Goal: Task Accomplishment & Management: Use online tool/utility

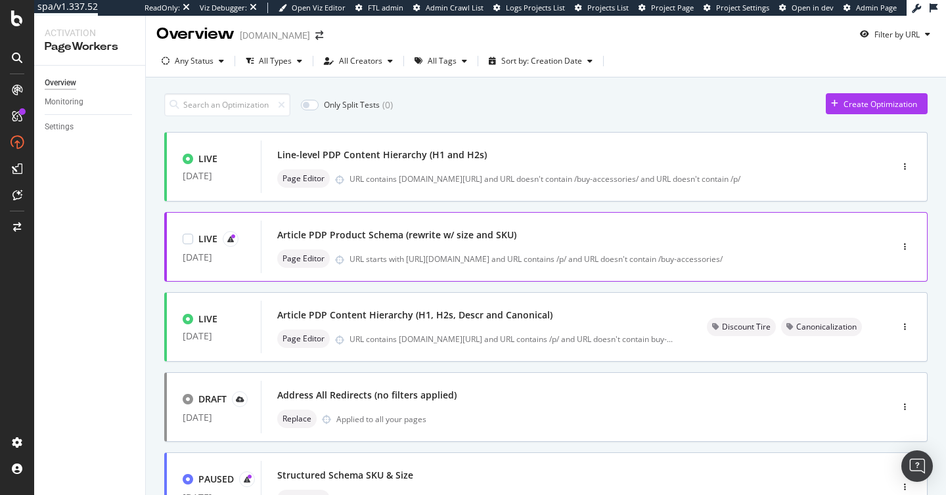
scroll to position [45, 0]
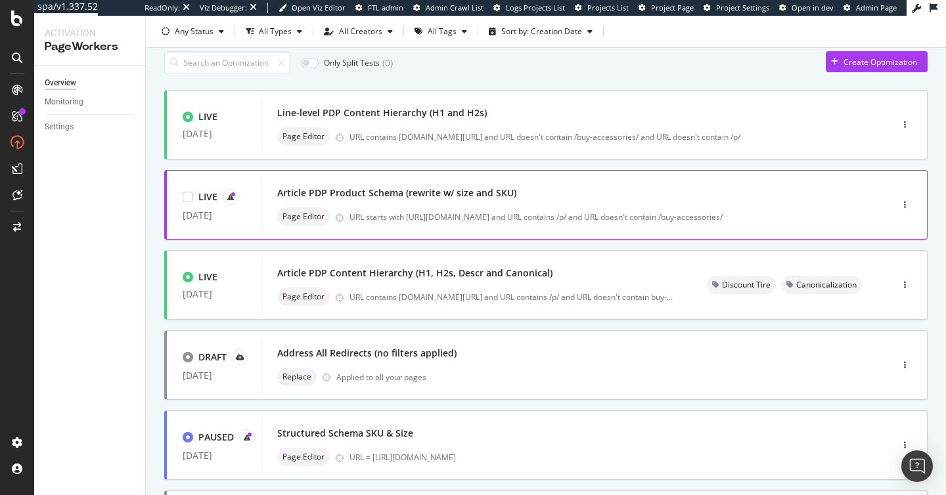
click at [447, 193] on div "Article PDP Product Schema (rewrite w/ size and SKU)" at bounding box center [396, 192] width 239 height 13
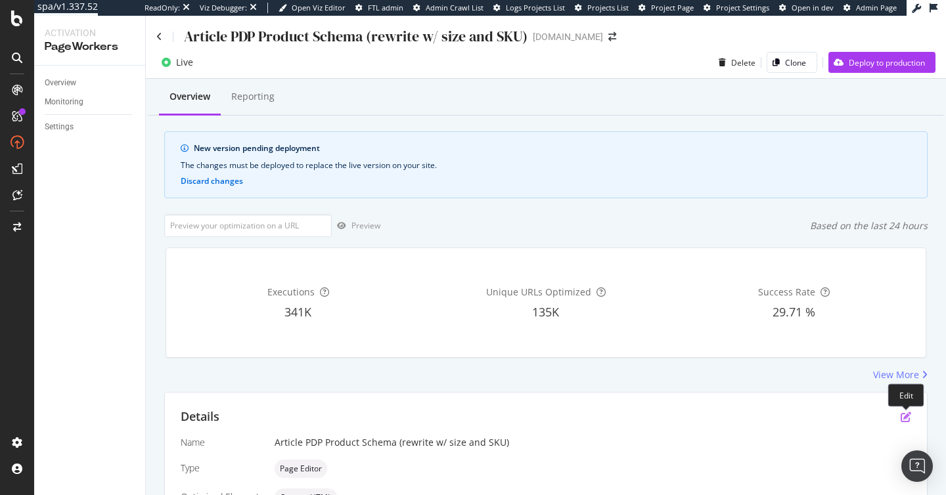
click at [903, 419] on icon "pen-to-square" at bounding box center [905, 417] width 11 height 11
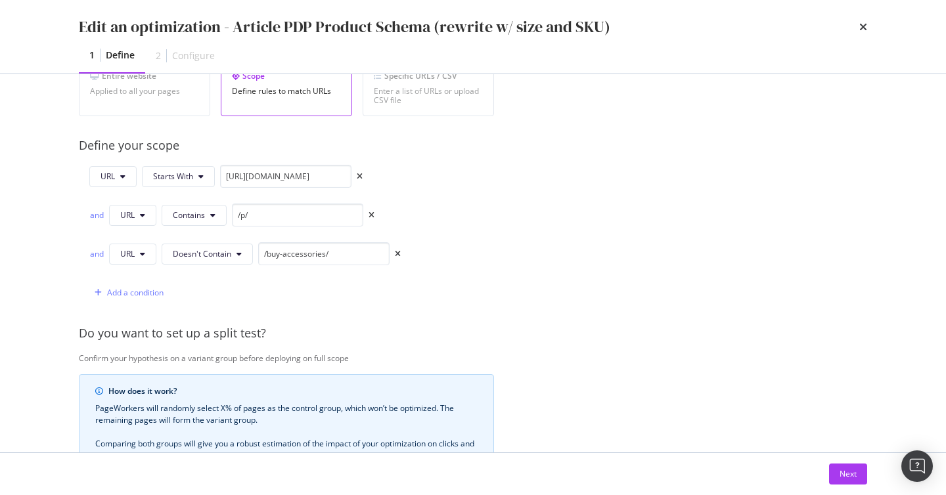
scroll to position [288, 0]
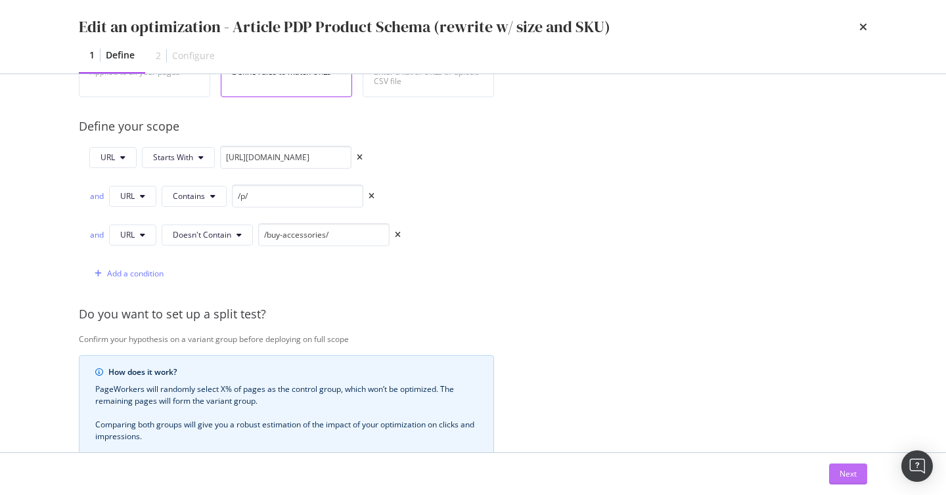
click at [837, 473] on button "Next" at bounding box center [848, 474] width 38 height 21
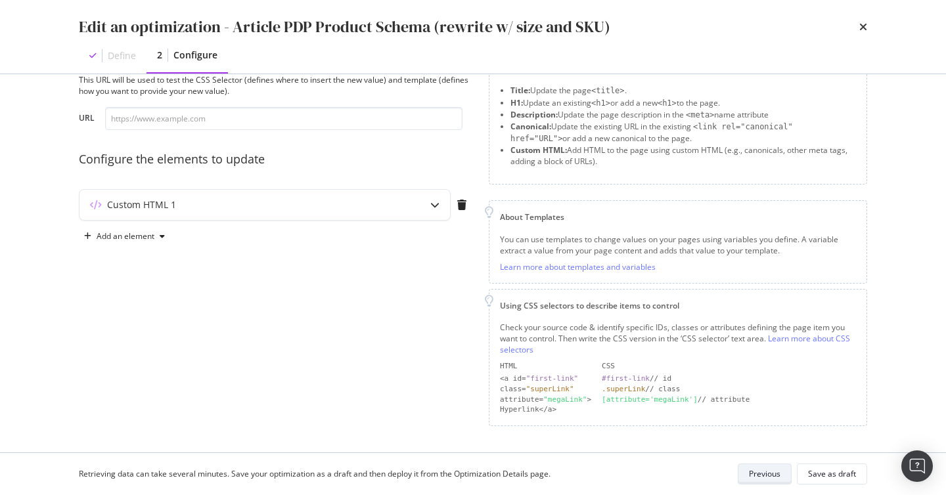
scroll to position [47, 0]
click at [415, 217] on div "Custom HTML 1" at bounding box center [264, 207] width 370 height 30
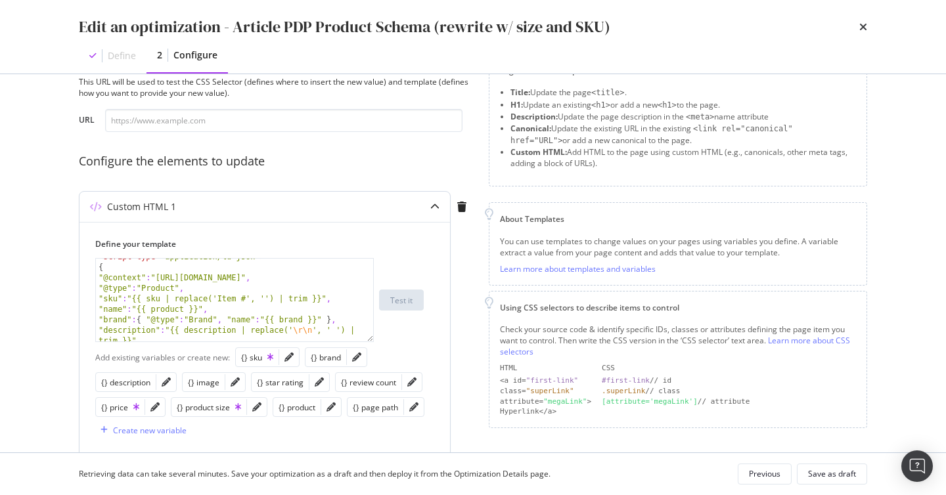
scroll to position [180, 0]
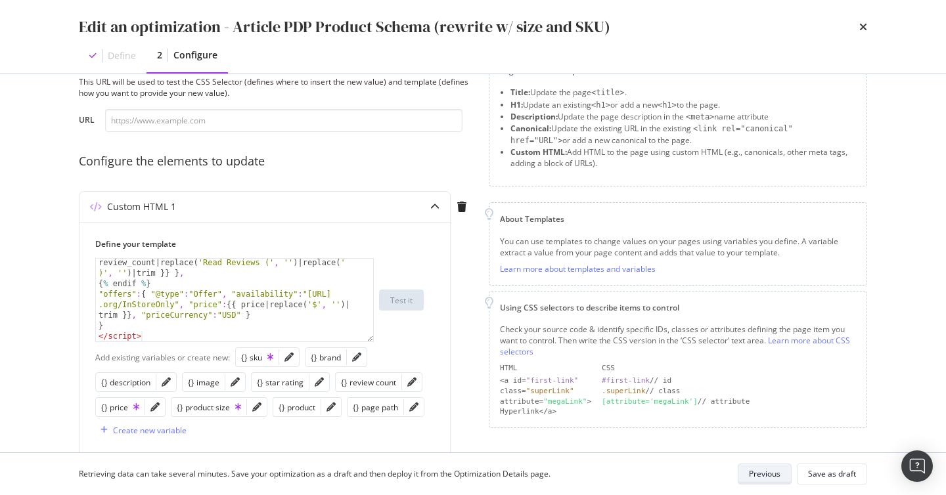
click at [755, 471] on div "Previous" at bounding box center [765, 473] width 32 height 11
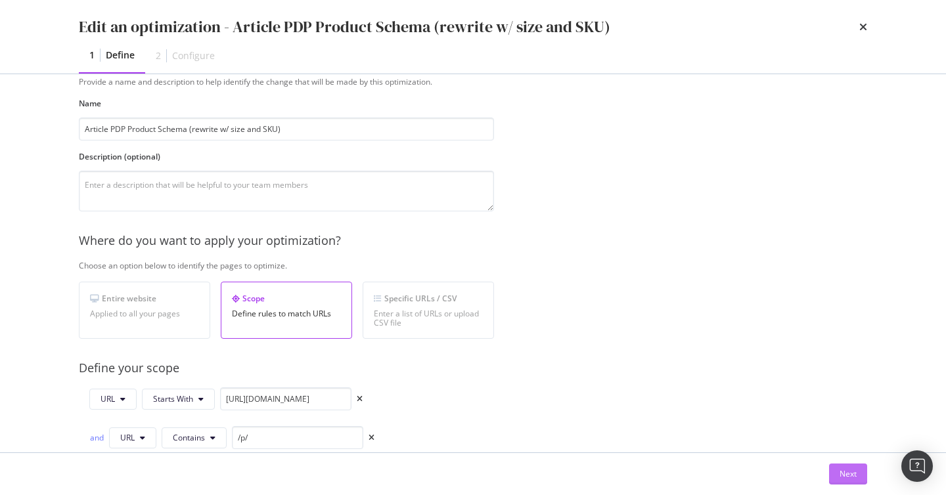
click at [838, 469] on button "Next" at bounding box center [848, 474] width 38 height 21
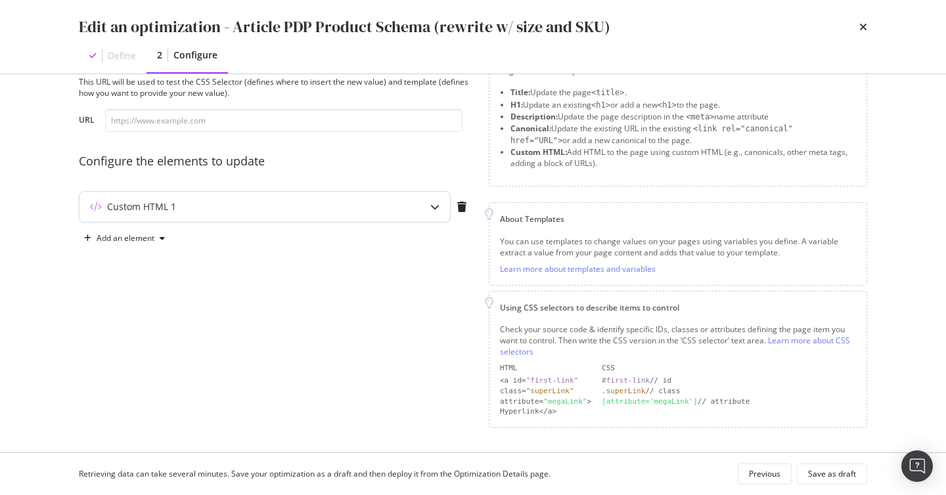
click at [330, 213] on div "Custom HTML 1" at bounding box center [264, 207] width 370 height 30
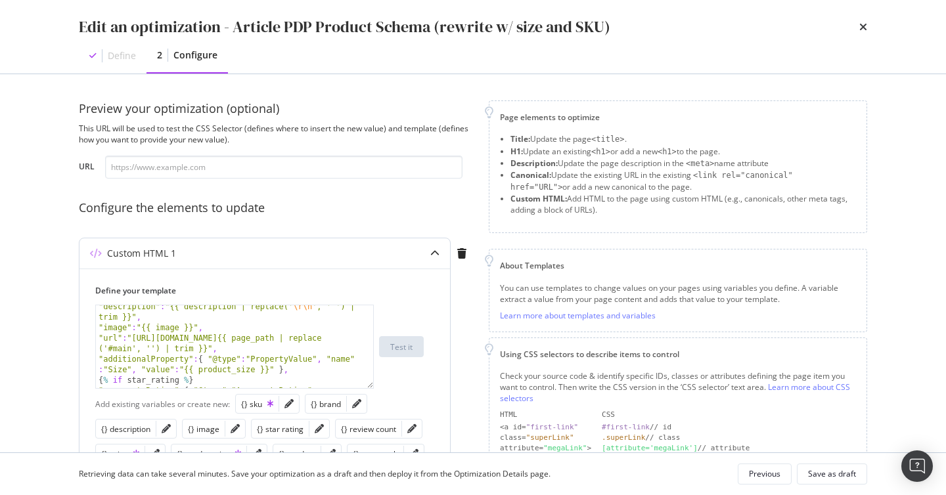
scroll to position [0, 0]
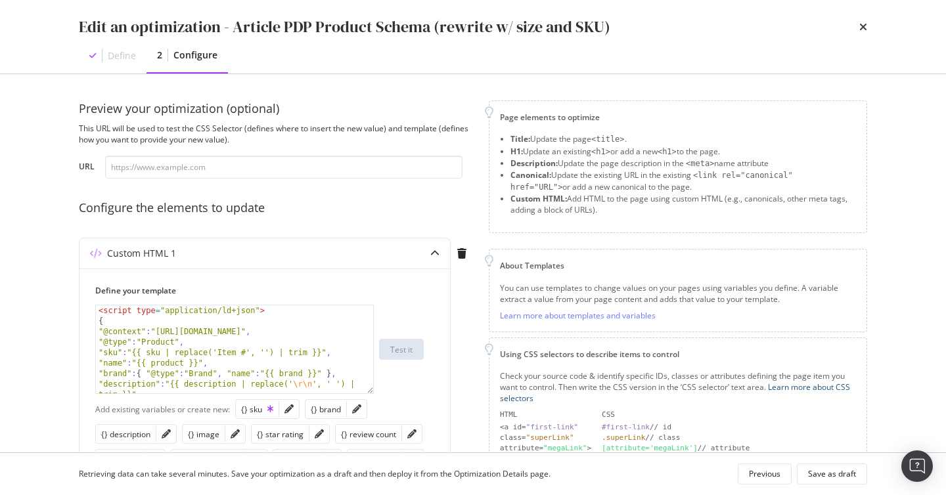
drag, startPoint x: 368, startPoint y: 387, endPoint x: 521, endPoint y: 392, distance: 153.7
click at [521, 392] on div "Preview your optimization (optional) This URL will be used to test the CSS Sele…" at bounding box center [473, 424] width 788 height 648
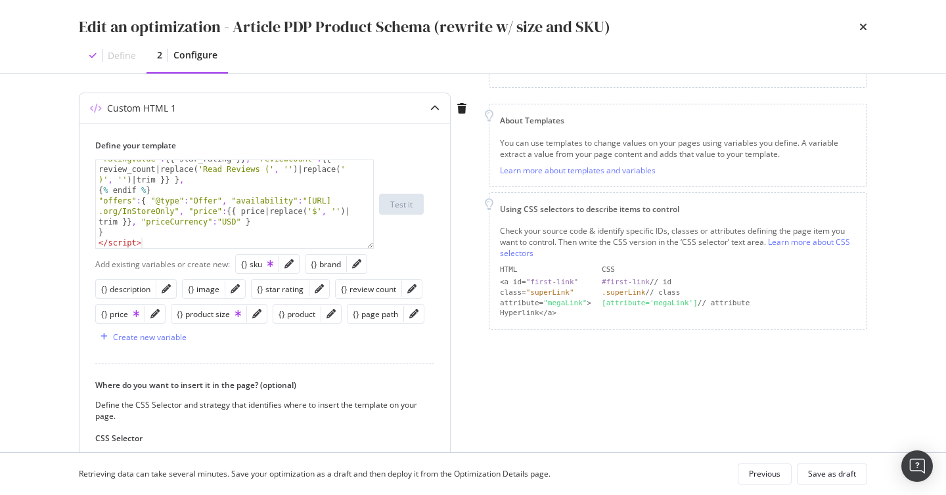
scroll to position [146, 0]
click at [768, 472] on div "Previous" at bounding box center [765, 473] width 32 height 11
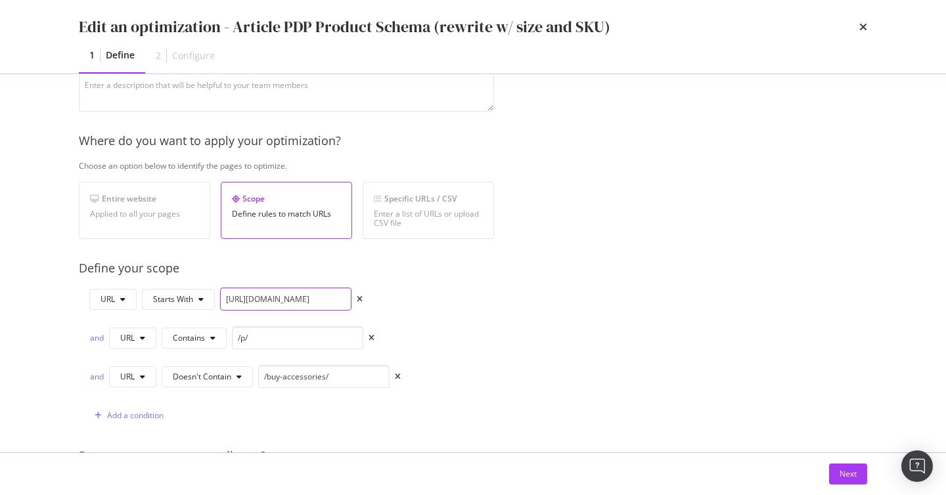
click at [242, 308] on input "[URL][DOMAIN_NAME]" at bounding box center [285, 299] width 131 height 23
click at [261, 337] on input "/p/" at bounding box center [297, 337] width 131 height 23
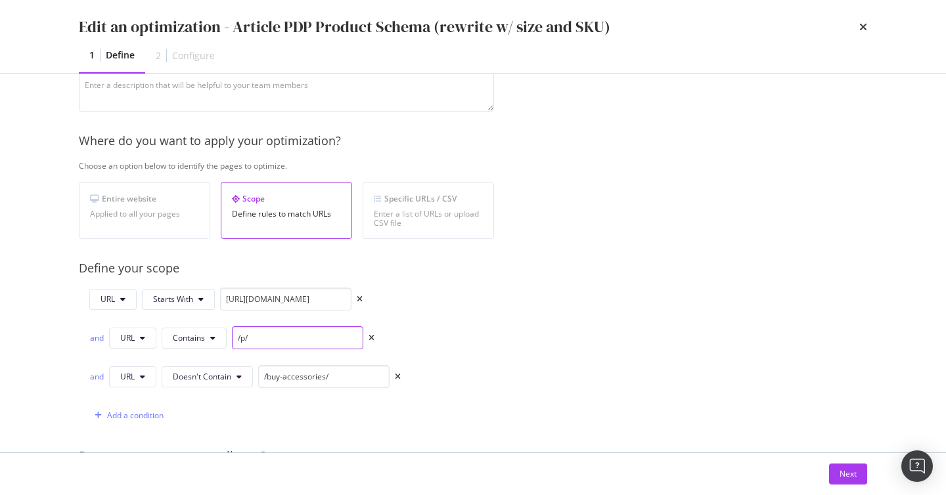
click at [261, 337] on input "/p/" at bounding box center [297, 337] width 131 height 23
click at [295, 378] on input "/buy-accessories/" at bounding box center [323, 376] width 131 height 23
click at [848, 466] on div "Next" at bounding box center [847, 474] width 17 height 20
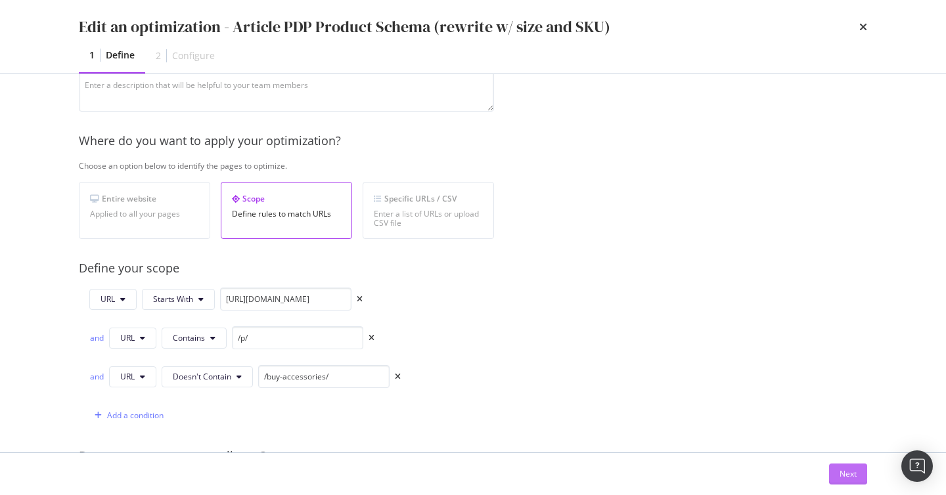
scroll to position [47, 0]
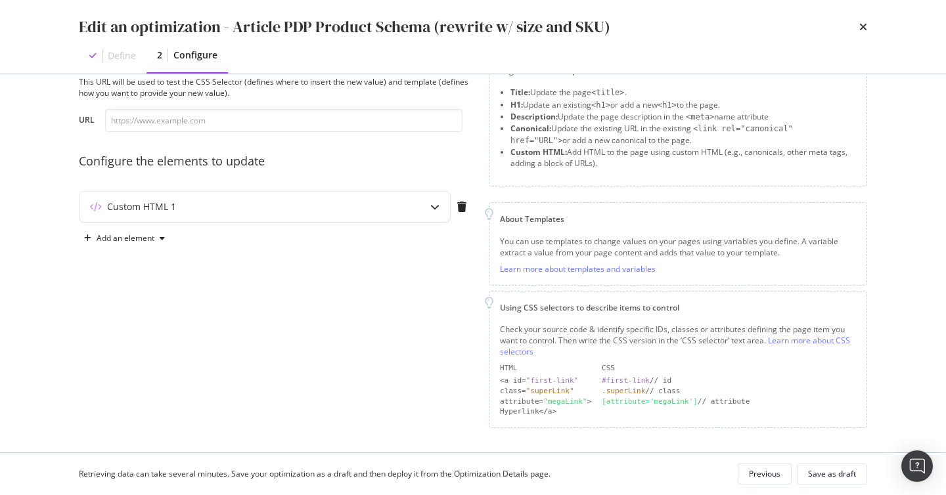
click at [244, 134] on div "Preview your optimization (optional) This URL will be used to test the CSS Sele…" at bounding box center [276, 241] width 394 height 374
click at [244, 125] on input "modal" at bounding box center [283, 120] width 357 height 23
paste input "[URL][DOMAIN_NAME]"
type input "[URL][DOMAIN_NAME]"
click at [383, 212] on div "Custom HTML 1" at bounding box center [238, 206] width 318 height 13
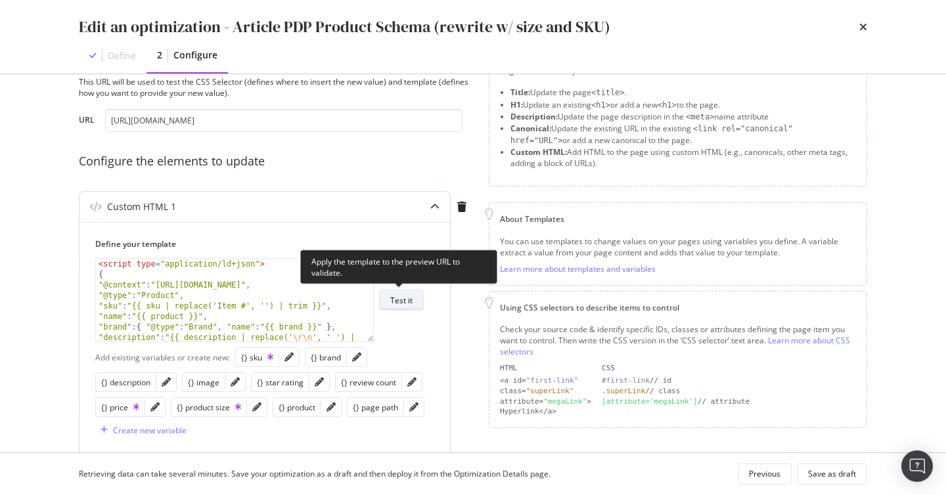
click at [407, 302] on div "Test it" at bounding box center [401, 300] width 22 height 11
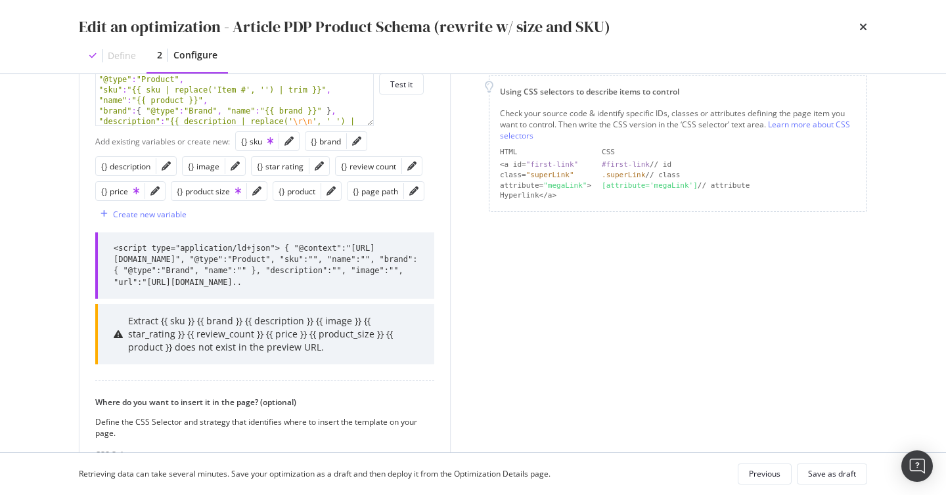
scroll to position [263, 0]
drag, startPoint x: 141, startPoint y: 305, endPoint x: 158, endPoint y: 305, distance: 16.4
click at [158, 288] on div "<script type="application/ld+json"> { "@context":"[URL][DOMAIN_NAME]", "@type":…" at bounding box center [266, 264] width 305 height 45
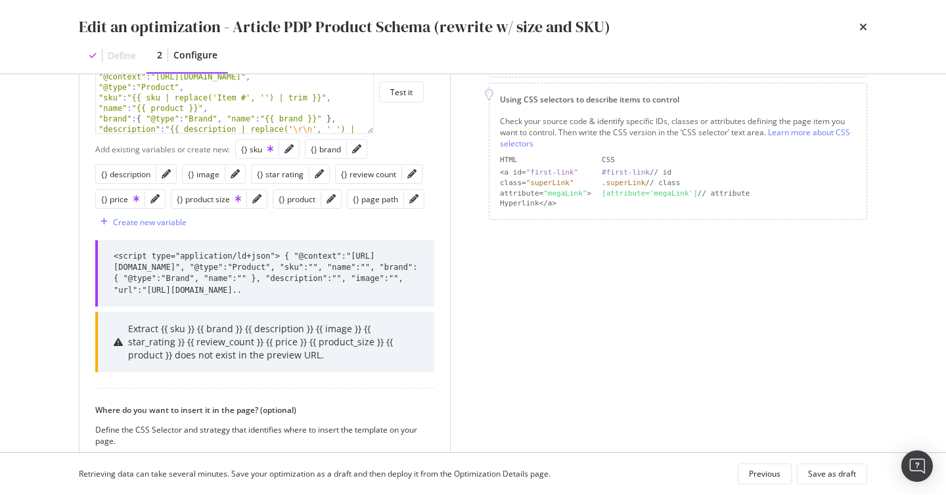
scroll to position [254, 0]
click at [289, 154] on icon "pencil" at bounding box center [288, 149] width 9 height 9
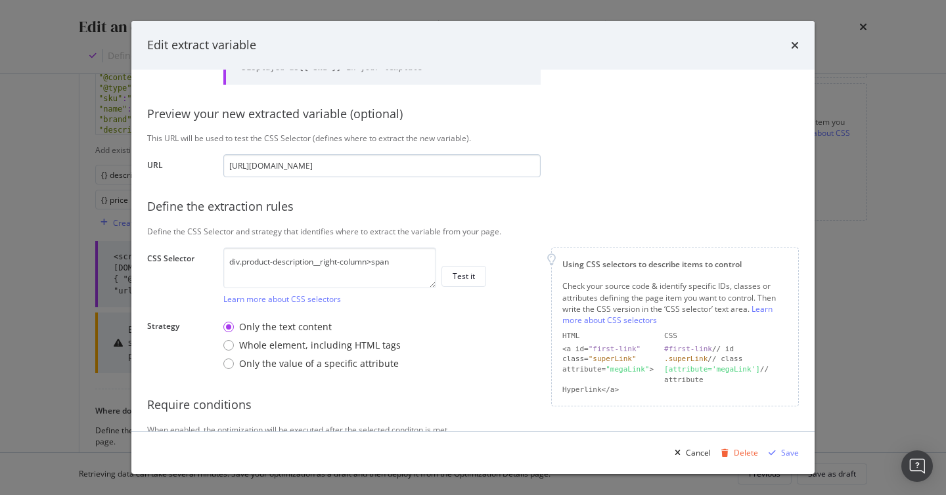
scroll to position [179, 0]
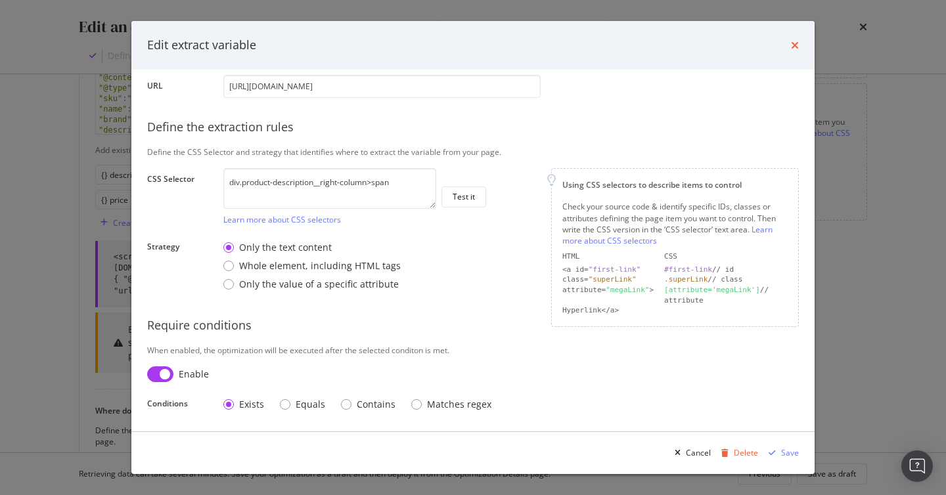
click at [796, 47] on icon "times" at bounding box center [795, 45] width 8 height 11
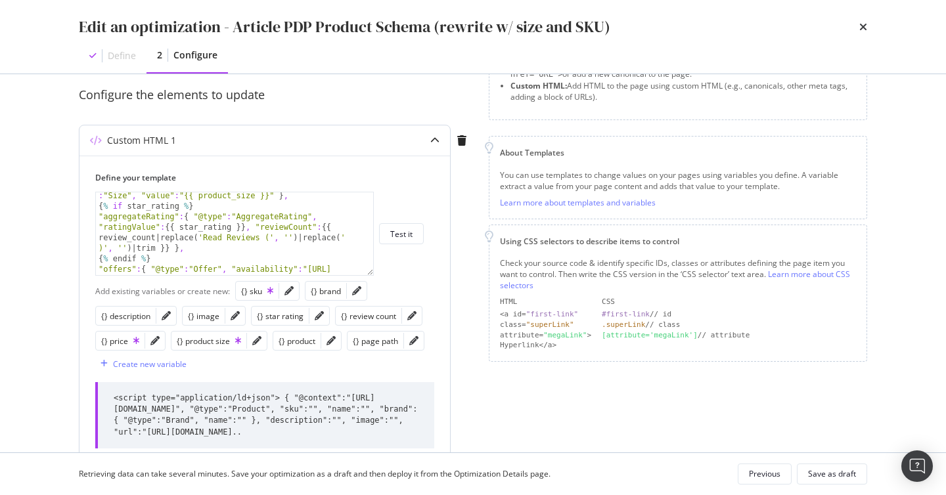
scroll to position [180, 0]
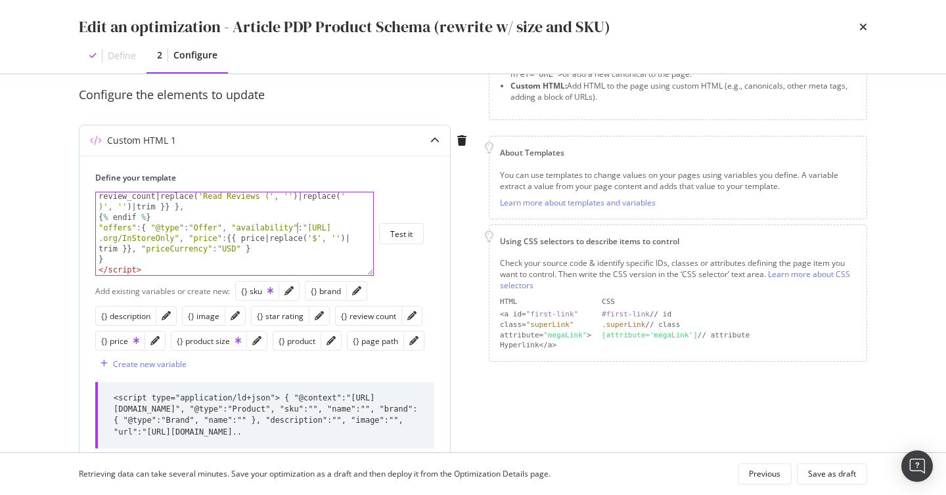
click at [297, 230] on div ""aggregateRating" : { "@type" : "AggregateRating" , "ratingValue" : {{ star_rat…" at bounding box center [234, 237] width 277 height 135
type textarea "} </script>"
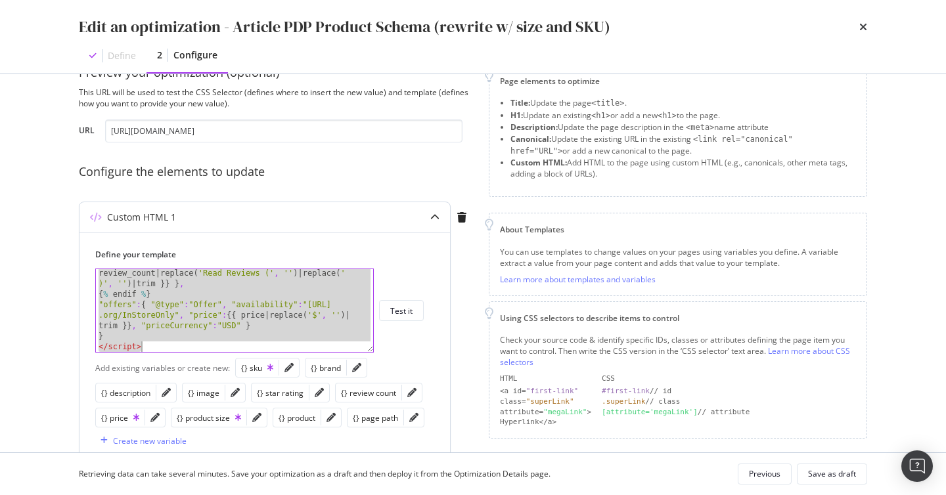
scroll to position [31, 0]
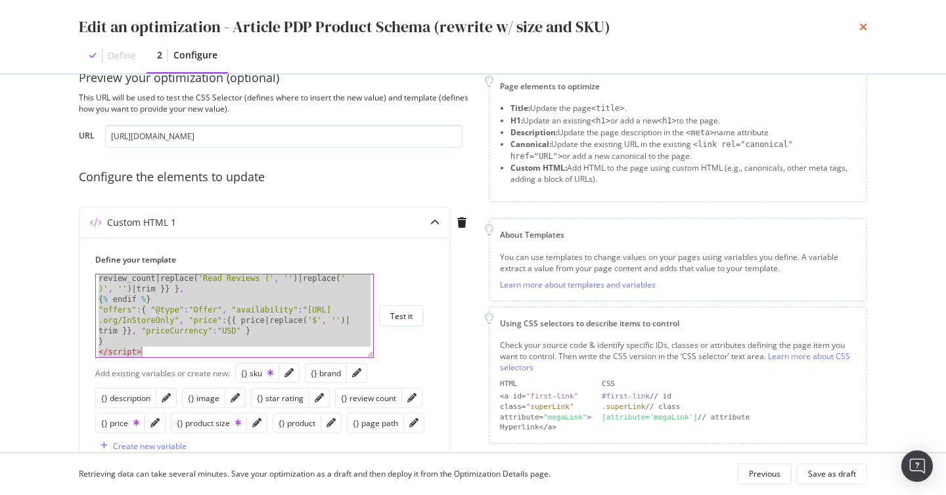
click at [860, 28] on icon "times" at bounding box center [863, 27] width 8 height 11
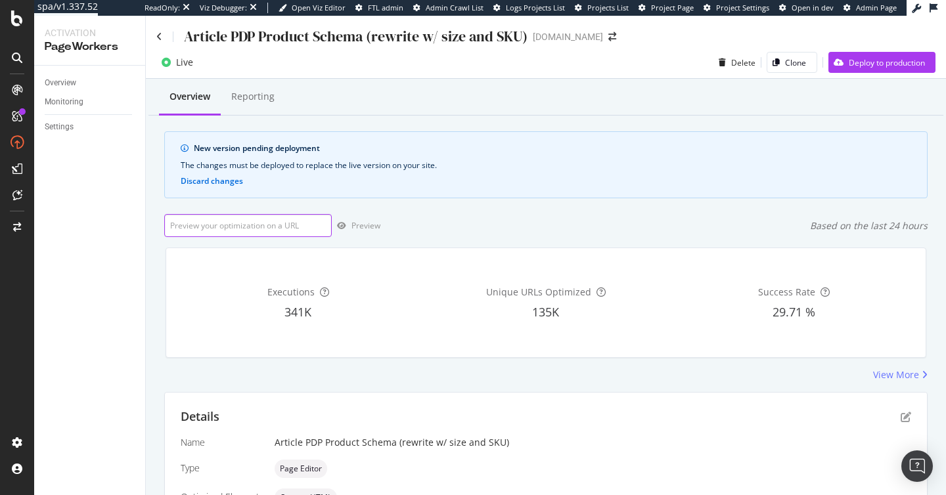
click at [263, 227] on input "url" at bounding box center [247, 225] width 167 height 23
paste input "[URL][DOMAIN_NAME]"
type input "[URL][DOMAIN_NAME]"
click at [353, 222] on div "Preview" at bounding box center [365, 225] width 29 height 11
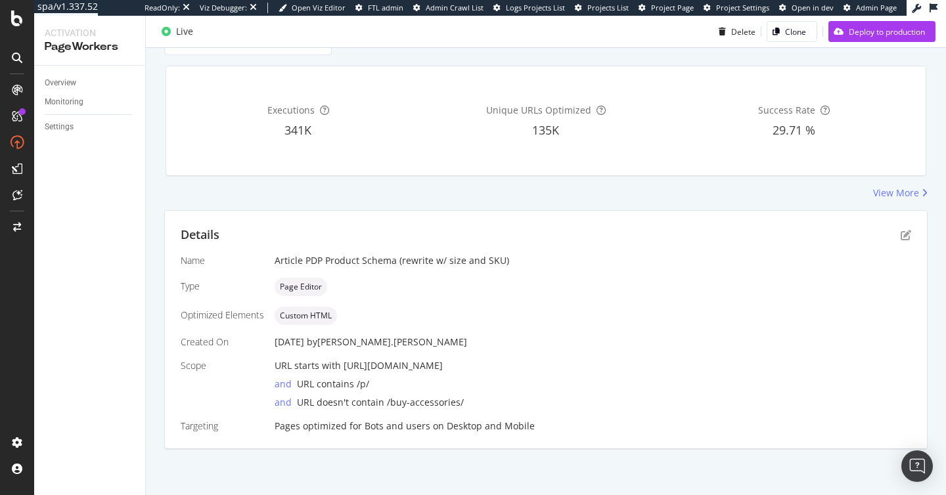
scroll to position [0, 0]
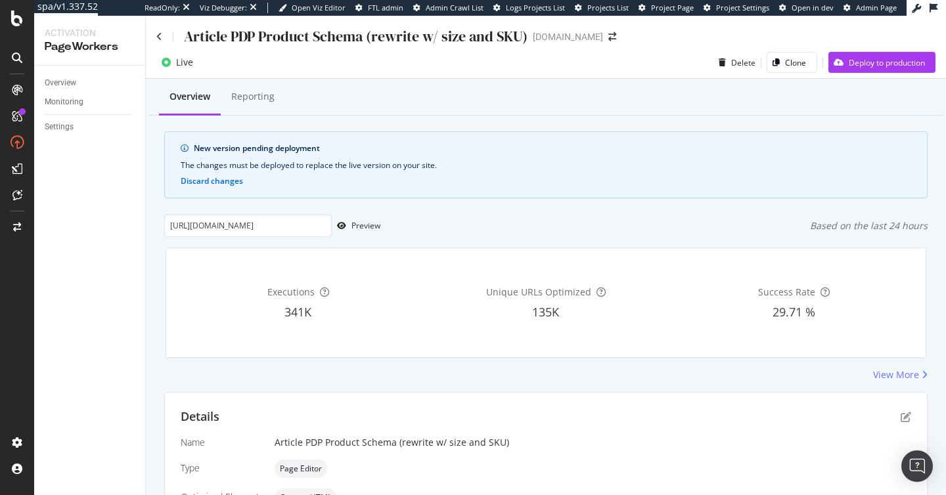
click at [504, 239] on div "Executions 341K Unique URLs Optimized 135K Success Rate 29.71 %" at bounding box center [546, 302] width 776 height 131
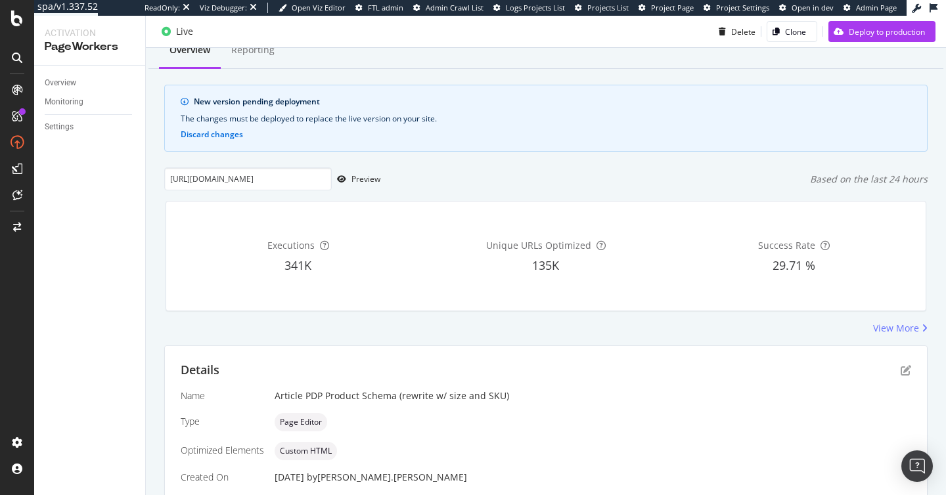
scroll to position [46, 0]
click at [378, 187] on div "Preview" at bounding box center [356, 180] width 49 height 20
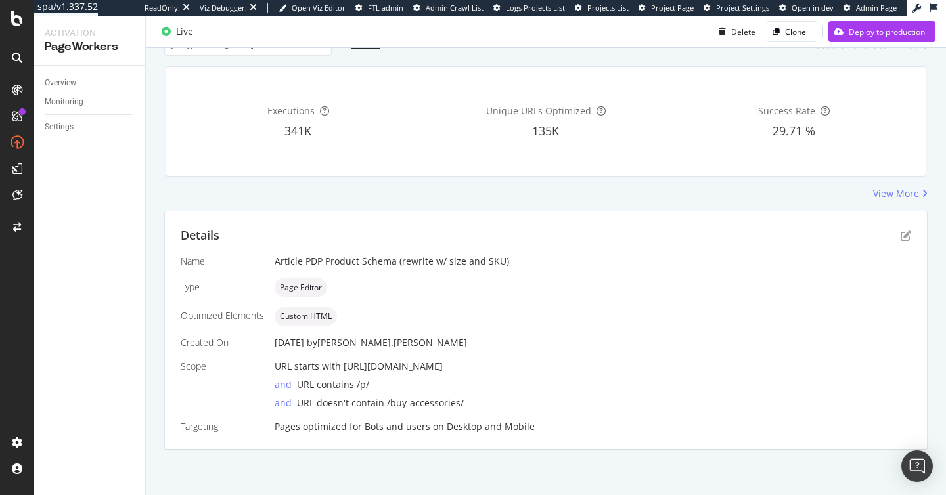
scroll to position [180, 0]
click at [902, 242] on icon "pen-to-square" at bounding box center [905, 237] width 11 height 11
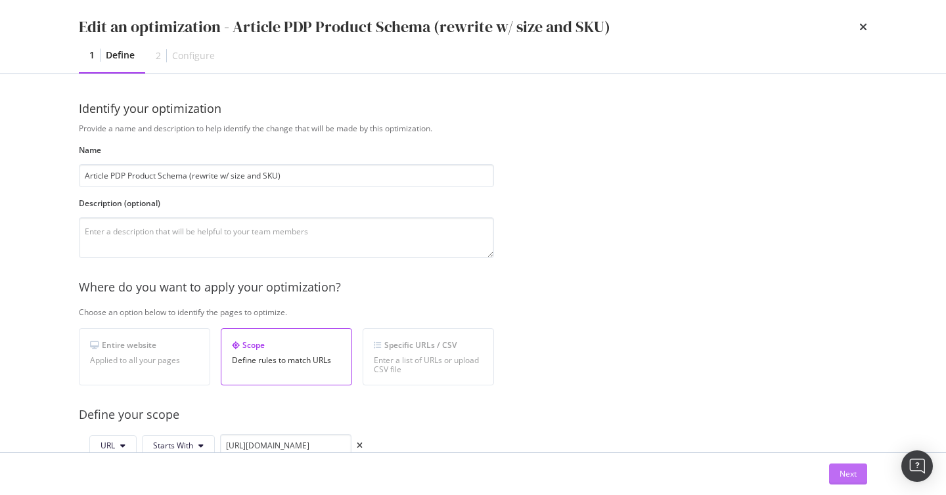
click at [835, 468] on button "Next" at bounding box center [848, 474] width 38 height 21
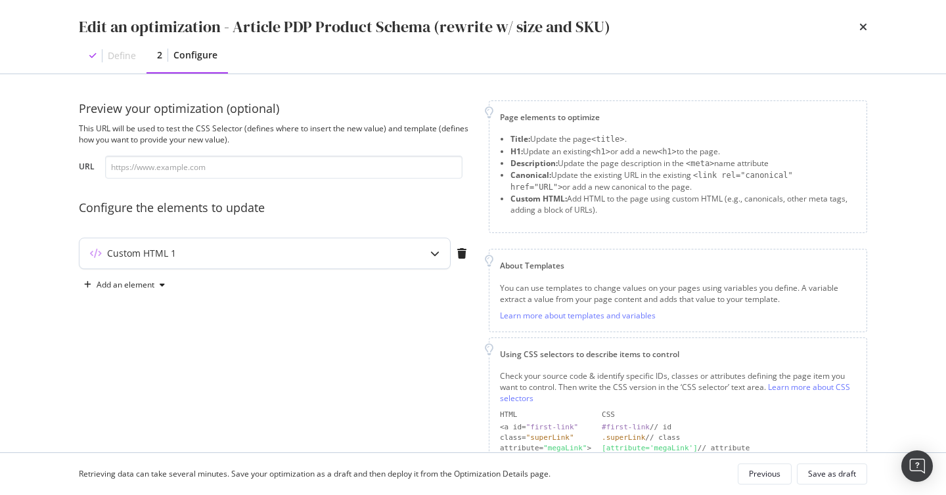
click at [331, 259] on div "Custom HTML 1" at bounding box center [238, 253] width 318 height 13
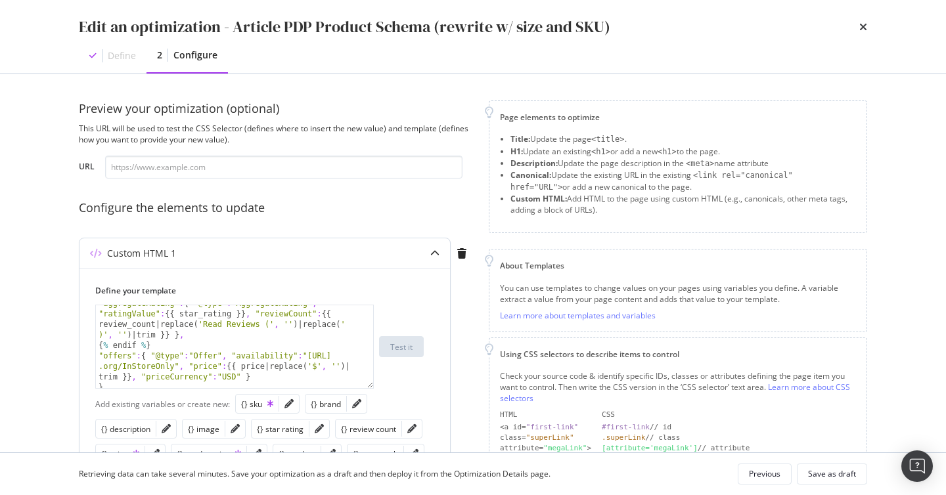
scroll to position [164, 0]
click at [154, 158] on input "modal" at bounding box center [283, 167] width 357 height 23
paste input "[URL][DOMAIN_NAME]"
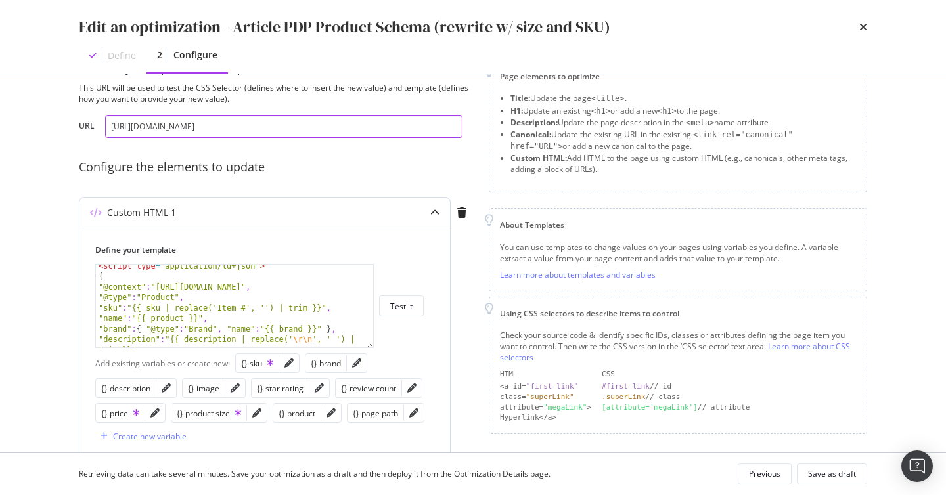
scroll to position [4, 0]
type input "[URL][DOMAIN_NAME]"
click at [811, 349] on link "Learn more about CSS selectors" at bounding box center [675, 352] width 350 height 22
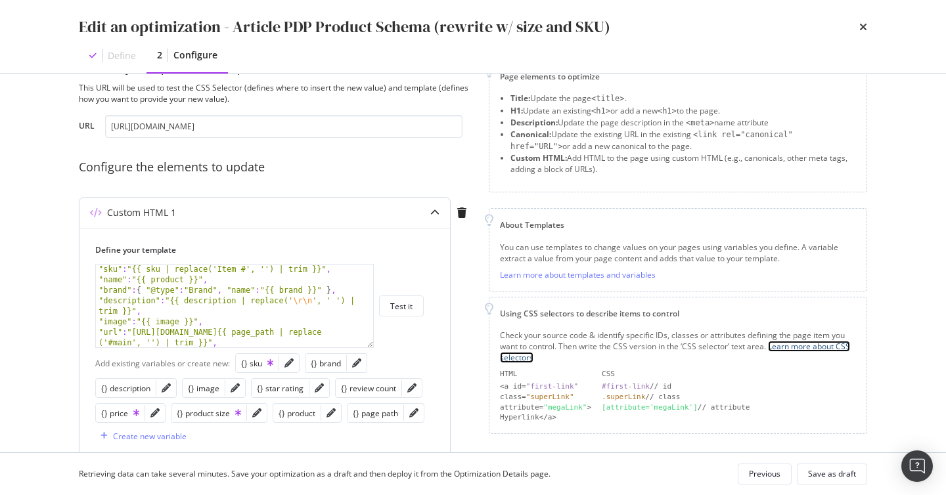
scroll to position [42, 0]
type textarea ""url":"[URL][DOMAIN_NAME]{{ page_path | replace('#main', '') | trim }}","
click at [187, 341] on div ""sku" : "{{ sku | replace('Item #', '') | trim }}" , "name" : "{{ product }}" ,…" at bounding box center [234, 320] width 277 height 114
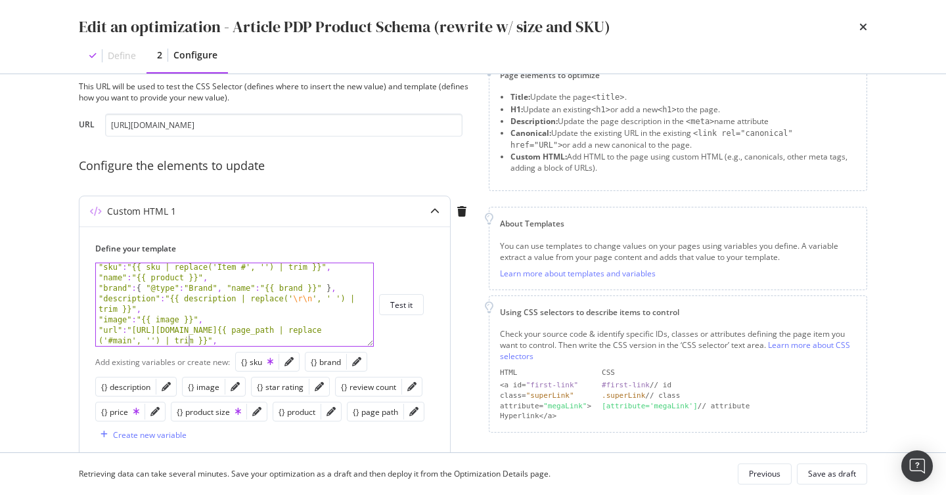
click at [187, 341] on div ""sku" : "{{ sku | replace('Item #', '') | trim }}" , "name" : "{{ product }}" ,…" at bounding box center [234, 319] width 277 height 114
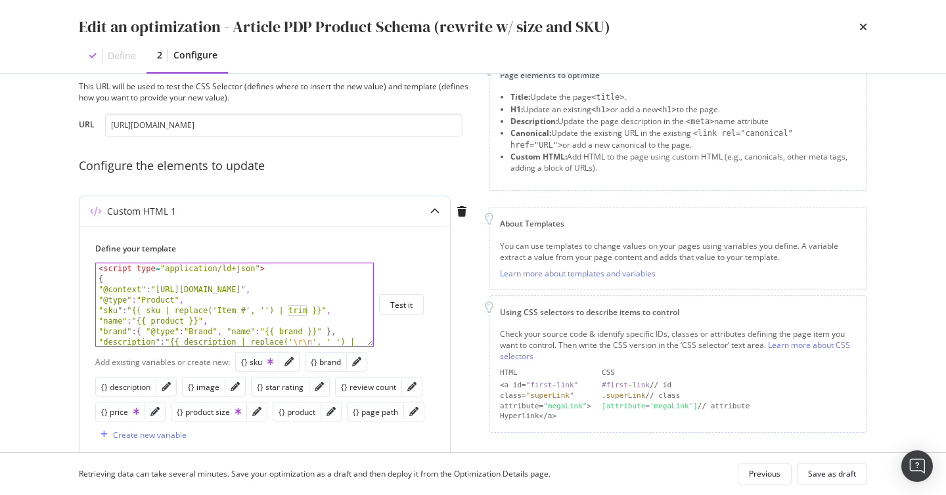
scroll to position [0, 0]
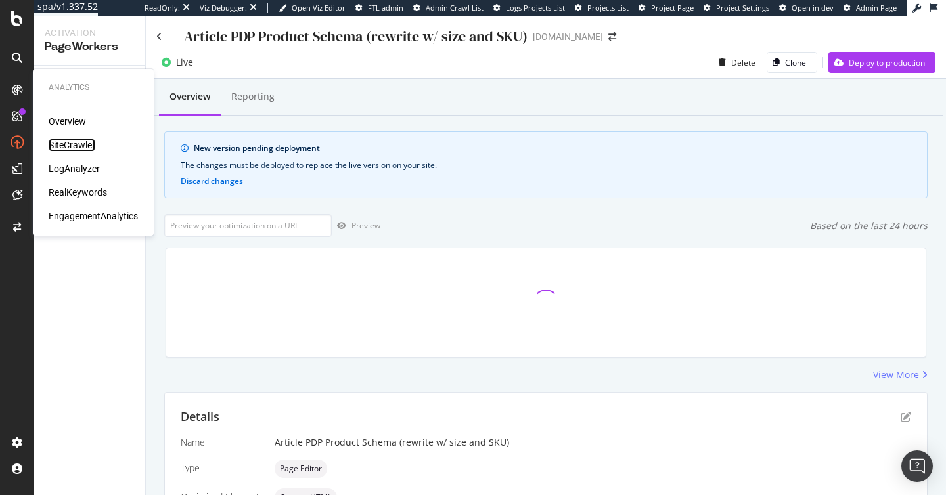
click at [84, 144] on div "SiteCrawler" at bounding box center [72, 145] width 47 height 13
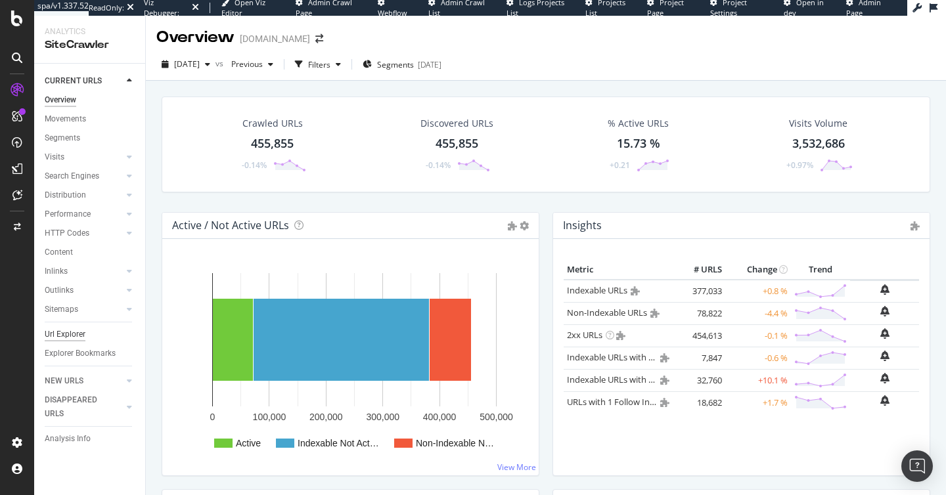
click at [66, 334] on div "Url Explorer" at bounding box center [65, 335] width 41 height 14
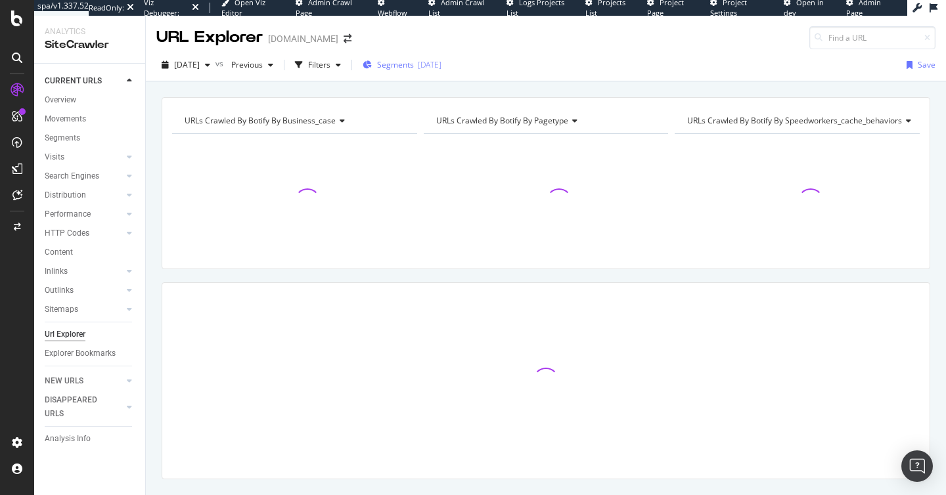
click at [414, 67] on span "Segments" at bounding box center [395, 64] width 37 height 11
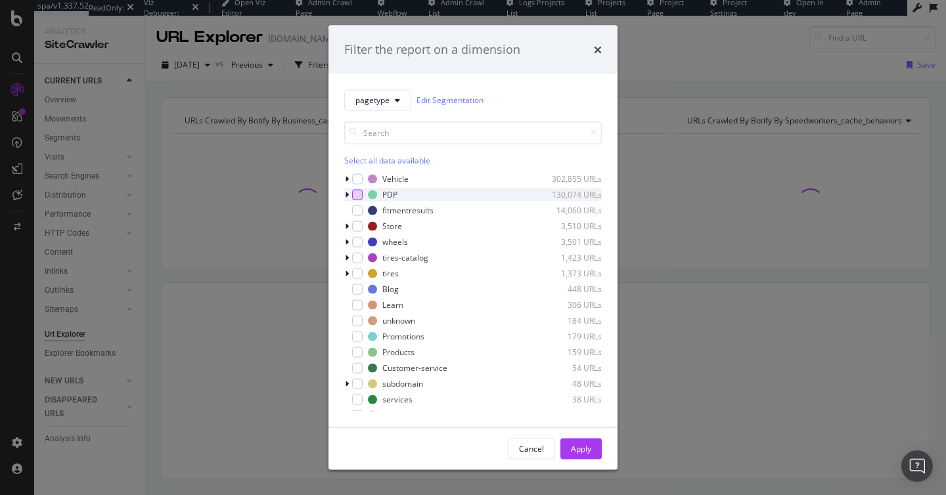
click at [357, 192] on div "modal" at bounding box center [357, 194] width 11 height 11
click at [347, 193] on icon "modal" at bounding box center [347, 194] width 4 height 8
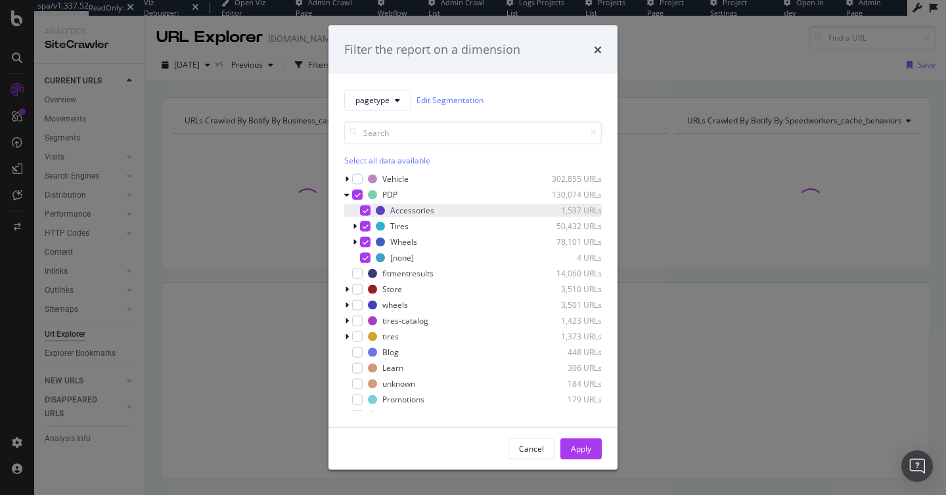
click at [365, 209] on icon "modal" at bounding box center [365, 210] width 6 height 7
click at [579, 449] on div "Apply" at bounding box center [581, 448] width 20 height 11
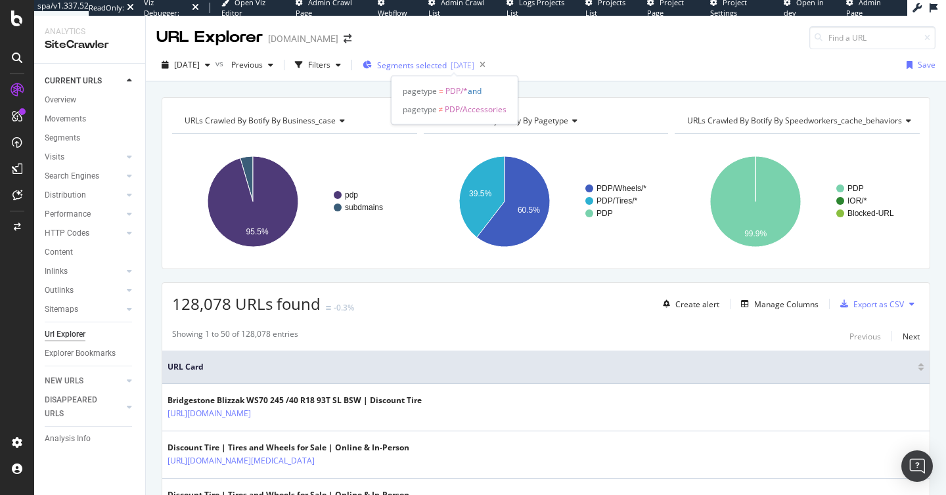
click at [434, 60] on span "Segments selected" at bounding box center [412, 65] width 70 height 11
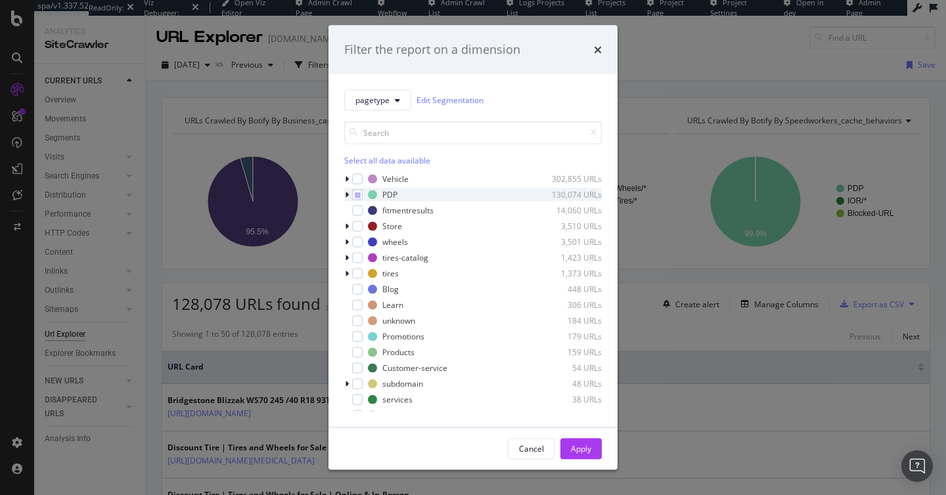
click at [347, 191] on icon "modal" at bounding box center [347, 194] width 4 height 8
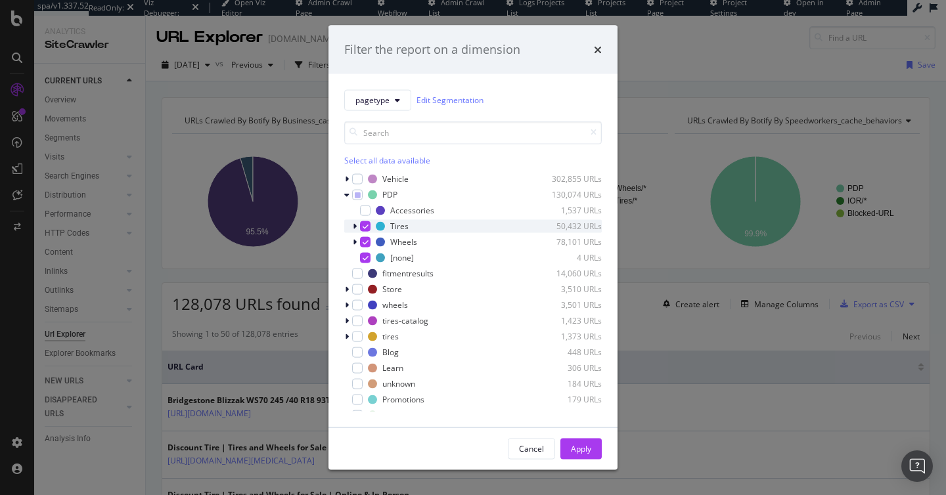
click at [358, 227] on div "modal" at bounding box center [356, 225] width 8 height 13
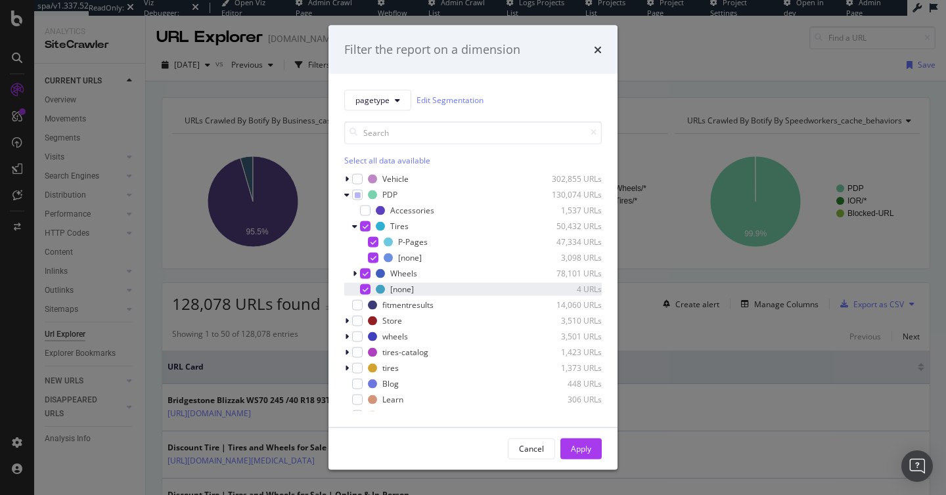
click at [366, 289] on icon "modal" at bounding box center [365, 289] width 6 height 7
click at [366, 273] on icon "modal" at bounding box center [365, 273] width 6 height 7
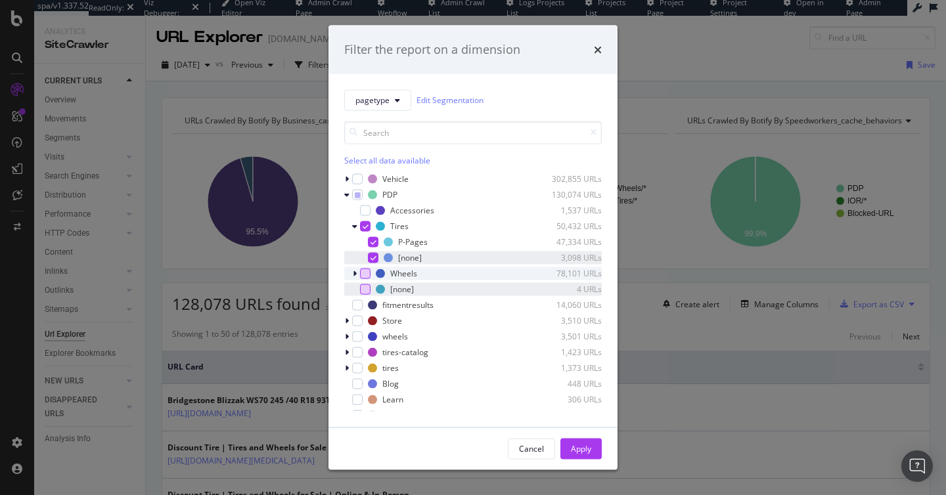
click at [373, 255] on icon "modal" at bounding box center [373, 257] width 6 height 7
click at [372, 245] on div "modal" at bounding box center [373, 241] width 11 height 11
click at [582, 447] on div "Apply" at bounding box center [581, 448] width 20 height 11
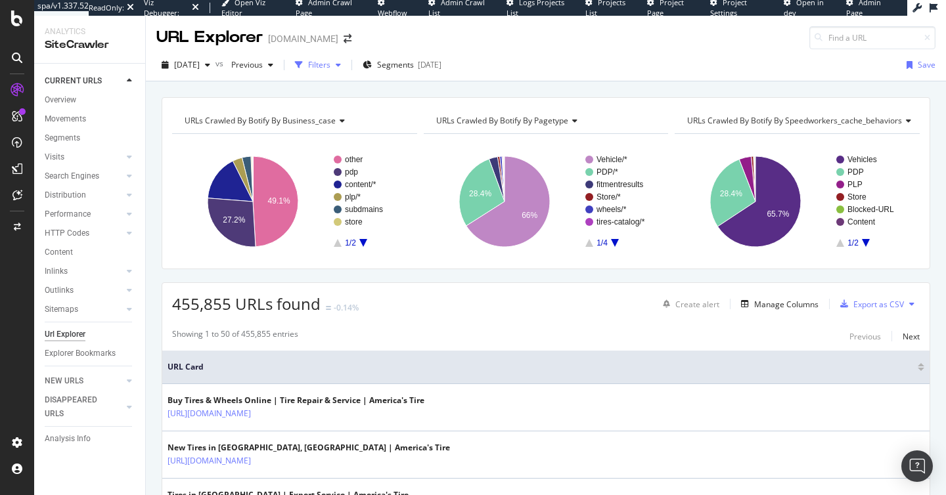
click at [330, 66] on div "Filters" at bounding box center [319, 64] width 22 height 11
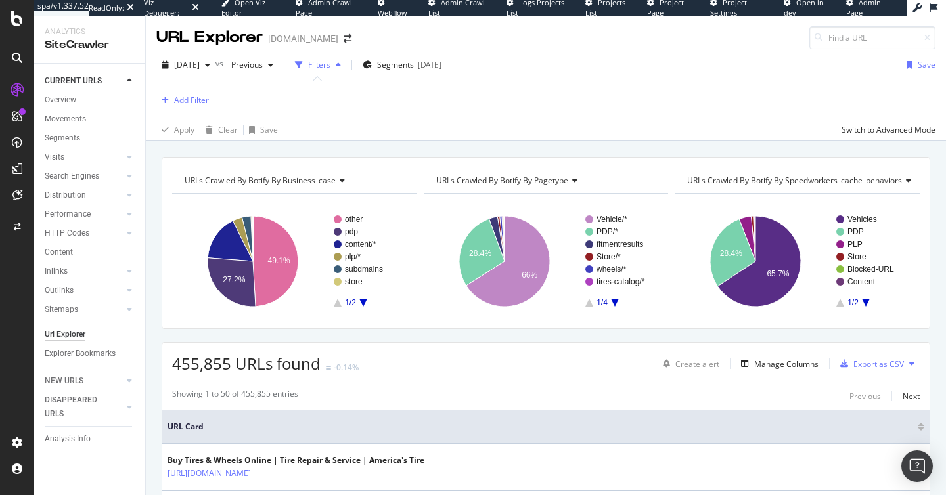
click at [198, 94] on div "Add Filter" at bounding box center [182, 100] width 53 height 14
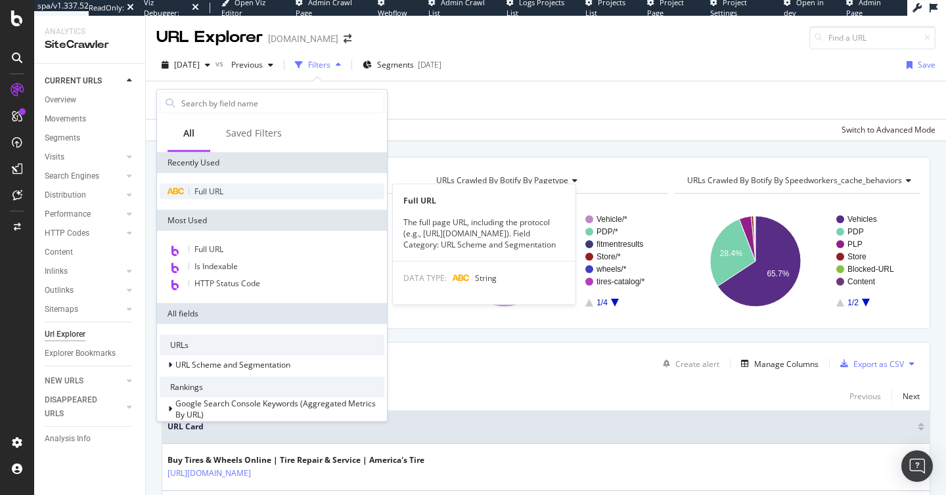
click at [202, 196] on span "Full URL" at bounding box center [208, 191] width 29 height 11
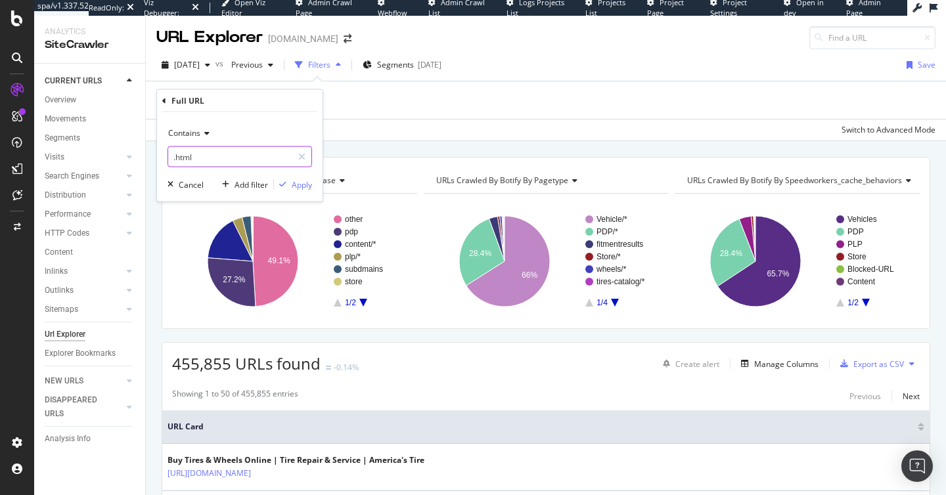
click at [199, 155] on input ".html" at bounding box center [230, 156] width 124 height 21
click at [192, 125] on div "Contains" at bounding box center [239, 133] width 144 height 21
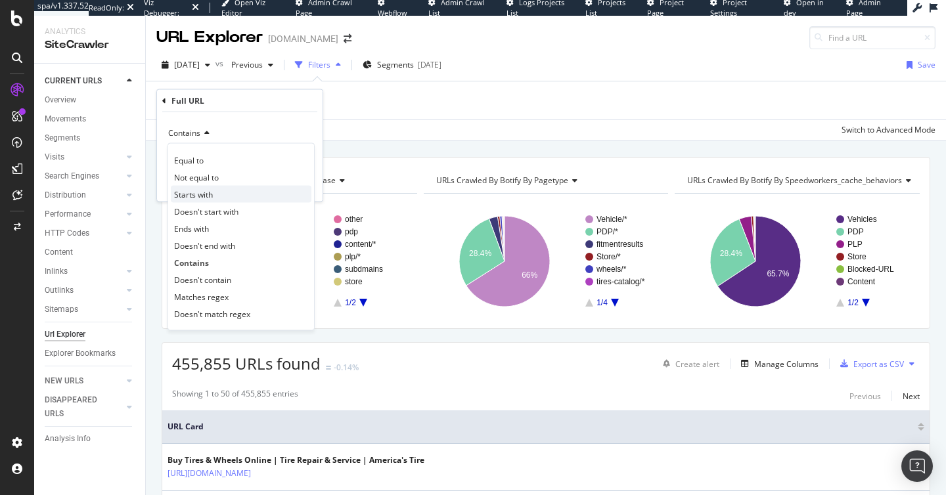
click at [204, 192] on span "Starts with" at bounding box center [193, 193] width 39 height 11
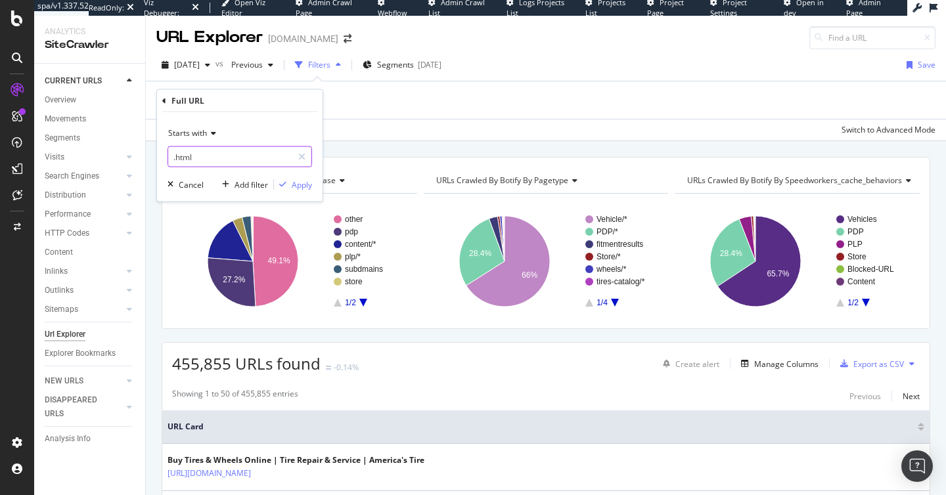
click at [209, 156] on input ".html" at bounding box center [230, 156] width 124 height 21
paste input "[URL][DOMAIN_NAME]"
type input "[URL][DOMAIN_NAME]"
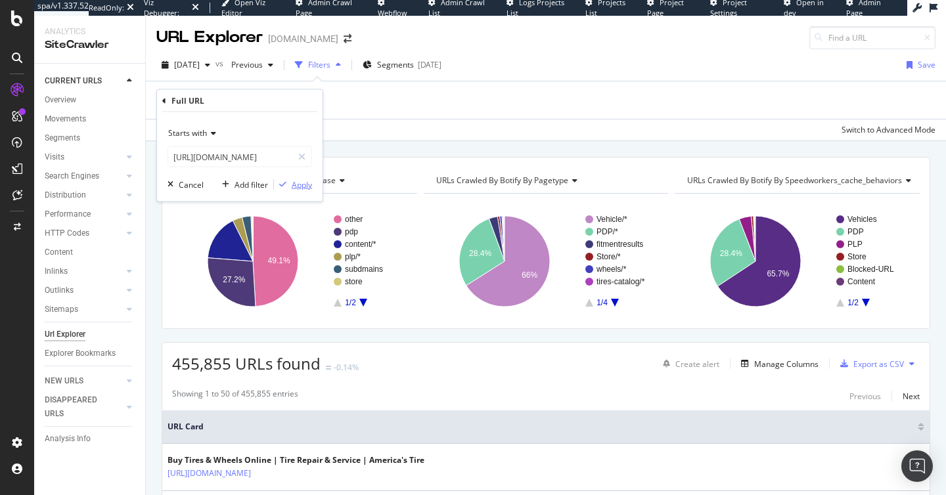
click at [288, 179] on div "Apply" at bounding box center [293, 185] width 38 height 12
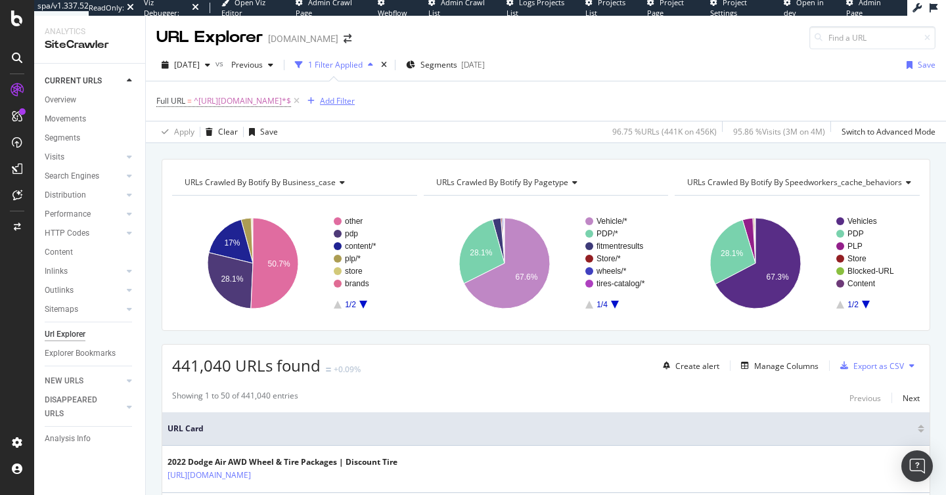
click at [355, 99] on div "Add Filter" at bounding box center [337, 100] width 35 height 11
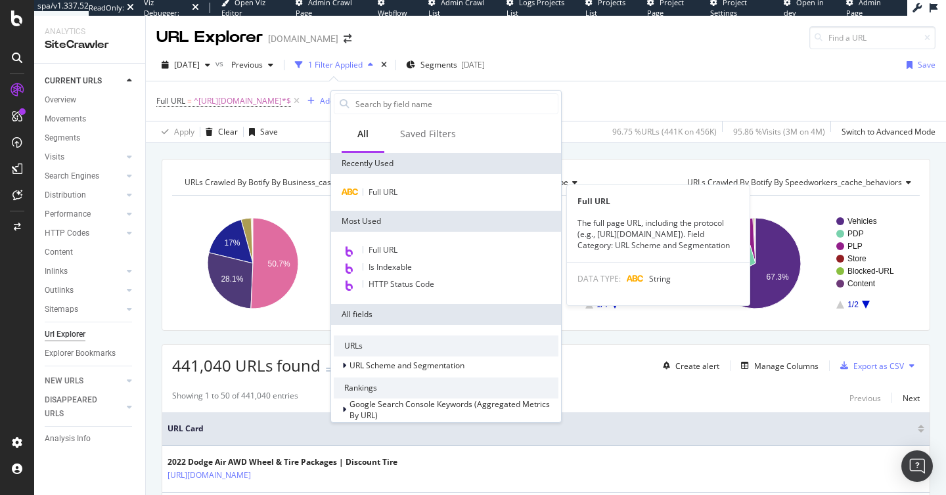
click at [386, 183] on div "Full URL Full URL The full page URL, including the protocol (e.g., https://www.…" at bounding box center [446, 192] width 230 height 37
click at [387, 188] on span "Full URL" at bounding box center [382, 191] width 29 height 11
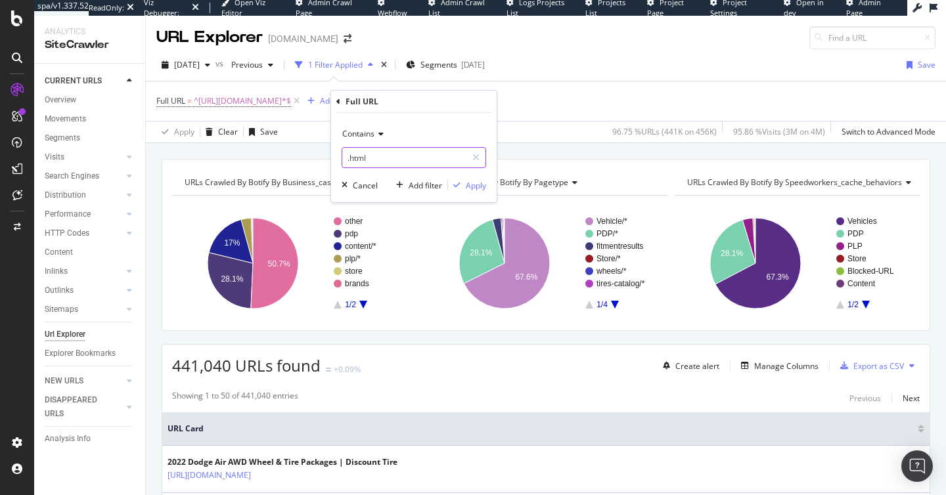
click at [368, 156] on input ".html" at bounding box center [404, 157] width 124 height 21
paste input "/p/"
type input "/p/"
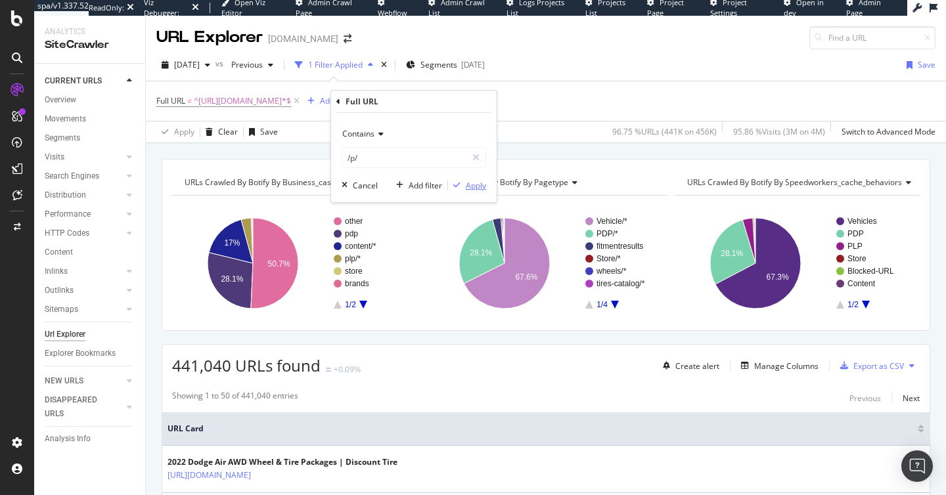
click at [476, 186] on div "Apply" at bounding box center [476, 185] width 20 height 11
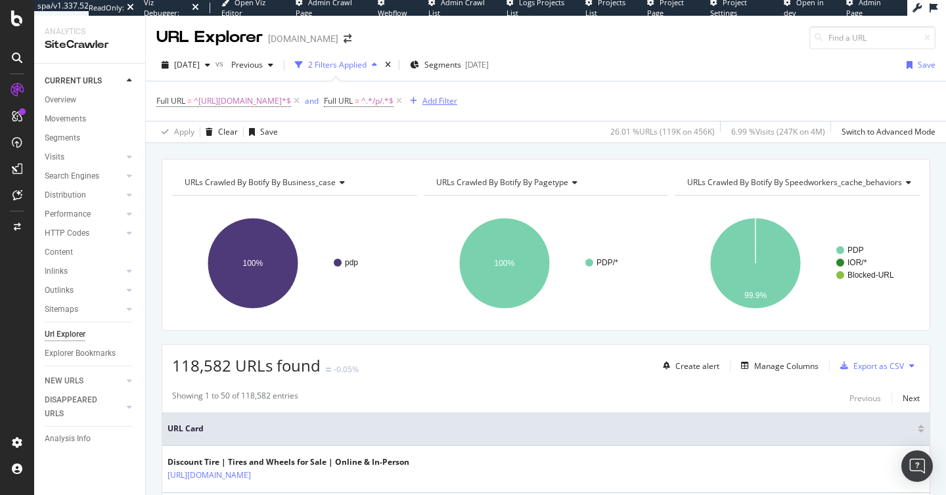
click at [457, 104] on div "Add Filter" at bounding box center [439, 100] width 35 height 11
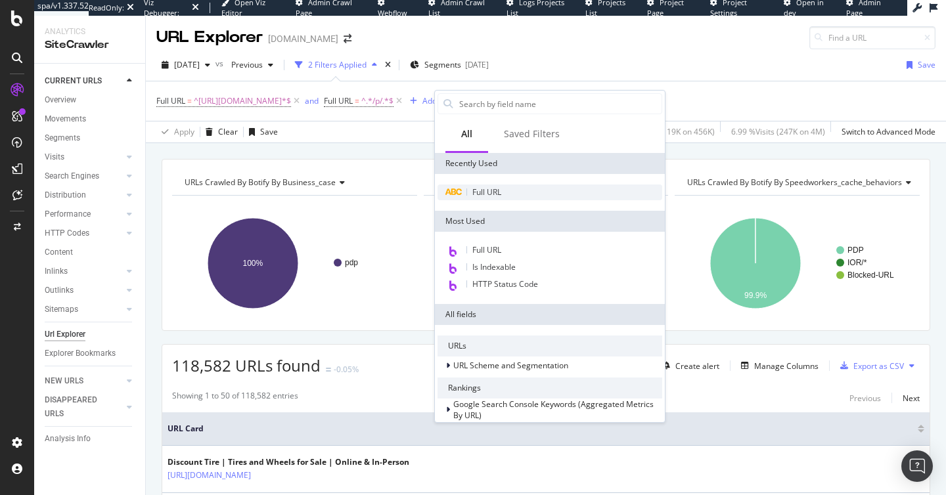
click at [491, 194] on span "Full URL" at bounding box center [486, 191] width 29 height 11
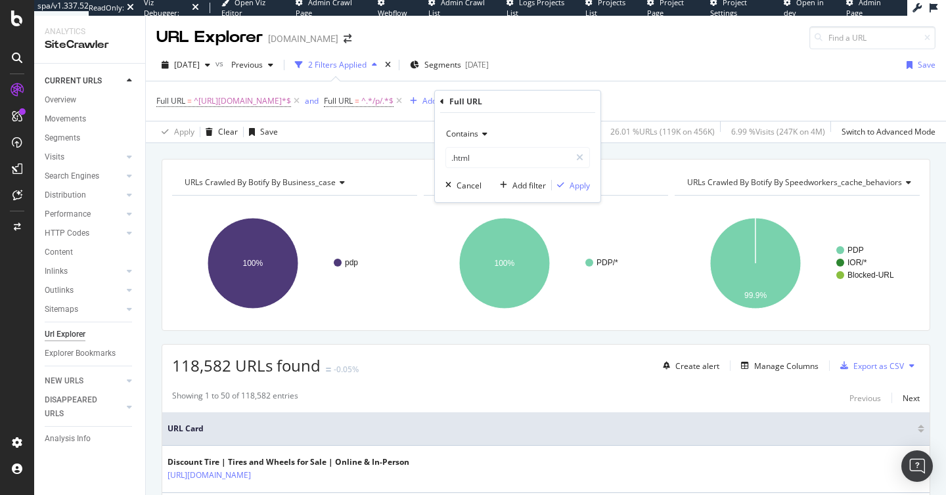
click at [481, 135] on icon at bounding box center [482, 134] width 9 height 8
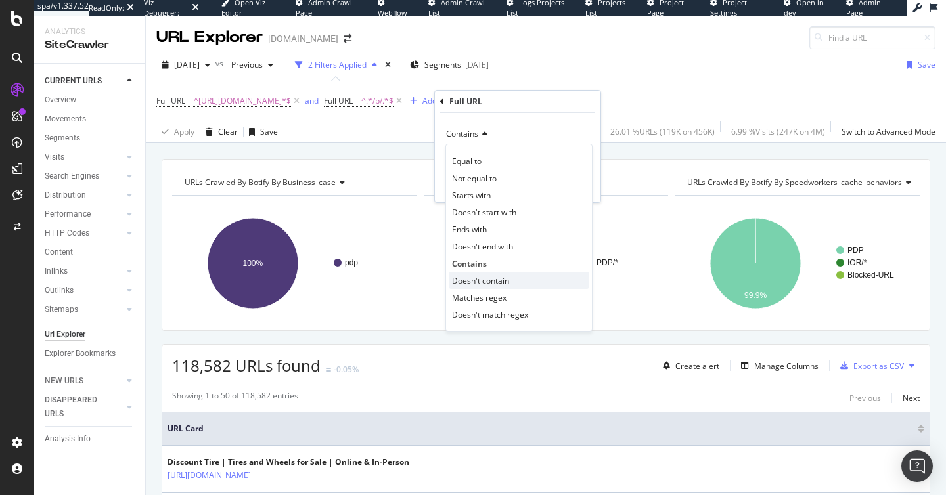
click at [479, 276] on span "Doesn't contain" at bounding box center [480, 280] width 57 height 11
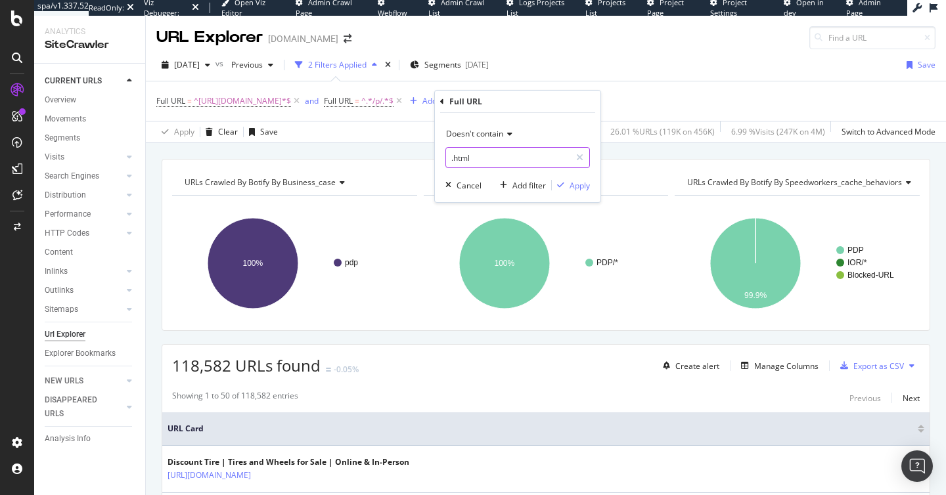
click at [477, 165] on input ".html" at bounding box center [508, 157] width 124 height 21
paste input "/buy-accessories/"
type input "/buy-accessories/"
click at [567, 185] on div "button" at bounding box center [561, 185] width 18 height 8
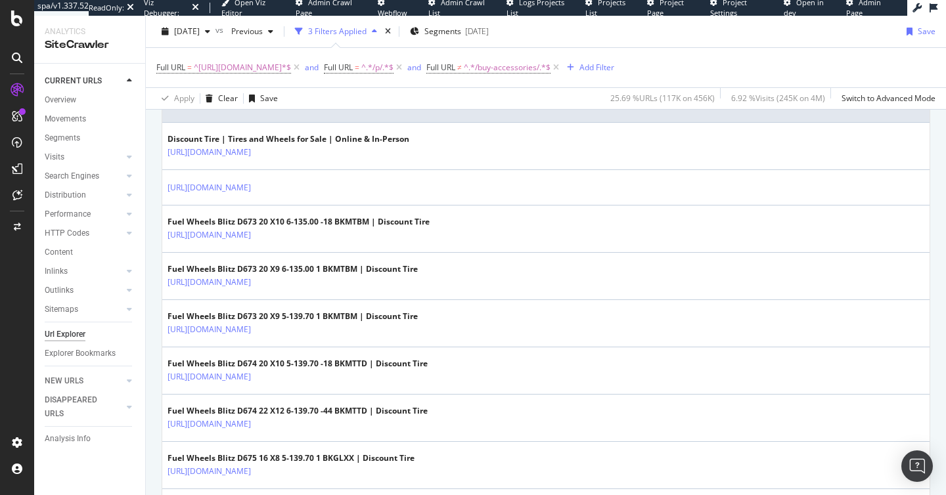
scroll to position [397, 0]
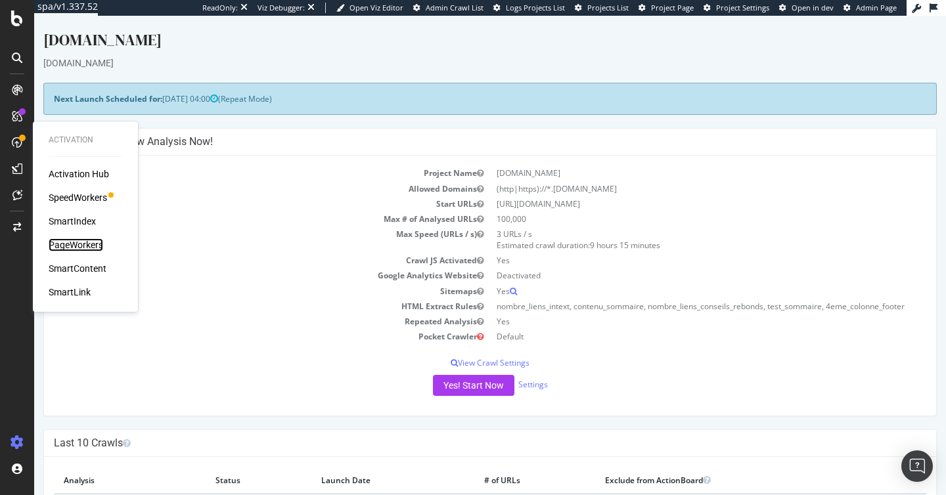
click at [77, 238] on div "PageWorkers" at bounding box center [76, 244] width 55 height 13
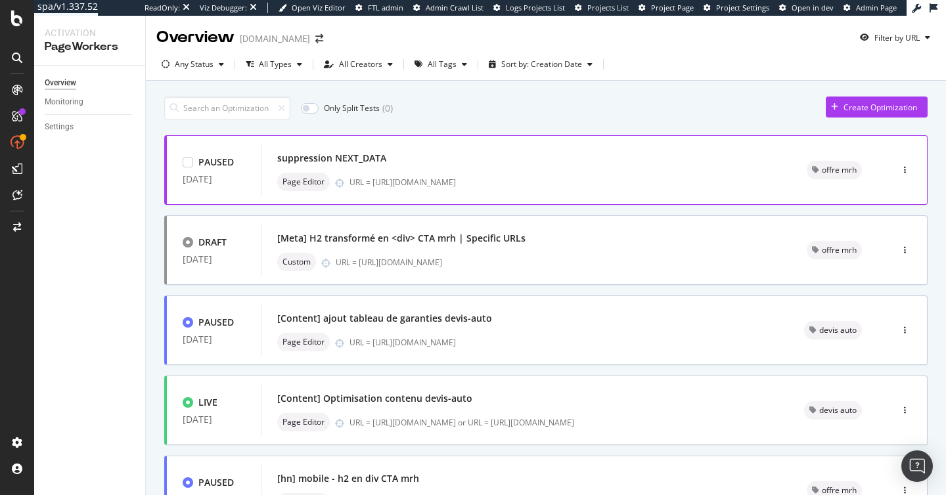
click at [405, 200] on div "PAUSED 24 Jan. 2025 suppression NEXT_DATA Page Editor URL = https://vitrine-pp-…" at bounding box center [545, 170] width 763 height 70
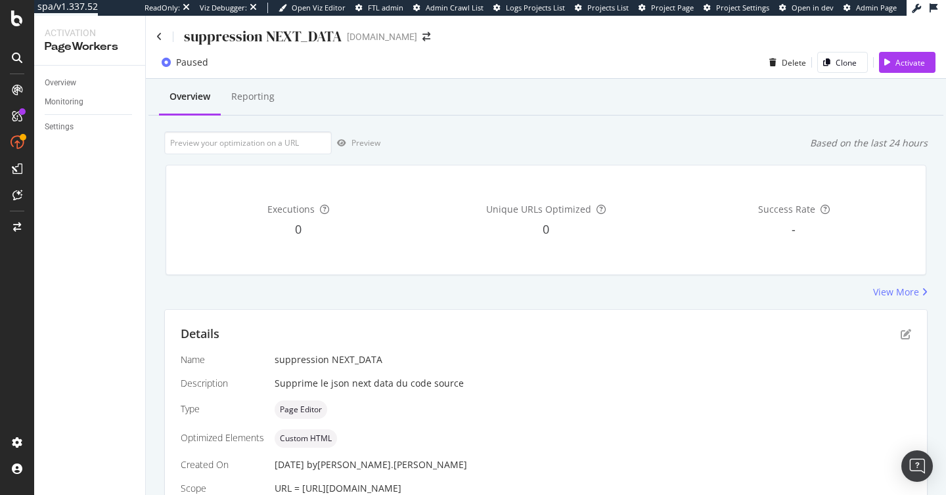
click at [155, 29] on div "suppression NEXT_DATA GROUPAMA.FR" at bounding box center [546, 31] width 800 height 31
click at [156, 33] on icon at bounding box center [159, 36] width 6 height 9
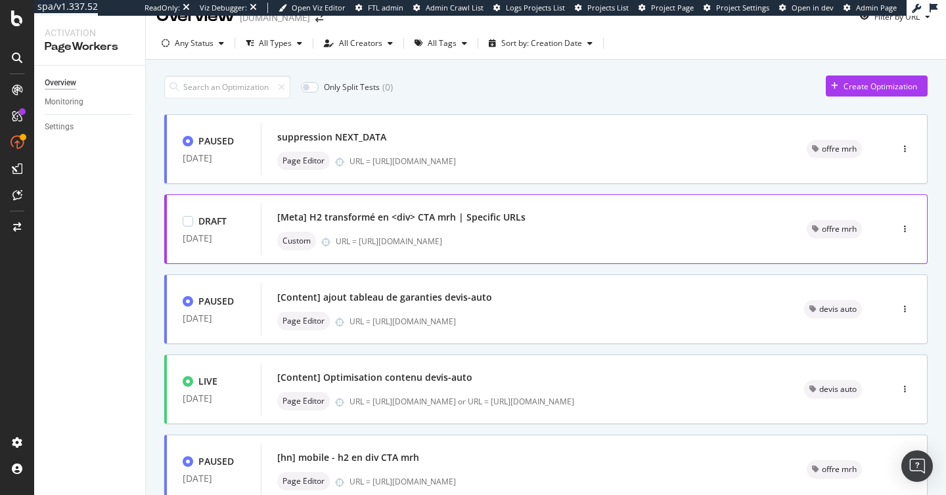
scroll to position [23, 0]
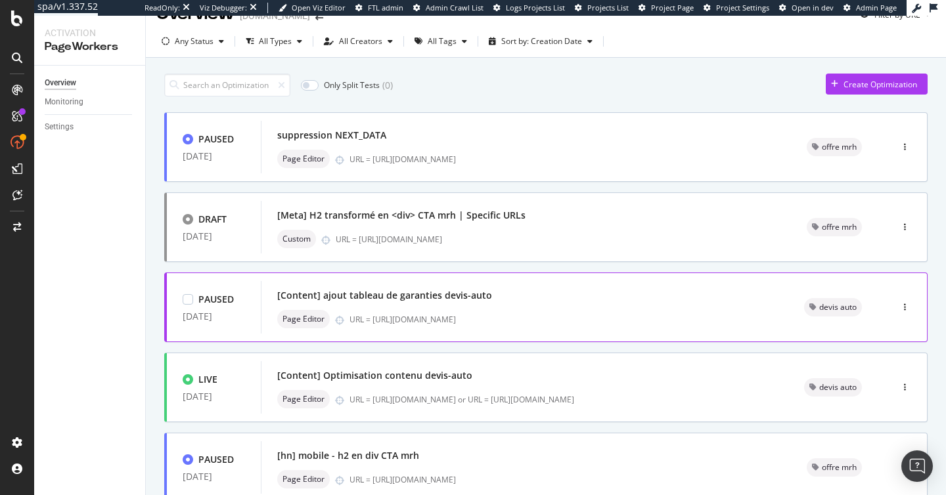
click at [405, 325] on div "Page Editor URL = https://vitrine-pp-fasterize.groupama.fr/devis-auto/" at bounding box center [524, 319] width 495 height 18
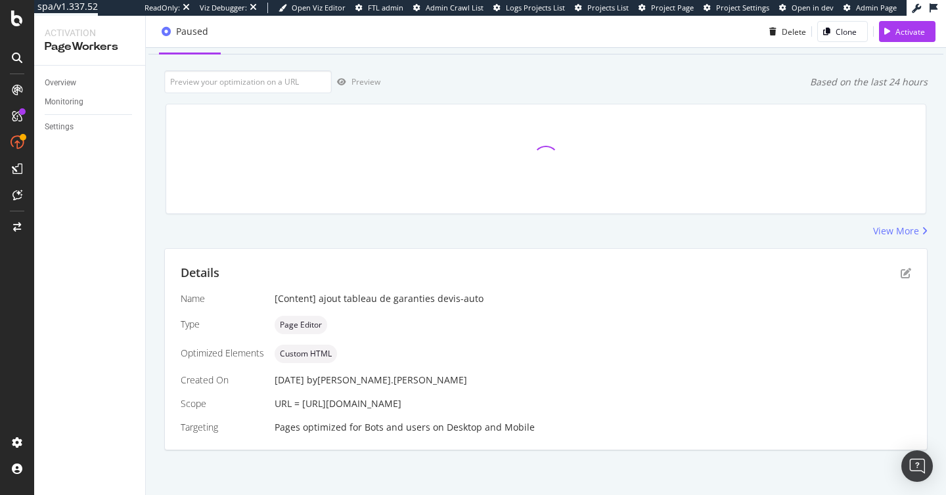
scroll to position [60, 0]
drag, startPoint x: 301, startPoint y: 407, endPoint x: 542, endPoint y: 410, distance: 241.0
click at [542, 410] on div "URL = https://vitrine-pp-fasterize.groupama.fr/devis-auto/" at bounding box center [592, 405] width 636 height 13
copy span "https://vitrine-pp-fasterize.groupama.fr/devis-auto/"
click at [902, 276] on icon "pen-to-square" at bounding box center [905, 274] width 11 height 11
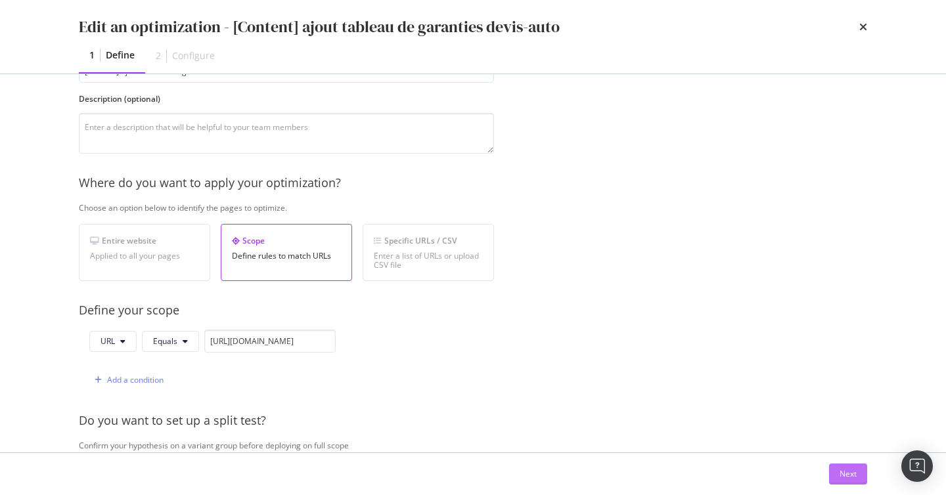
click at [846, 468] on div "Next" at bounding box center [847, 473] width 17 height 11
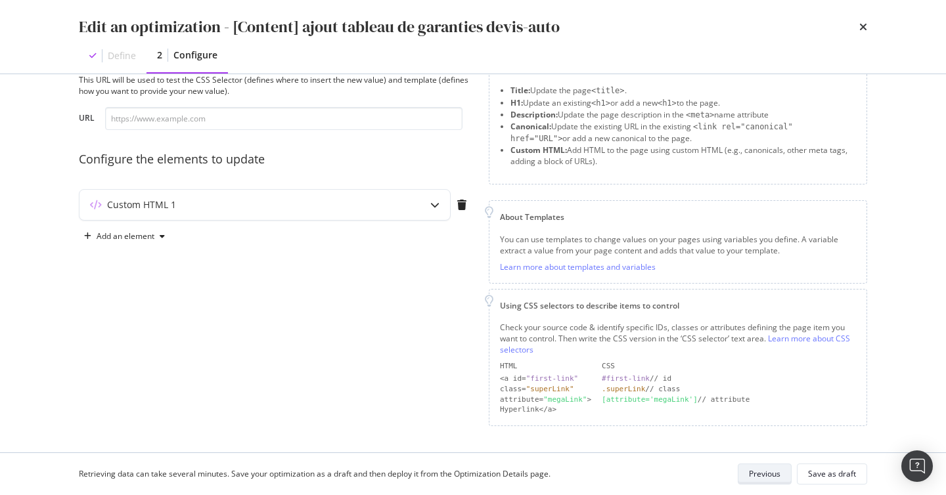
scroll to position [47, 0]
click at [274, 206] on div "Custom HTML 1" at bounding box center [238, 206] width 318 height 13
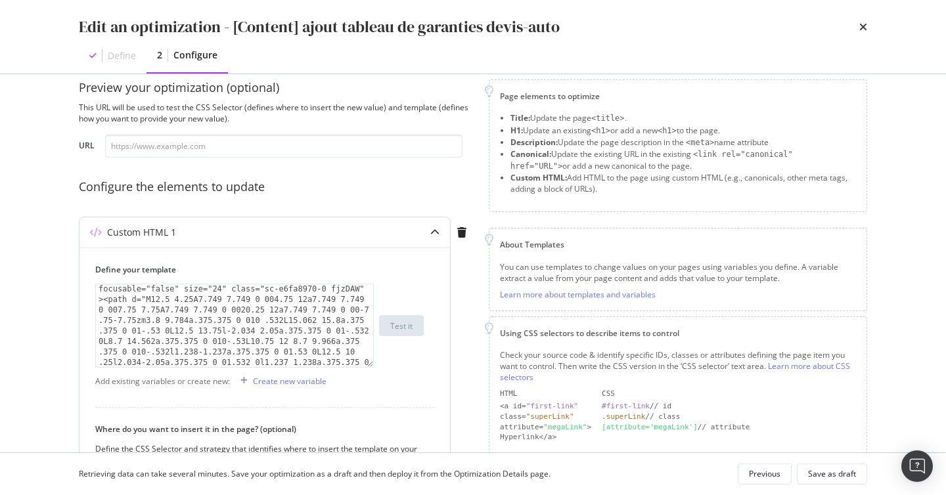
scroll to position [0, 0]
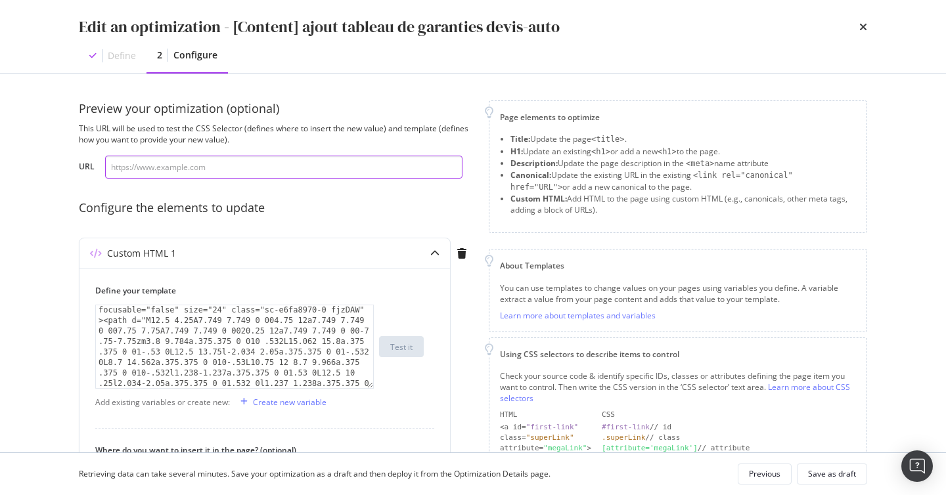
click at [318, 165] on input "modal" at bounding box center [283, 167] width 357 height 23
paste input "https://vitrine-pp-fasterize.groupama.fr/devis-auto/"
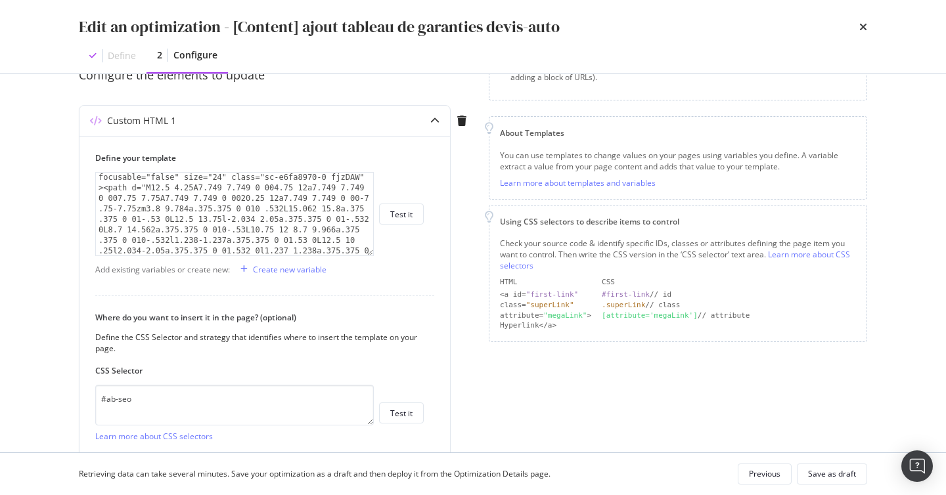
scroll to position [242, 0]
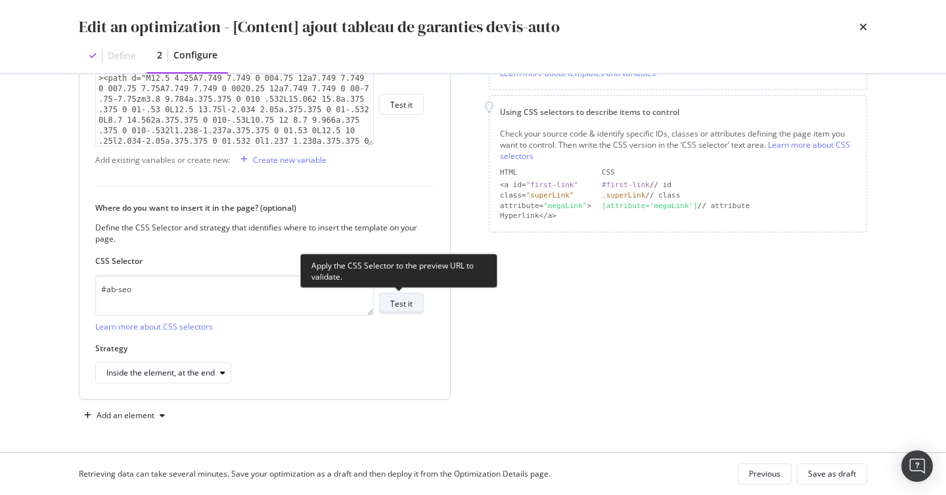
type input "https://vitrine-pp-fasterize.groupama.fr/devis-auto/"
click at [399, 311] on div "Test it" at bounding box center [401, 303] width 22 height 18
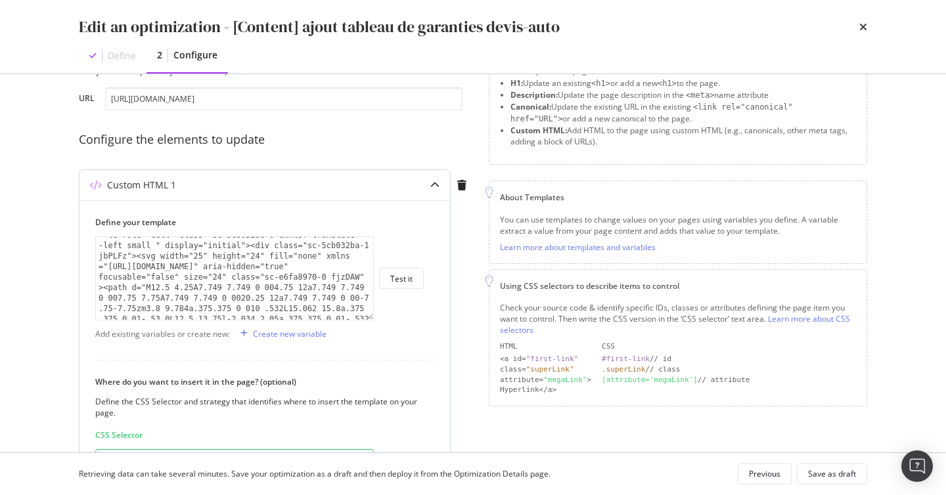
scroll to position [3410, 0]
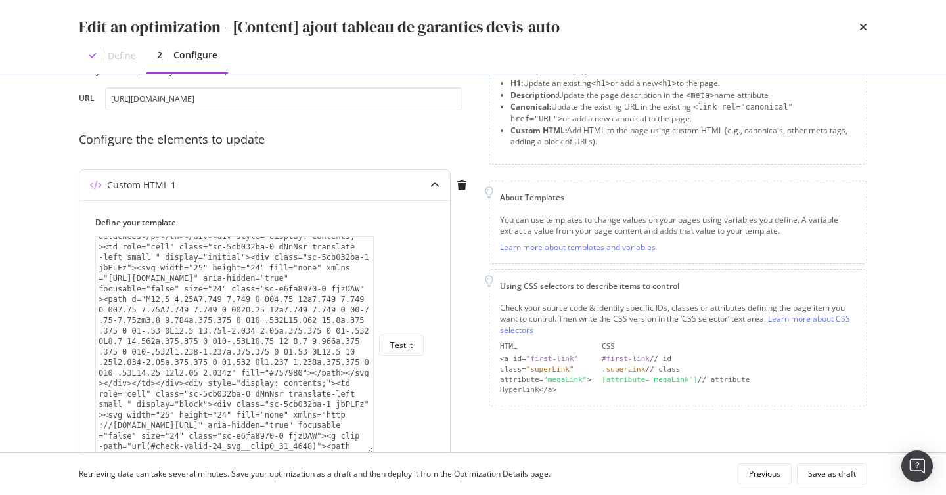
drag, startPoint x: 372, startPoint y: 317, endPoint x: 391, endPoint y: 448, distance: 132.7
click at [391, 449] on div "1 < section id = "tableau-garanties-auto" class = "sc-fa048c35-0 hdSvIH" > < di…" at bounding box center [259, 344] width 328 height 217
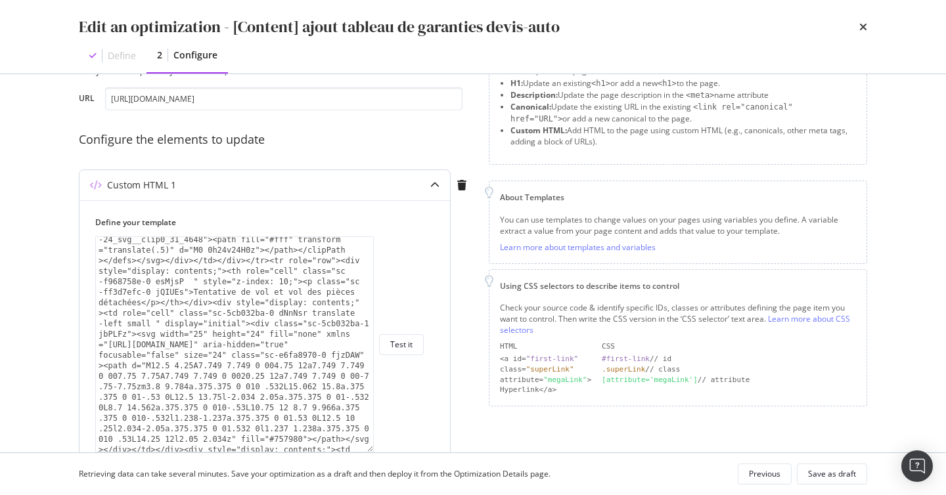
scroll to position [3334, 0]
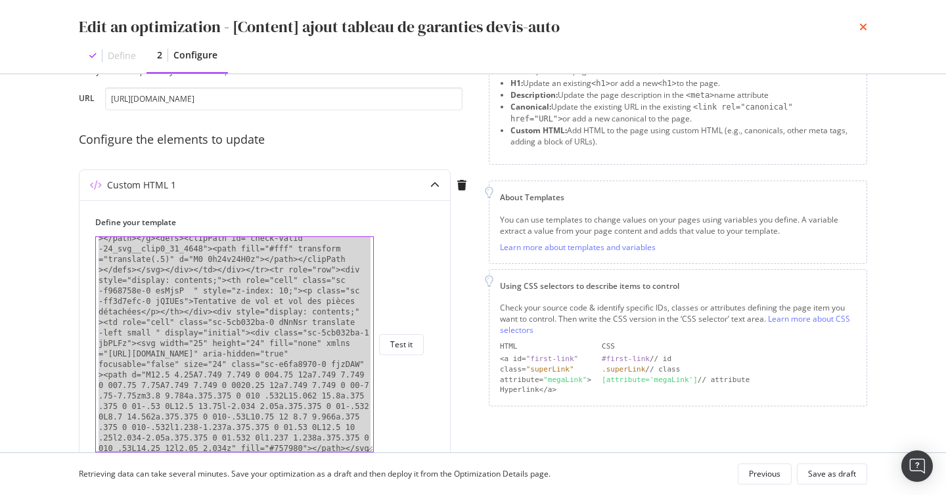
click at [863, 24] on icon "times" at bounding box center [863, 27] width 8 height 11
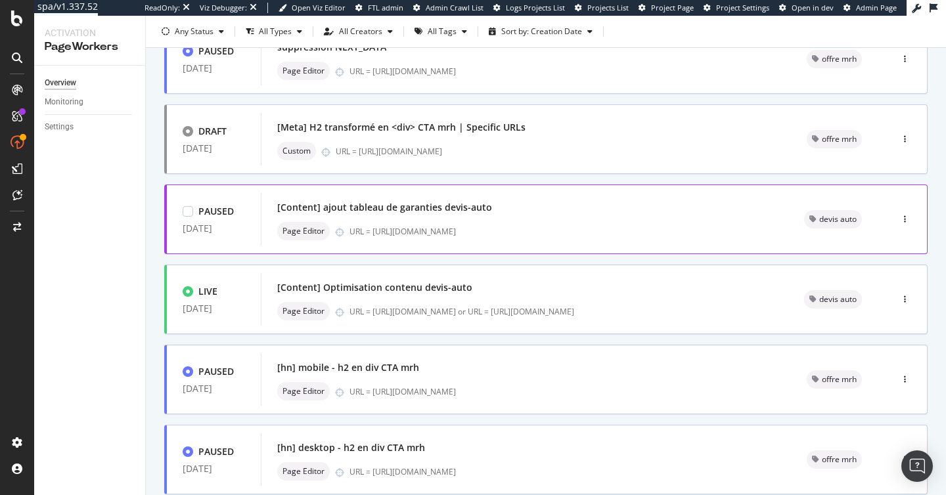
scroll to position [115, 0]
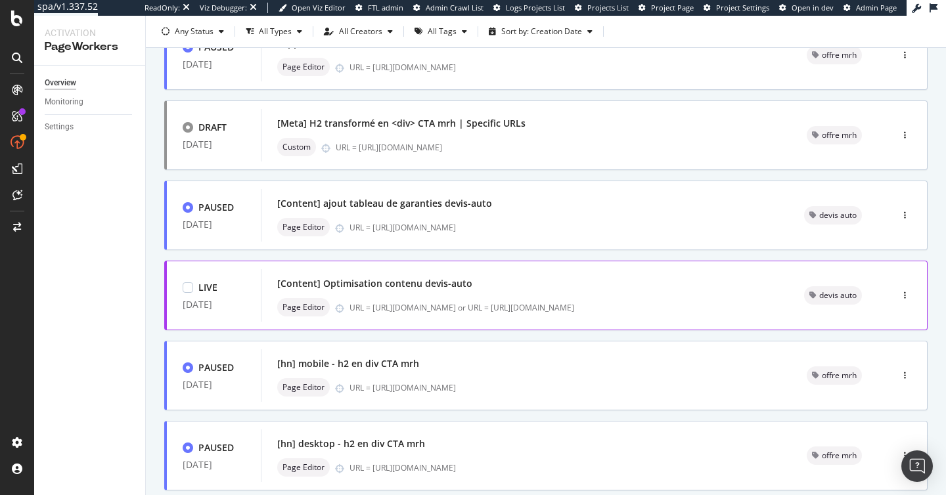
click at [425, 303] on div "URL = https://vitrine-pp-fasterize.groupama.fr/devis-auto/ or URL = https://www…" at bounding box center [560, 307] width 423 height 11
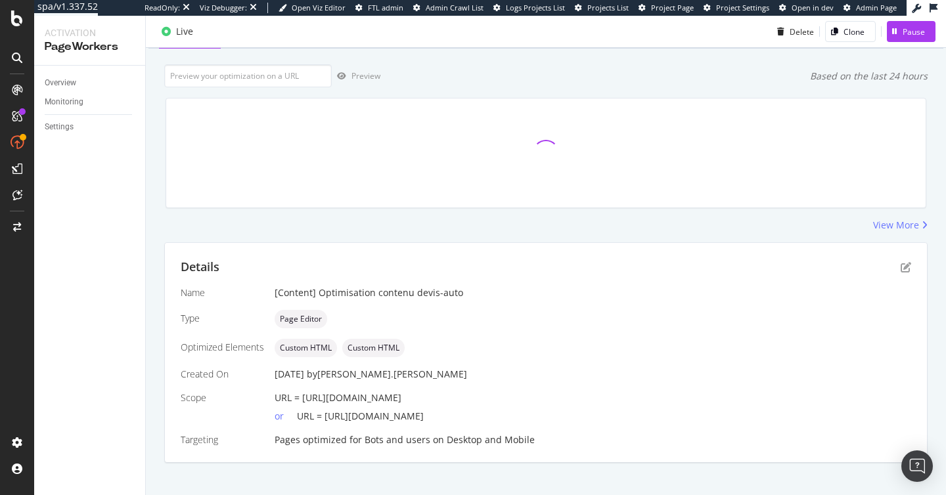
scroll to position [68, 0]
click at [905, 266] on icon "pen-to-square" at bounding box center [905, 266] width 11 height 11
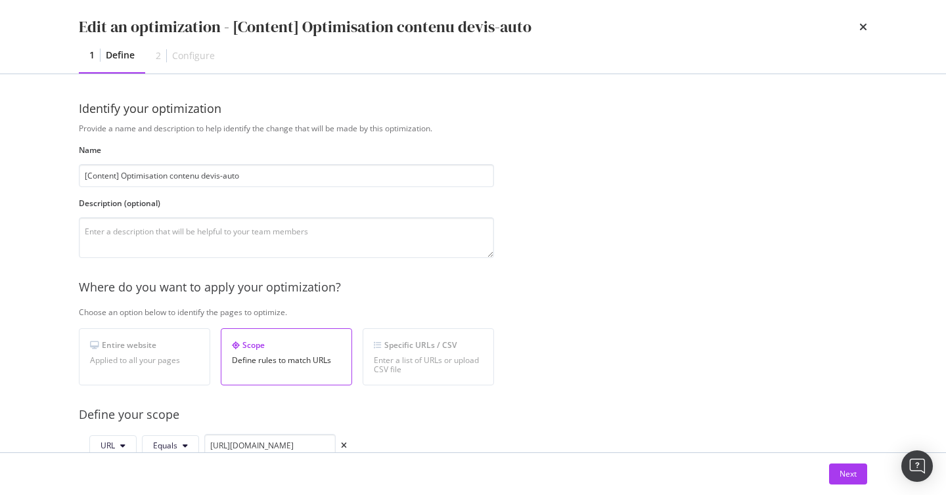
scroll to position [45, 0]
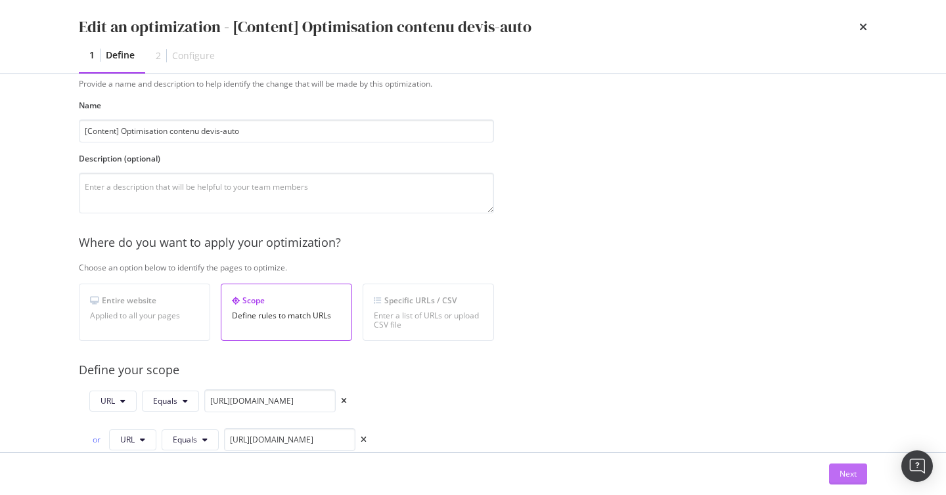
click at [846, 471] on div "Next" at bounding box center [847, 473] width 17 height 11
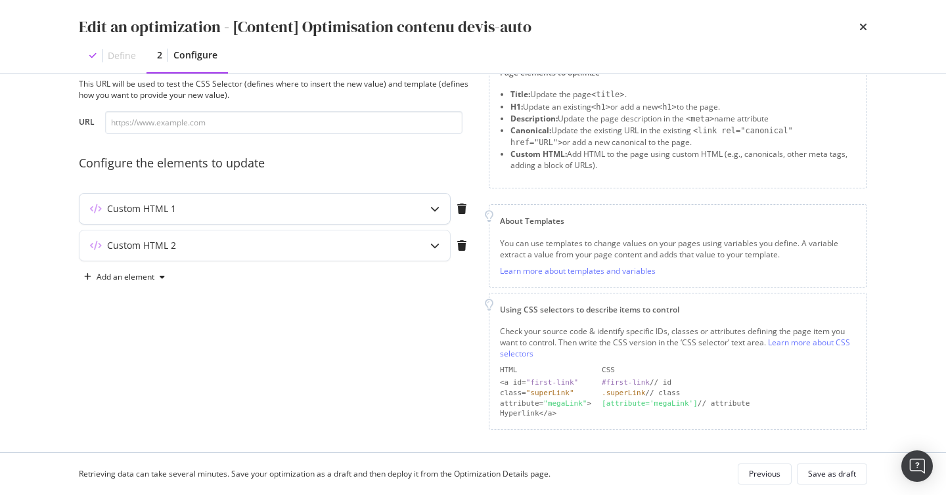
click at [225, 223] on div "Custom HTML 1" at bounding box center [264, 209] width 370 height 30
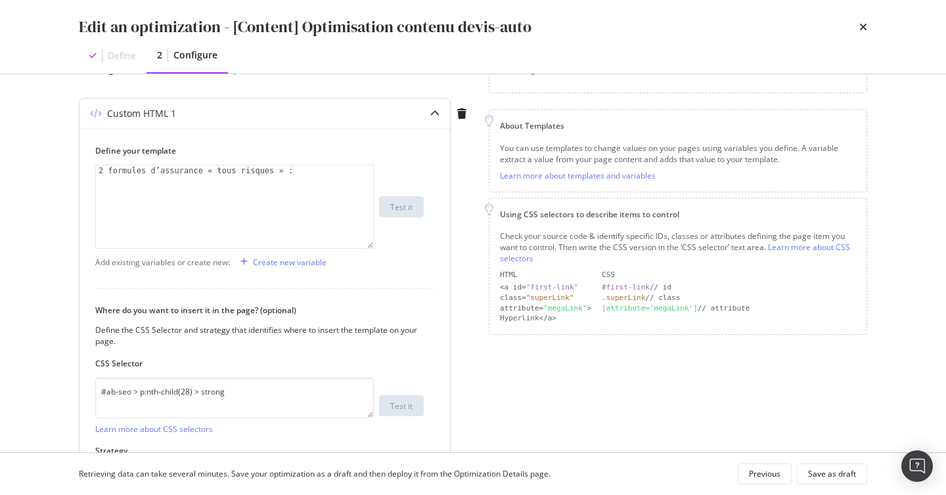
scroll to position [141, 0]
drag, startPoint x: 141, startPoint y: 391, endPoint x: 217, endPoint y: 391, distance: 76.2
click at [217, 391] on textarea "#ab-seo > p:nth-child(28) > strong" at bounding box center [234, 397] width 278 height 41
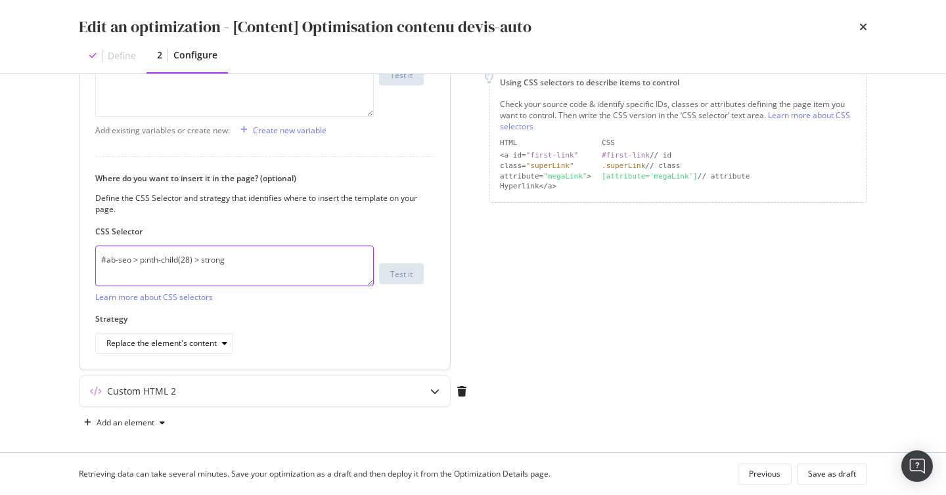
scroll to position [274, 0]
click at [206, 388] on div "Custom HTML 2" at bounding box center [238, 388] width 318 height 13
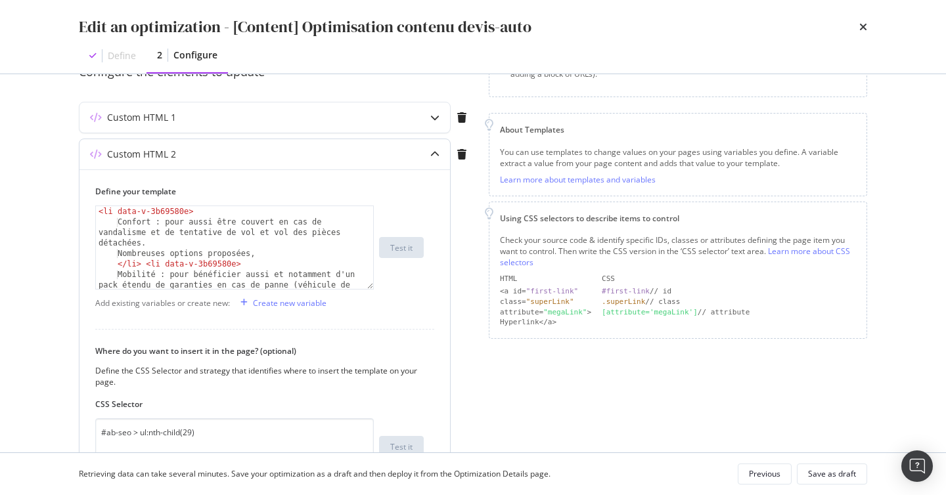
scroll to position [0, 0]
click at [861, 26] on icon "times" at bounding box center [863, 27] width 8 height 11
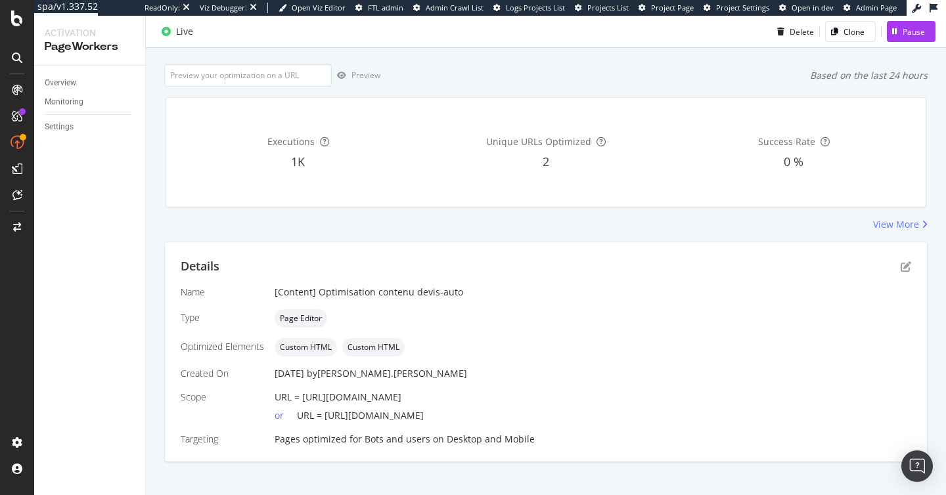
drag, startPoint x: 303, startPoint y: 397, endPoint x: 527, endPoint y: 399, distance: 223.9
click at [528, 399] on div "URL = https://vitrine-pp-fasterize.groupama.fr/devis-auto/" at bounding box center [592, 397] width 636 height 13
click at [527, 399] on div "URL = https://vitrine-pp-fasterize.groupama.fr/devis-auto/" at bounding box center [592, 397] width 636 height 13
drag, startPoint x: 301, startPoint y: 400, endPoint x: 521, endPoint y: 395, distance: 220.0
click at [521, 395] on div "URL = https://vitrine-pp-fasterize.groupama.fr/devis-auto/" at bounding box center [592, 397] width 636 height 13
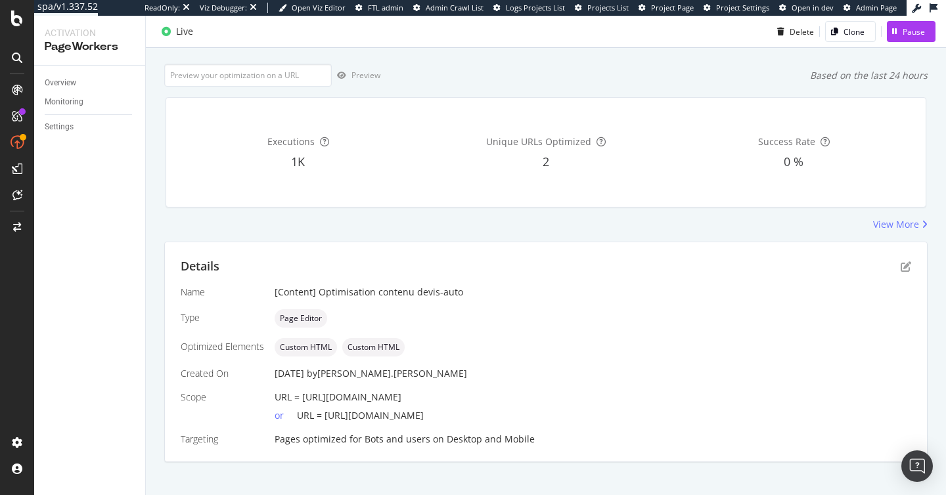
copy span "https://vitrine-pp-fasterize.groupama.fr/devis-auto/"
click at [904, 269] on icon "pen-to-square" at bounding box center [905, 266] width 11 height 11
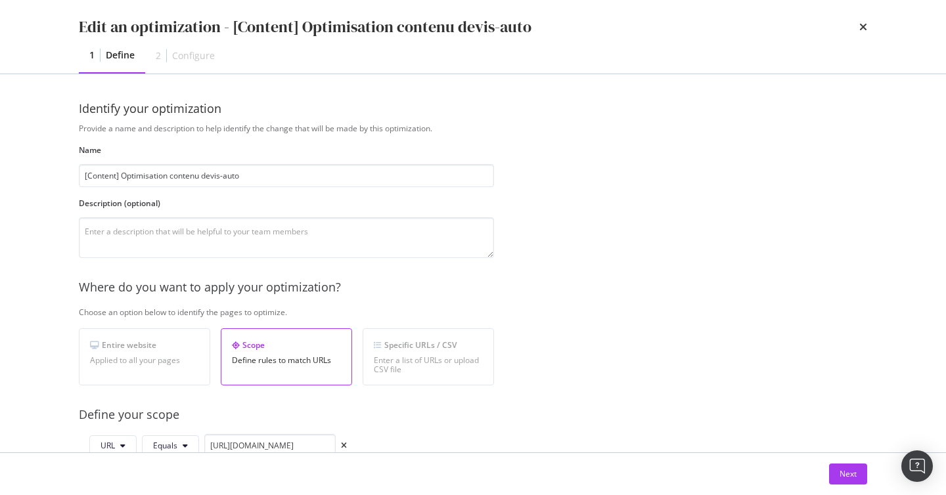
click at [846, 463] on div "Next" at bounding box center [473, 474] width 840 height 42
click at [846, 468] on div "Next" at bounding box center [847, 474] width 17 height 20
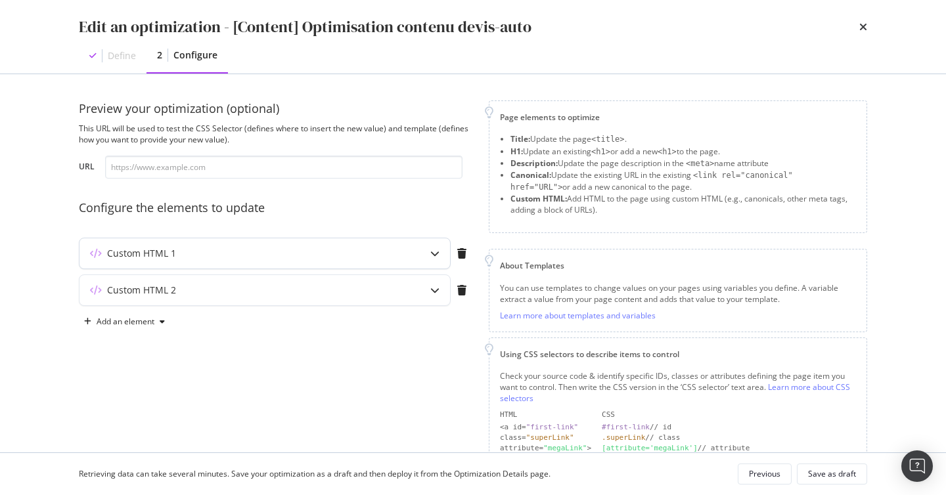
click at [427, 244] on div "modal" at bounding box center [435, 253] width 30 height 30
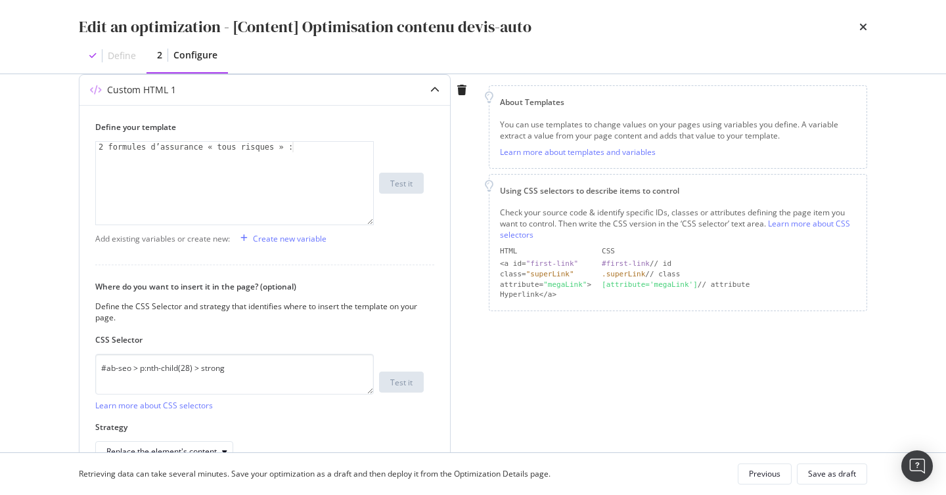
scroll to position [165, 0]
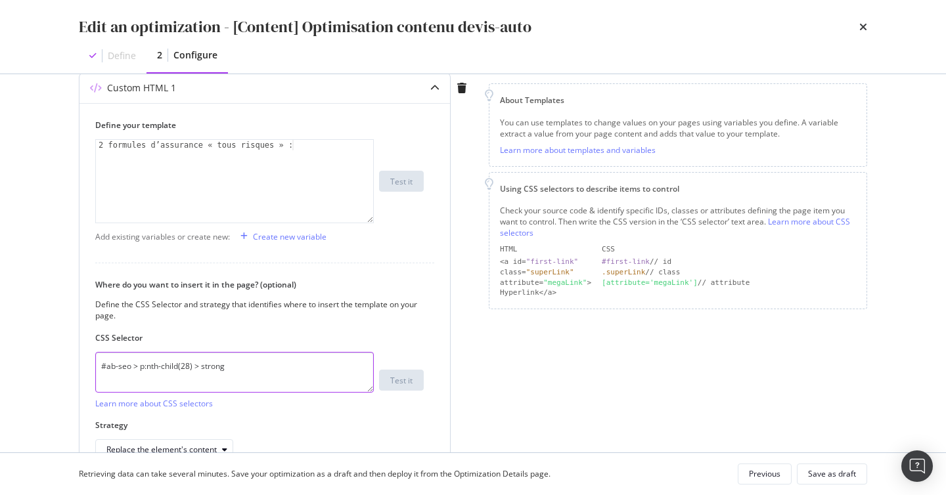
click at [248, 359] on textarea "#ab-seo > p:nth-child(28) > strong" at bounding box center [234, 372] width 278 height 41
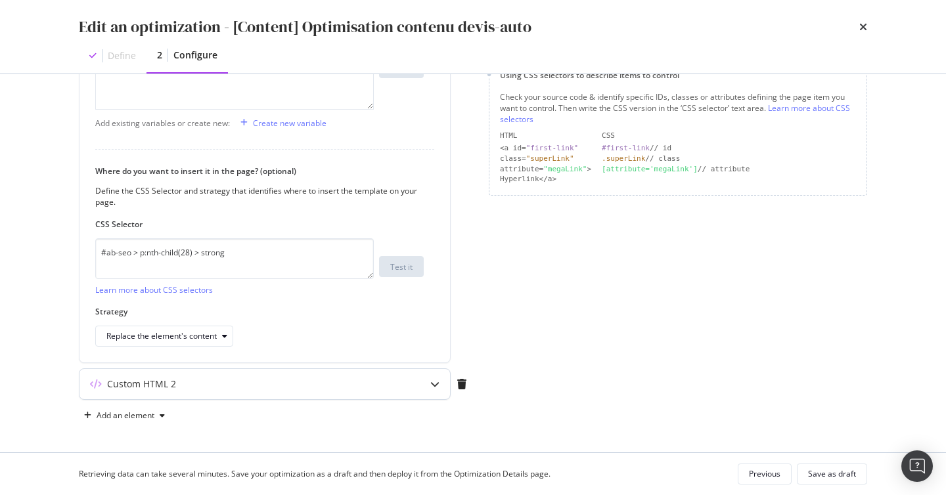
click at [288, 389] on div "Custom HTML 2" at bounding box center [238, 384] width 318 height 13
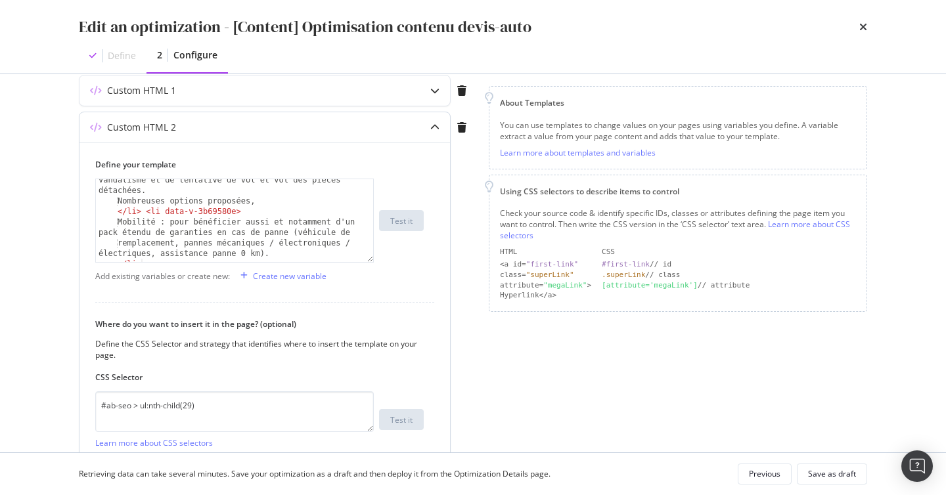
scroll to position [0, 0]
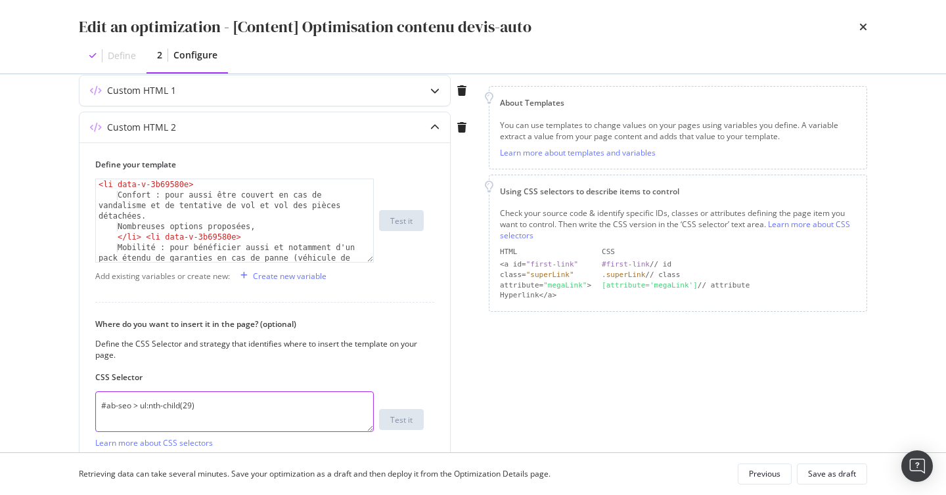
drag, startPoint x: 215, startPoint y: 403, endPoint x: 73, endPoint y: 395, distance: 142.7
click at [73, 395] on div "Preview your optimization (optional) This URL will be used to test the CSS Sele…" at bounding box center [473, 263] width 840 height 378
click at [140, 408] on textarea "#ab-seo > ul:nth-child(29)" at bounding box center [234, 411] width 278 height 41
click at [143, 406] on textarea "#ab-seo > ul:nth-child(29)" at bounding box center [234, 411] width 278 height 41
click at [404, 381] on label "CSS Selector" at bounding box center [259, 377] width 328 height 11
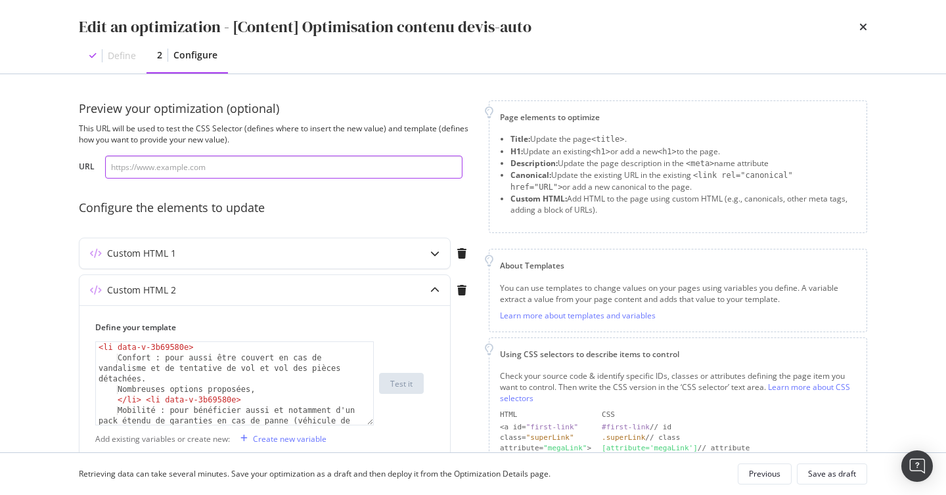
click at [289, 169] on input "modal" at bounding box center [283, 167] width 357 height 23
paste input "https://vitrine-pp-fasterize.groupama.fr/devis-auto/"
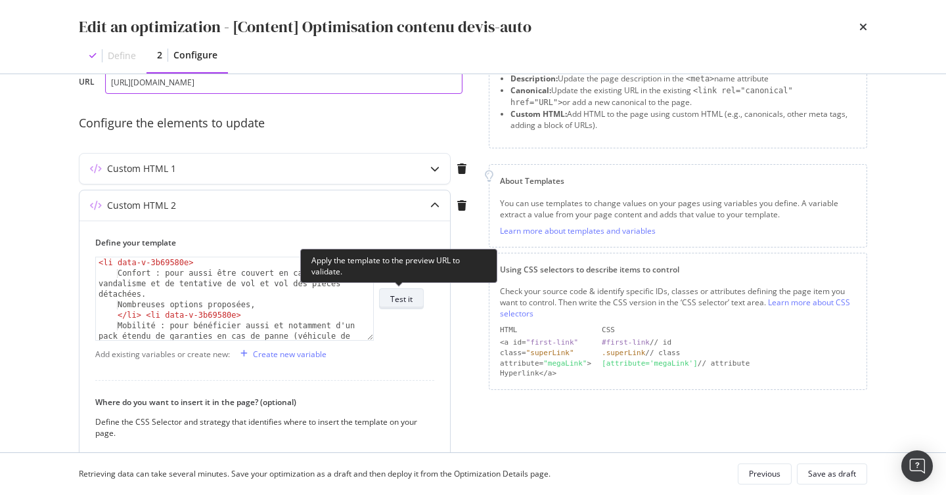
type input "https://vitrine-pp-fasterize.groupama.fr/devis-auto/"
click at [418, 297] on button "Test it" at bounding box center [401, 298] width 45 height 21
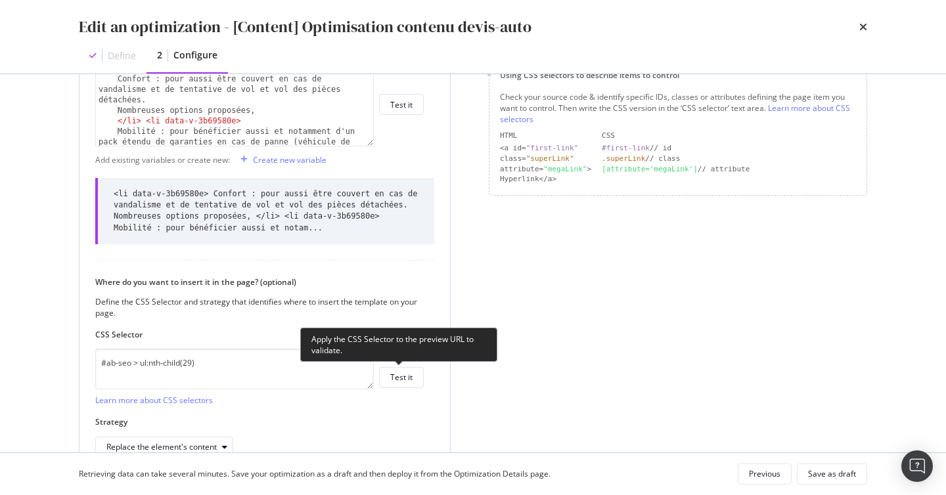
click at [397, 389] on div "#ab-seo > ul:nth-child(29) Learn more about CSS selectors Test it" at bounding box center [259, 377] width 328 height 57
click at [403, 376] on div "Test it" at bounding box center [401, 377] width 22 height 11
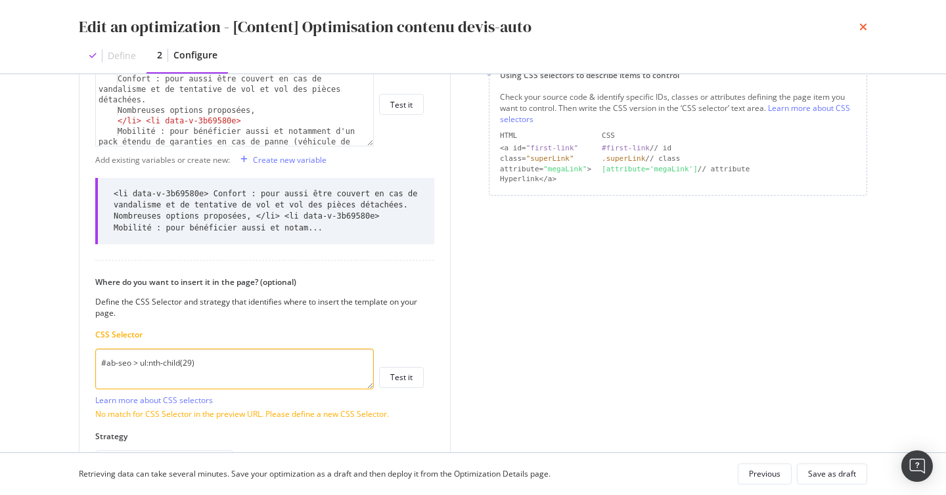
click at [862, 25] on icon "times" at bounding box center [863, 27] width 8 height 11
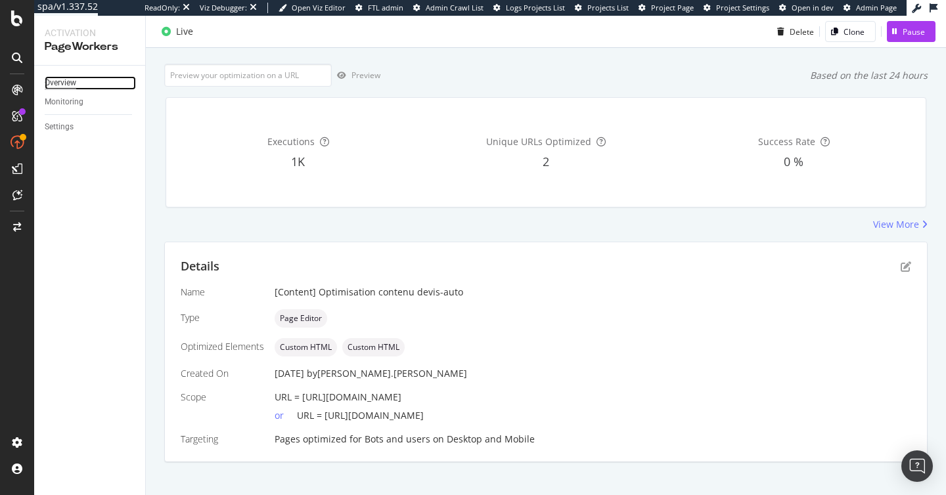
click at [75, 86] on div "Overview" at bounding box center [61, 83] width 32 height 14
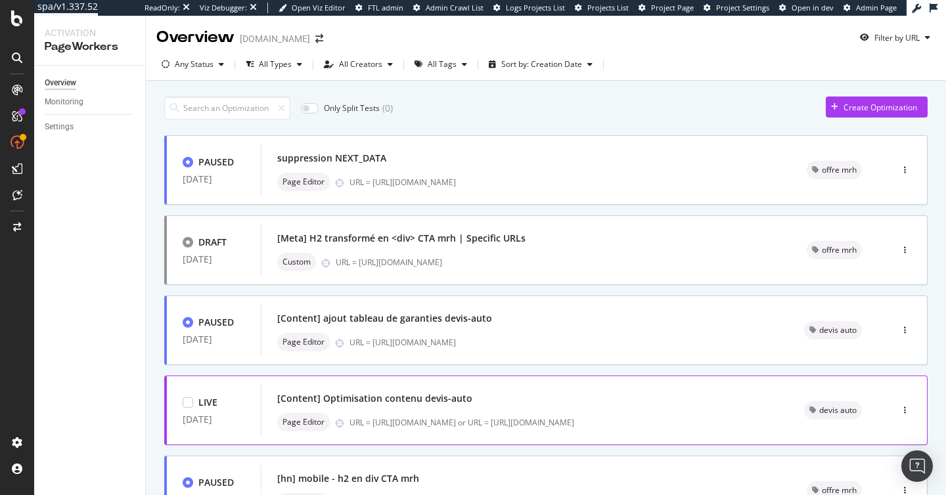
scroll to position [515, 0]
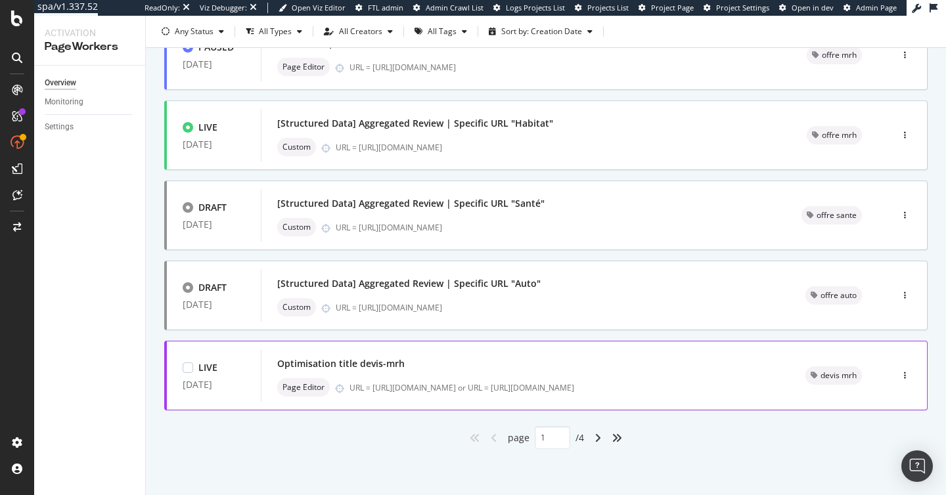
click at [527, 390] on div "URL = https://www.groupama.fr/devis-mrh/ or URL = https://vitrine-pp-fasterize.…" at bounding box center [561, 387] width 424 height 11
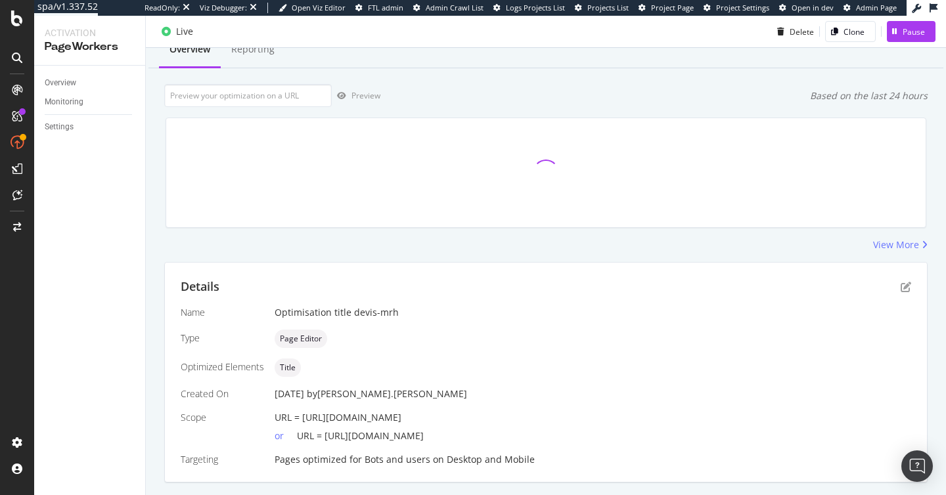
scroll to position [68, 0]
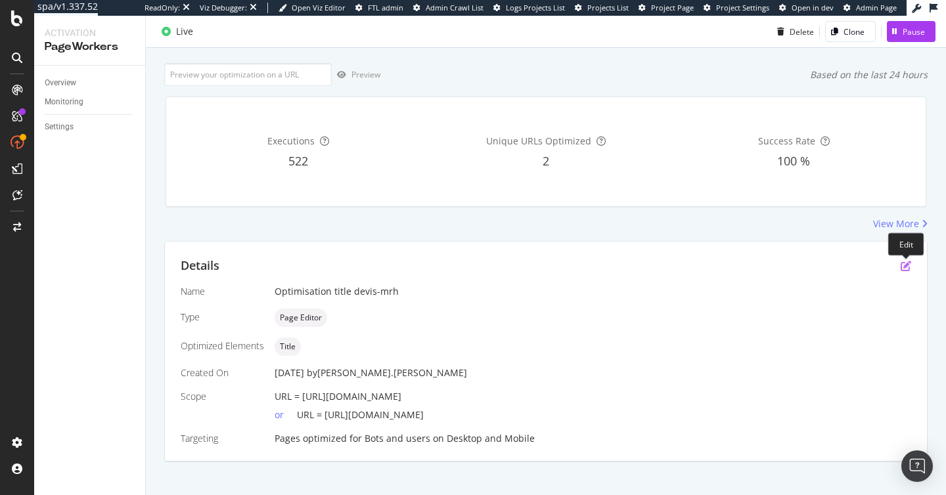
click at [904, 269] on icon "pen-to-square" at bounding box center [905, 266] width 11 height 11
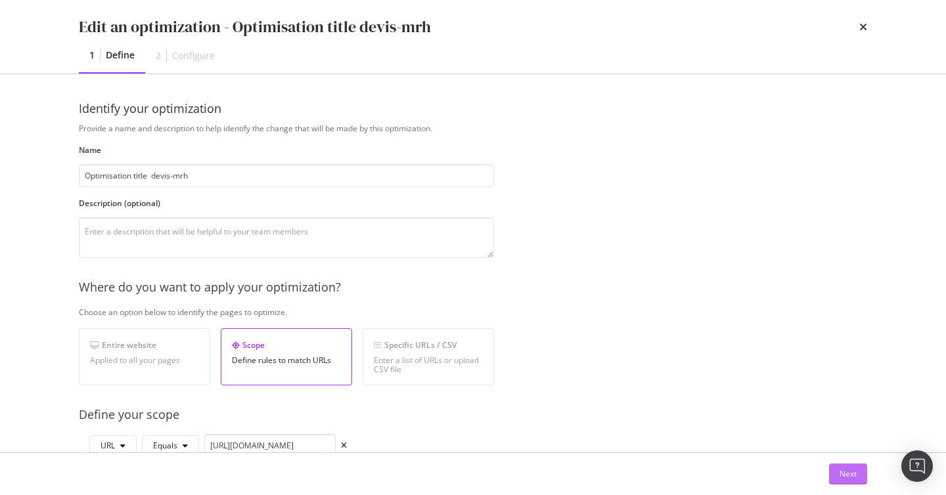
click at [847, 475] on div "Next" at bounding box center [847, 473] width 17 height 11
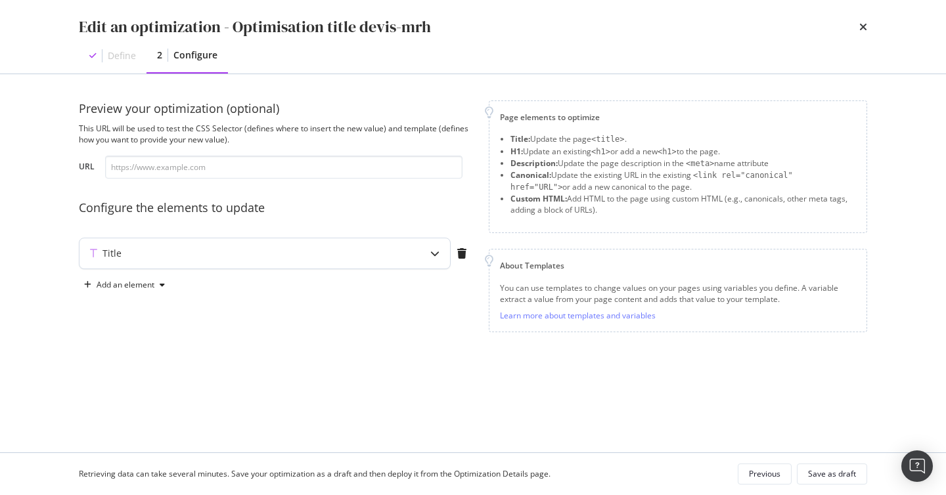
click at [399, 254] on div "Title" at bounding box center [264, 253] width 370 height 30
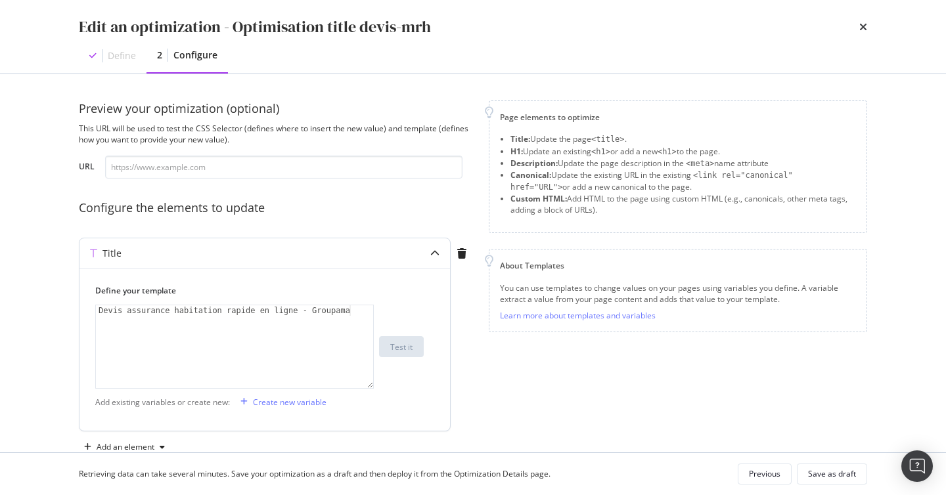
type textarea "Devis assurance habitation rapide en ligne - Groupama"
click at [263, 315] on div "Devis assurance habitation rapide en ligne - Groupama" at bounding box center [234, 357] width 277 height 104
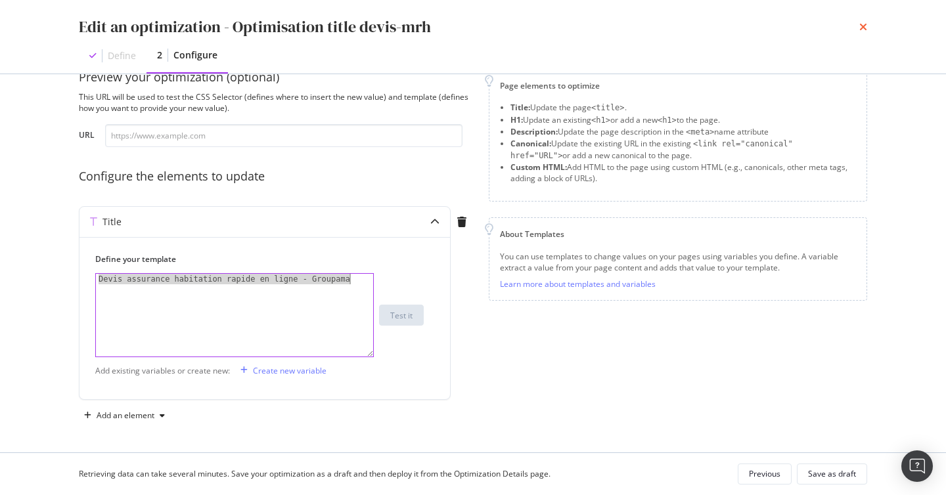
click at [861, 25] on icon "times" at bounding box center [863, 27] width 8 height 11
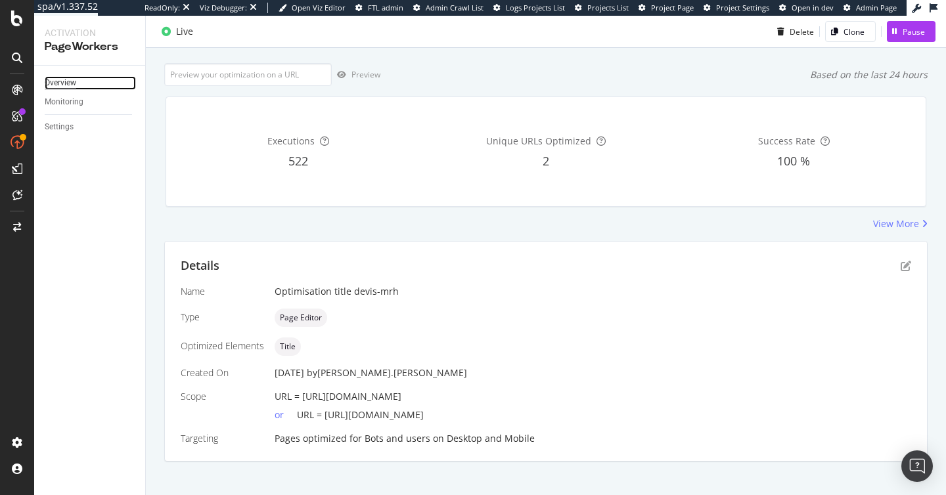
click at [68, 83] on div "Overview" at bounding box center [61, 83] width 32 height 14
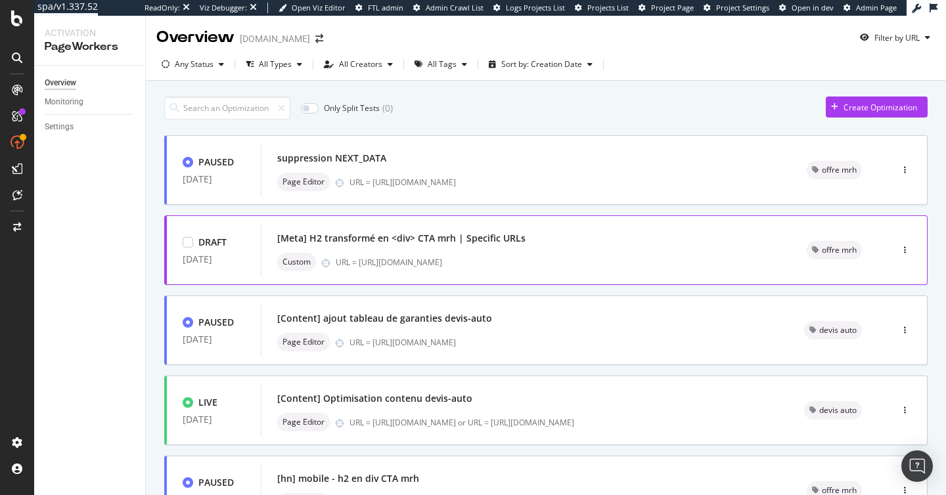
scroll to position [515, 0]
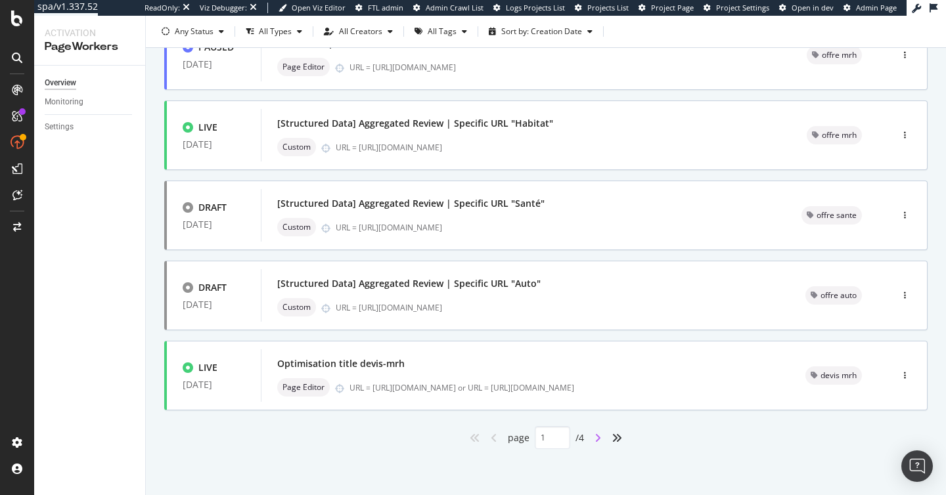
click at [597, 435] on icon "angle-right" at bounding box center [597, 438] width 7 height 11
type input "2"
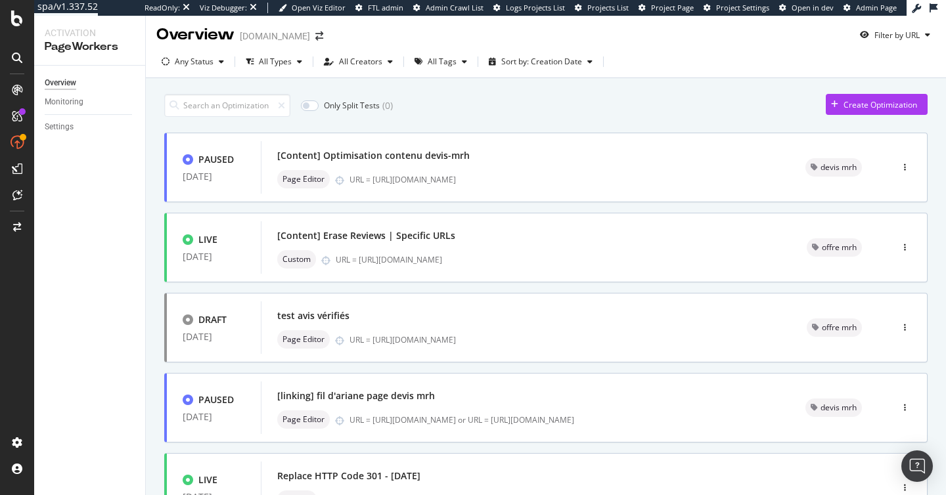
scroll to position [0, 0]
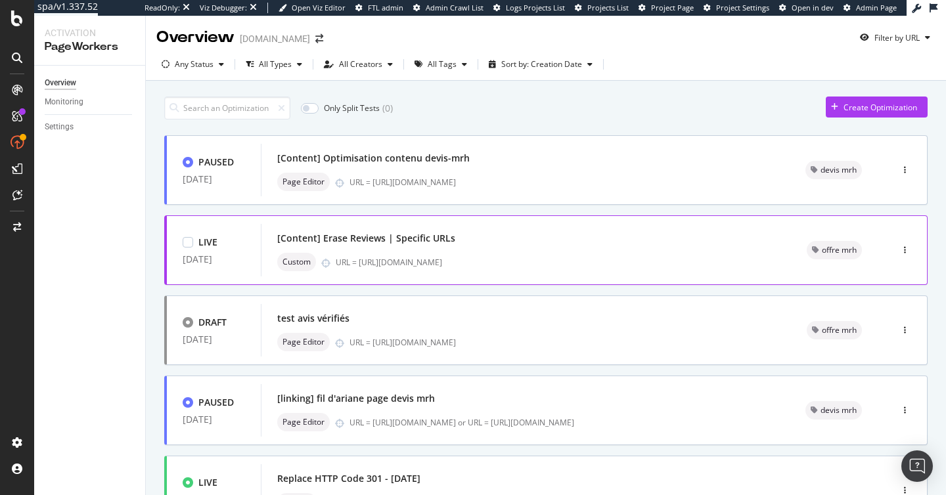
click at [519, 254] on div "Custom URL = https://www.groupama.fr/assurance-habitation/" at bounding box center [526, 262] width 498 height 18
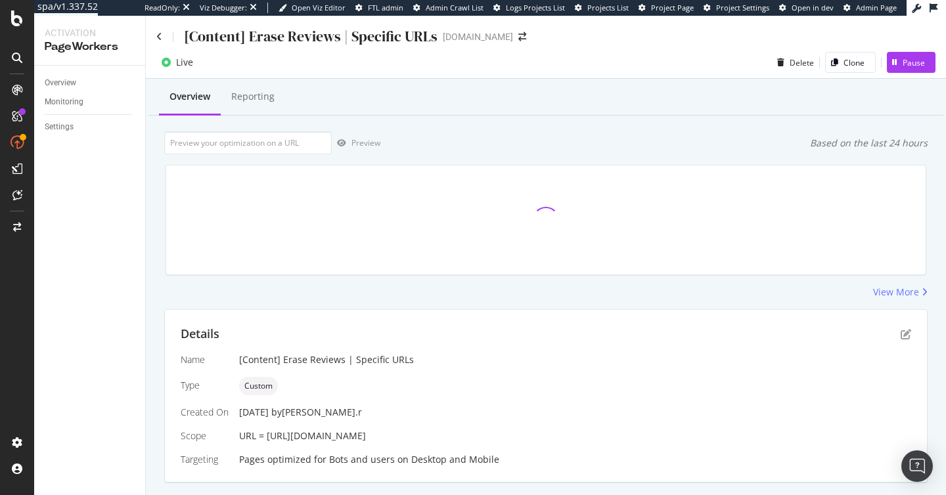
scroll to position [33, 0]
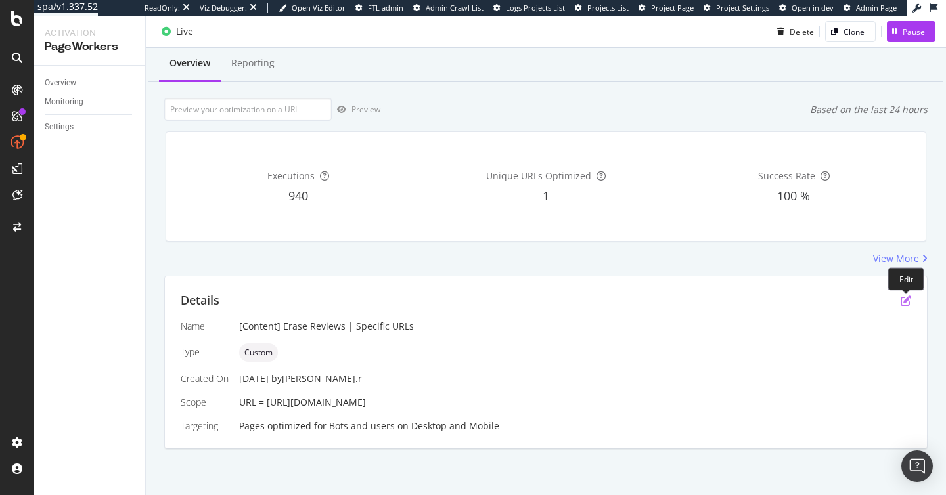
click at [902, 299] on icon "pen-to-square" at bounding box center [905, 300] width 11 height 11
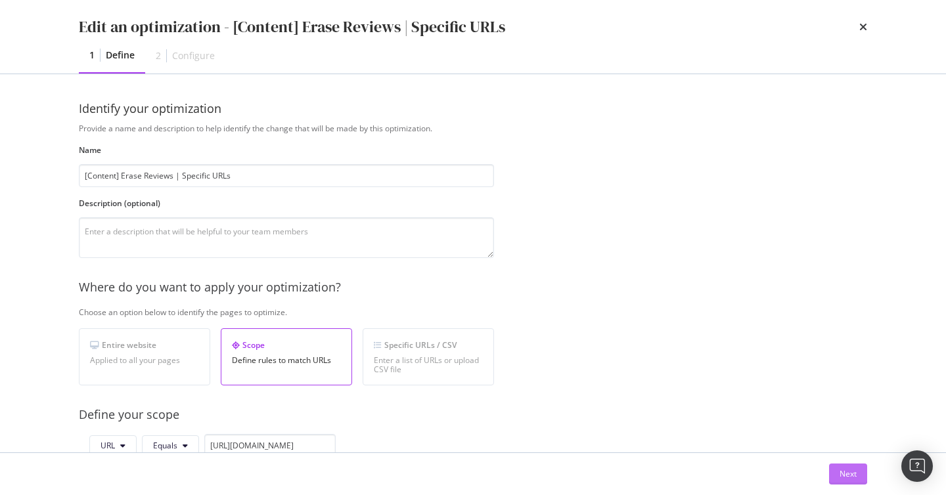
click at [842, 470] on div "Next" at bounding box center [847, 473] width 17 height 11
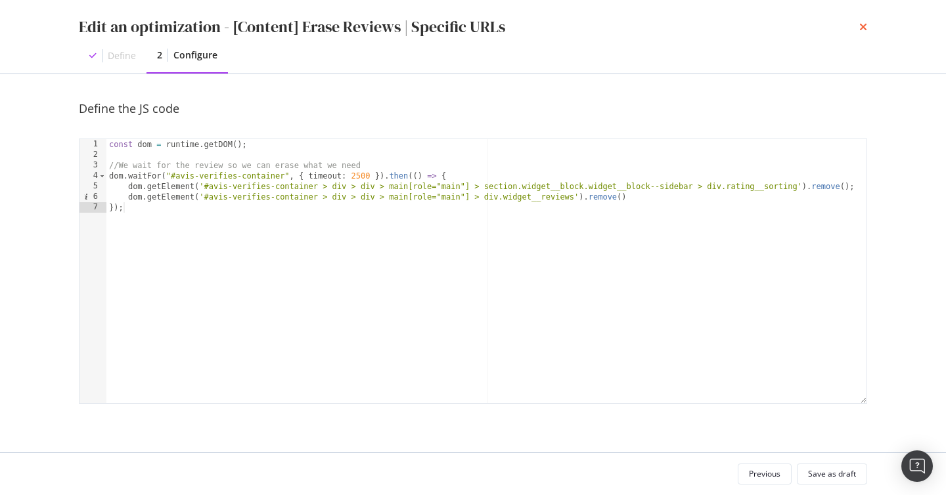
click at [859, 30] on icon "times" at bounding box center [863, 27] width 8 height 11
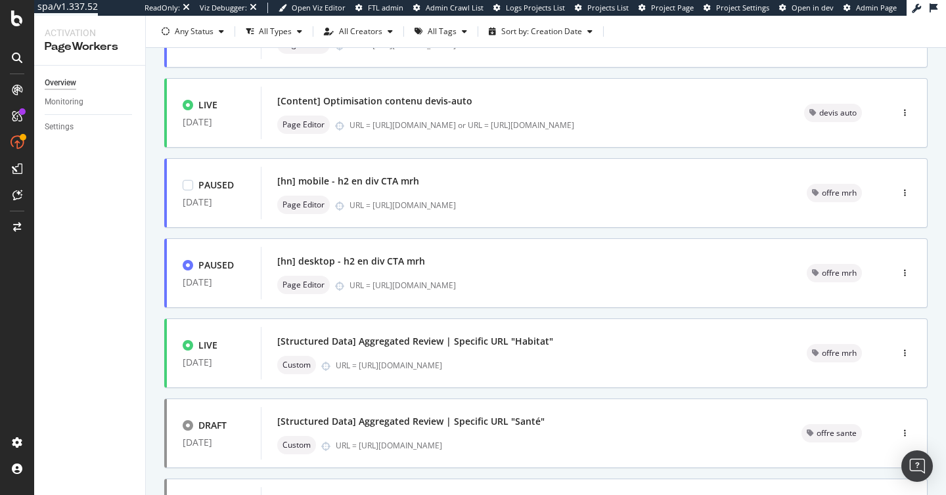
scroll to position [324, 0]
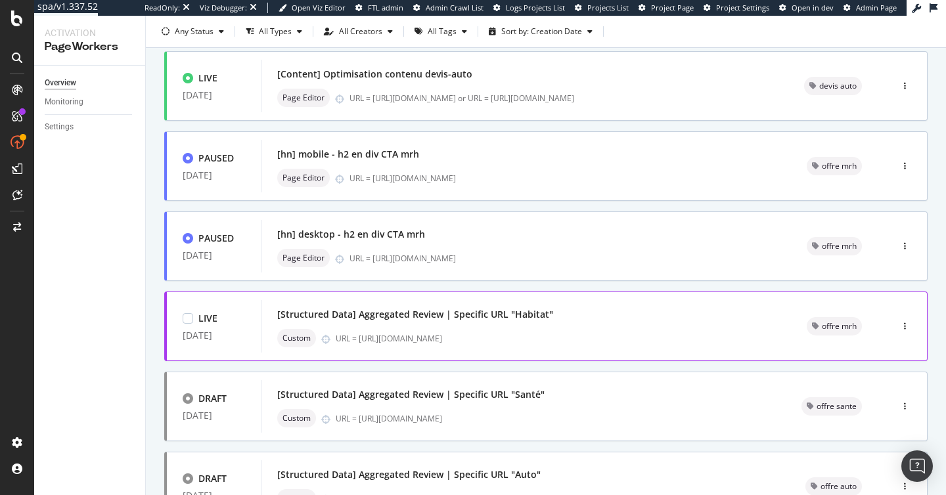
click at [451, 307] on div "[Structured Data] Aggregated Review | Specific URL "Habitat"" at bounding box center [526, 314] width 498 height 18
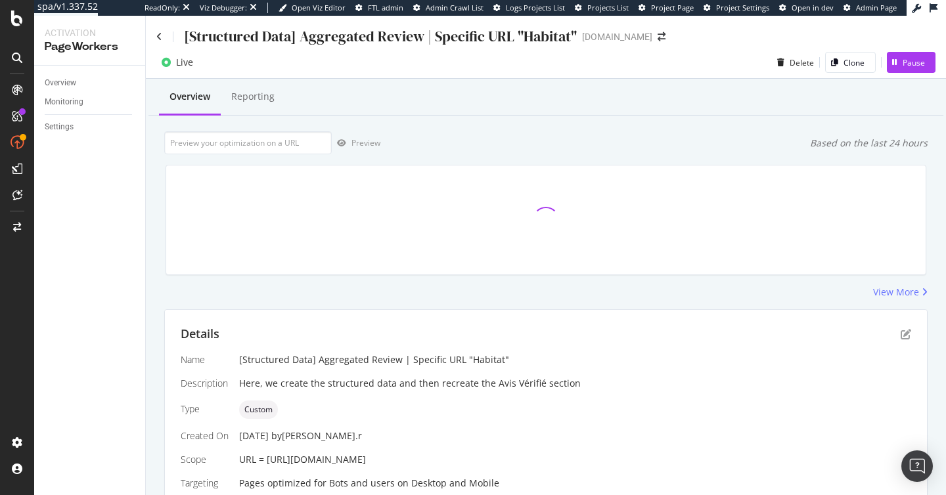
scroll to position [57, 0]
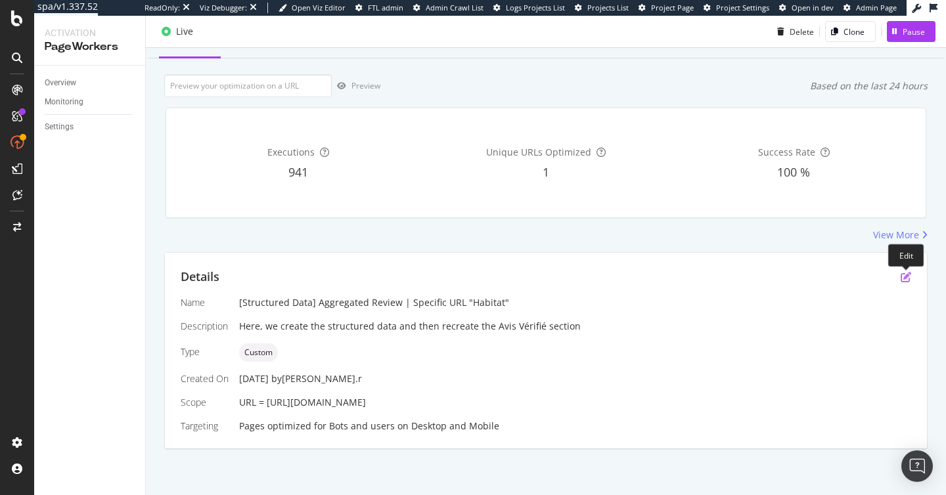
click at [904, 276] on icon "pen-to-square" at bounding box center [905, 277] width 11 height 11
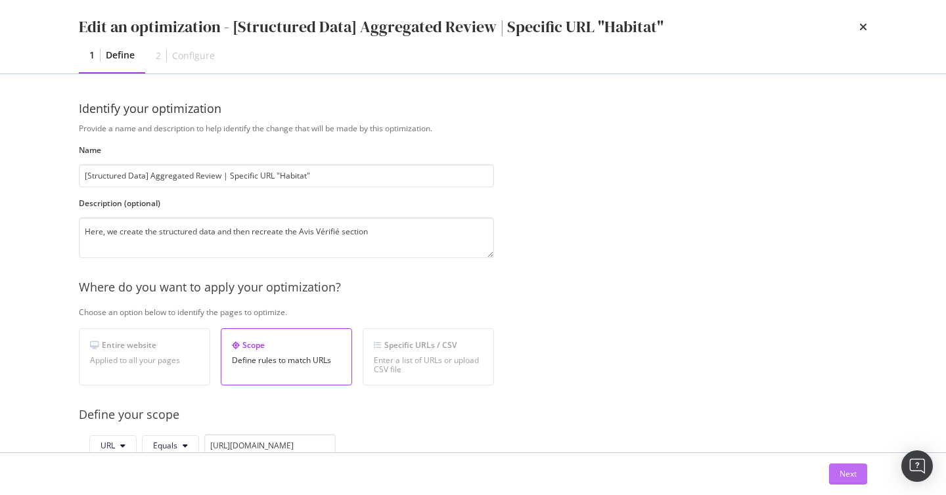
click at [850, 477] on div "Next" at bounding box center [847, 473] width 17 height 11
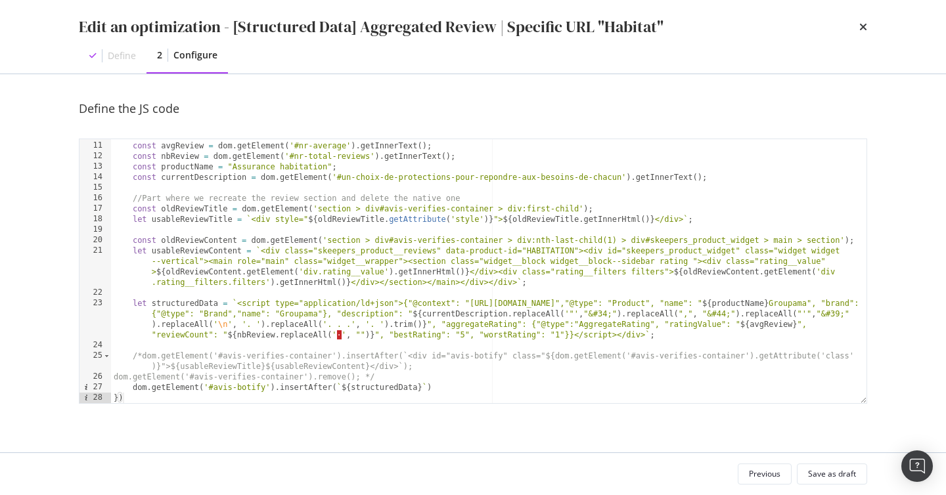
scroll to position [104, 0]
click at [476, 288] on div "//Définition des variables nécessaires const avgReview = dom . getElement ( '#n…" at bounding box center [488, 272] width 755 height 285
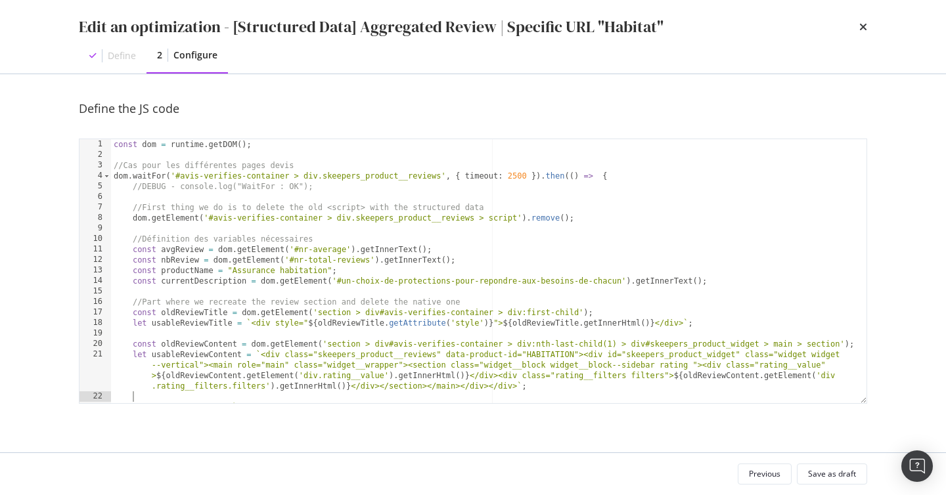
scroll to position [0, 0]
click at [863, 26] on icon "times" at bounding box center [863, 27] width 8 height 11
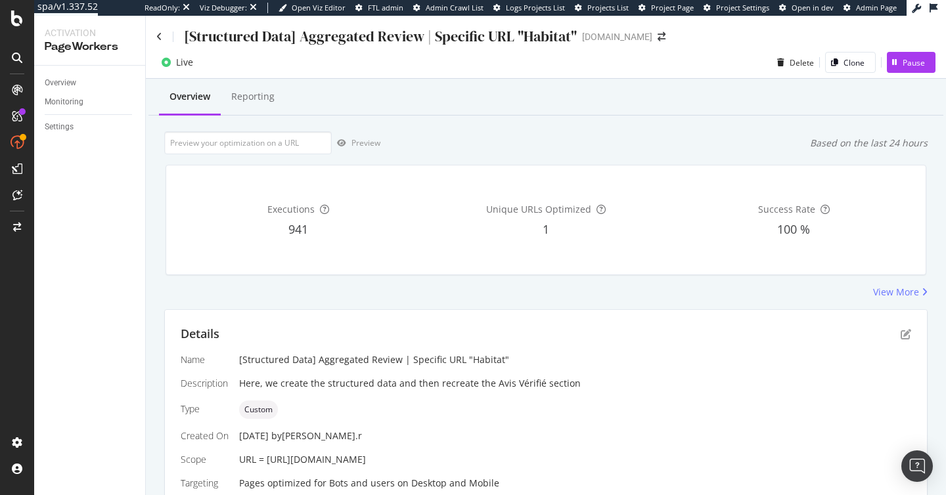
scroll to position [57, 0]
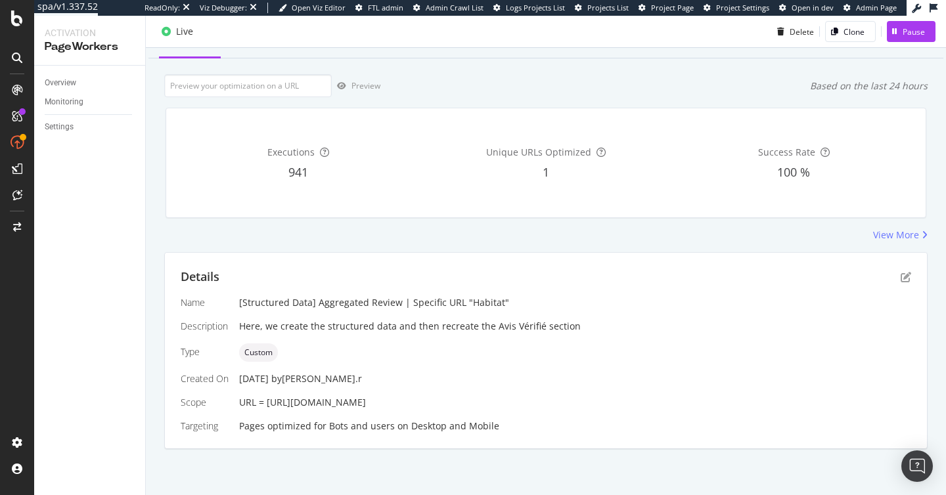
drag, startPoint x: 267, startPoint y: 401, endPoint x: 484, endPoint y: 395, distance: 217.4
click at [484, 395] on div "Name [Structured Data] Aggregated Review | Specific URL "Habitat" Description H…" at bounding box center [546, 364] width 730 height 137
copy span "URL ="
click at [366, 401] on span "URL = https://www.groupama.fr/assurance-habitation/" at bounding box center [302, 402] width 127 height 12
drag, startPoint x: 477, startPoint y: 401, endPoint x: 268, endPoint y: 399, distance: 209.5
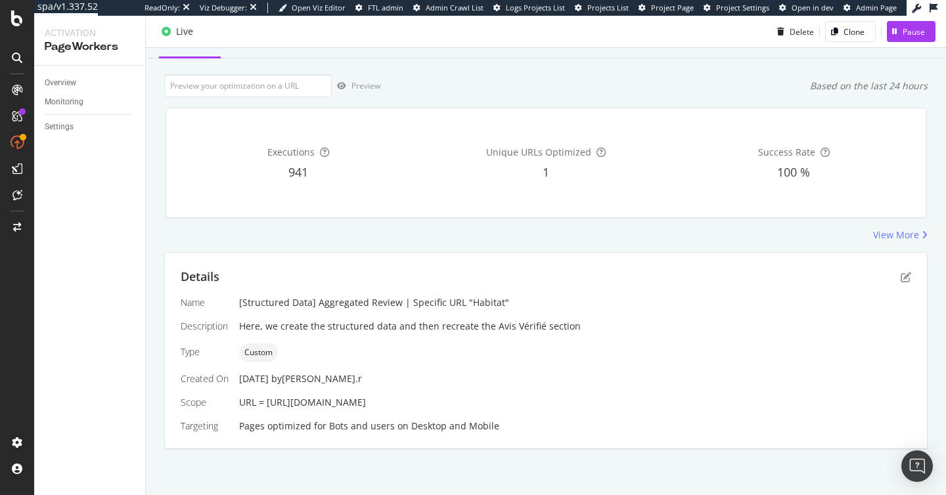
click at [268, 399] on div "URL = https://www.groupama.fr/assurance-habitation/" at bounding box center [575, 402] width 672 height 13
copy span "https://www.groupama.fr/assurance-habitation/"
click at [246, 87] on input "url" at bounding box center [247, 85] width 167 height 23
paste input "https://www.groupama.fr/assurance-habitation/"
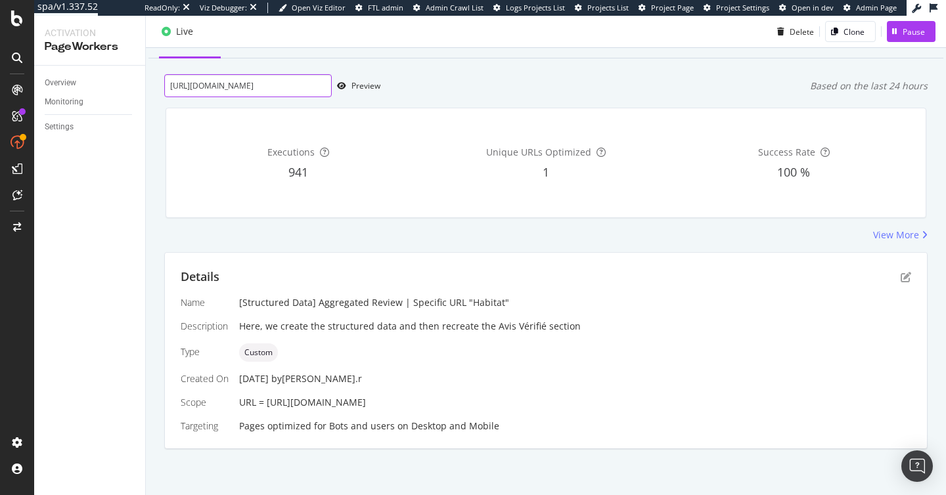
type input "https://www.groupama.fr/assurance-habitation/"
click at [364, 84] on div "Preview" at bounding box center [365, 85] width 29 height 11
click at [904, 276] on icon "pen-to-square" at bounding box center [905, 277] width 11 height 11
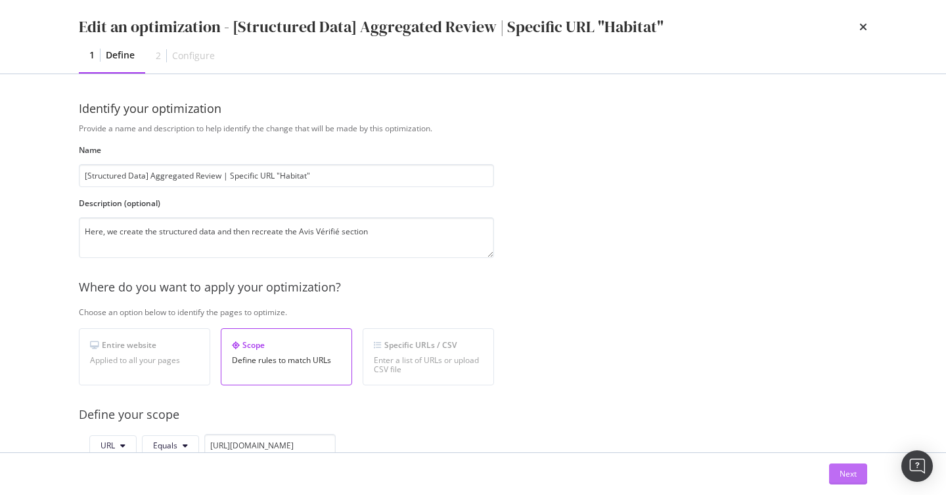
click at [844, 477] on div "Next" at bounding box center [847, 473] width 17 height 11
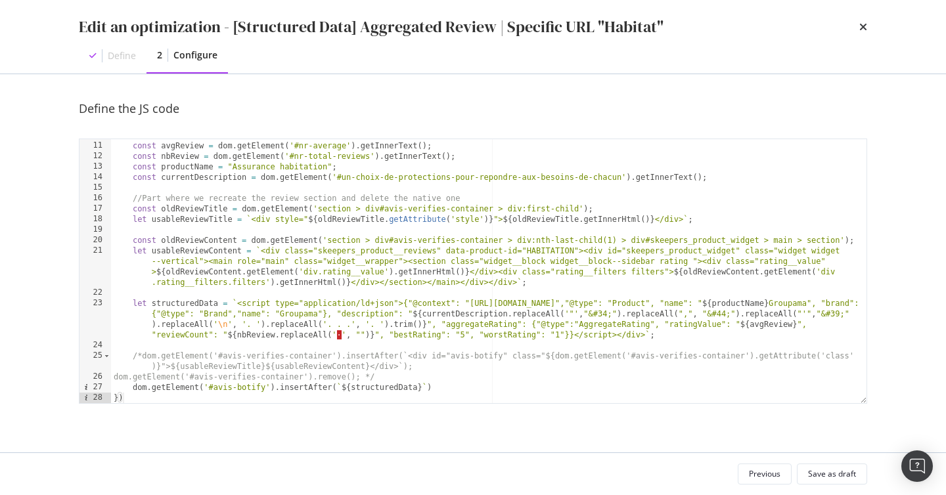
scroll to position [104, 0]
click at [861, 28] on icon "times" at bounding box center [863, 27] width 8 height 11
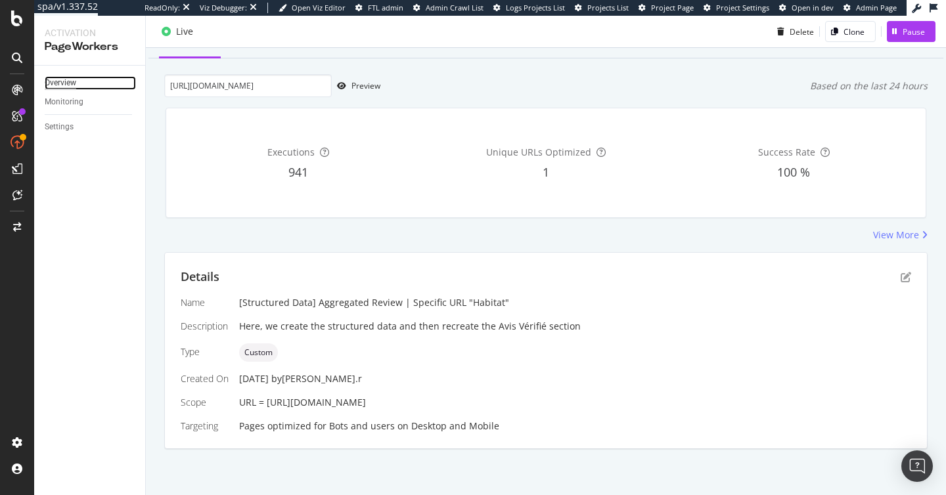
click at [67, 88] on div "Overview" at bounding box center [61, 83] width 32 height 14
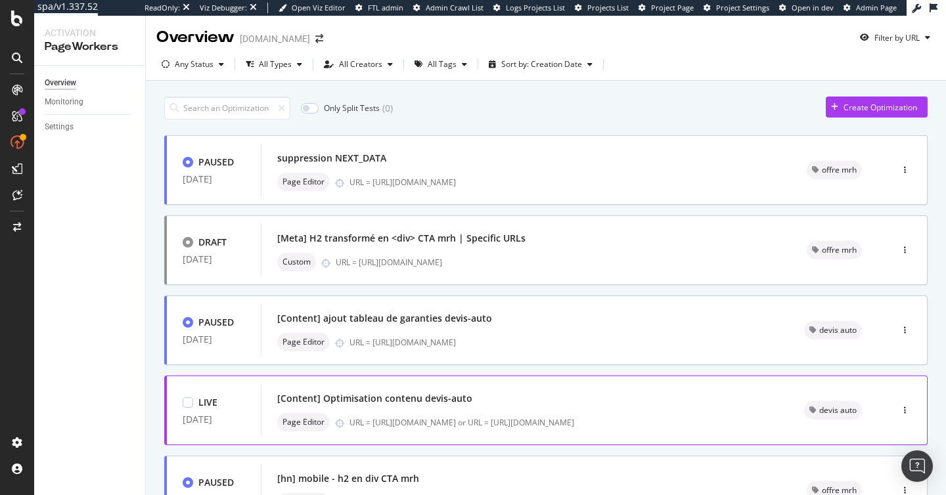
click at [500, 404] on div "[Content] Optimisation contenu devis-auto" at bounding box center [524, 398] width 495 height 18
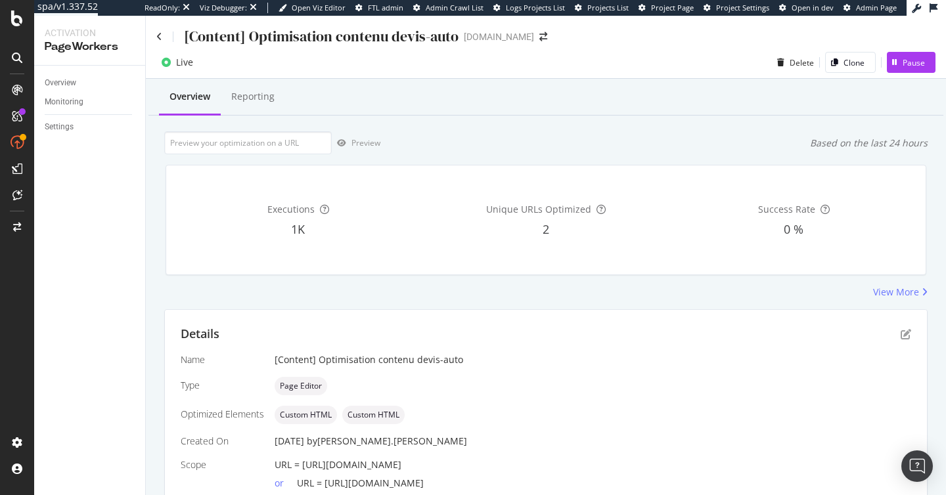
scroll to position [81, 0]
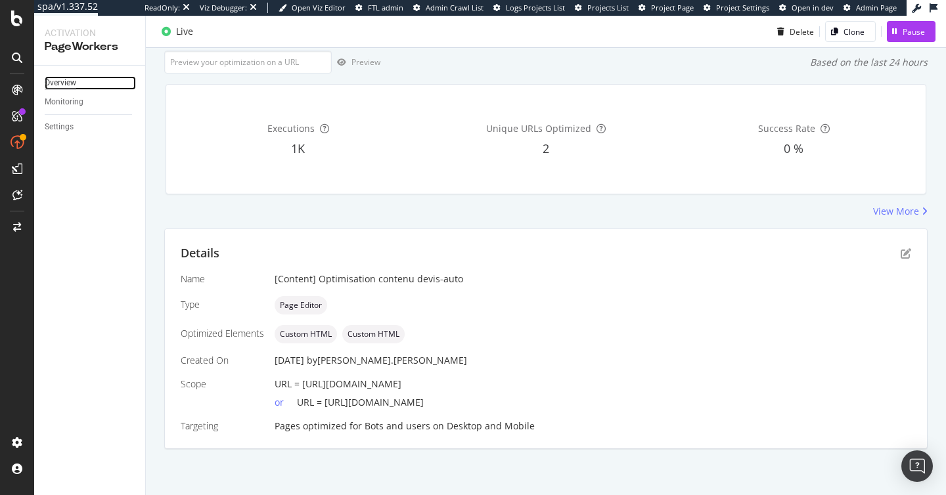
click at [68, 76] on div "Overview" at bounding box center [61, 83] width 32 height 14
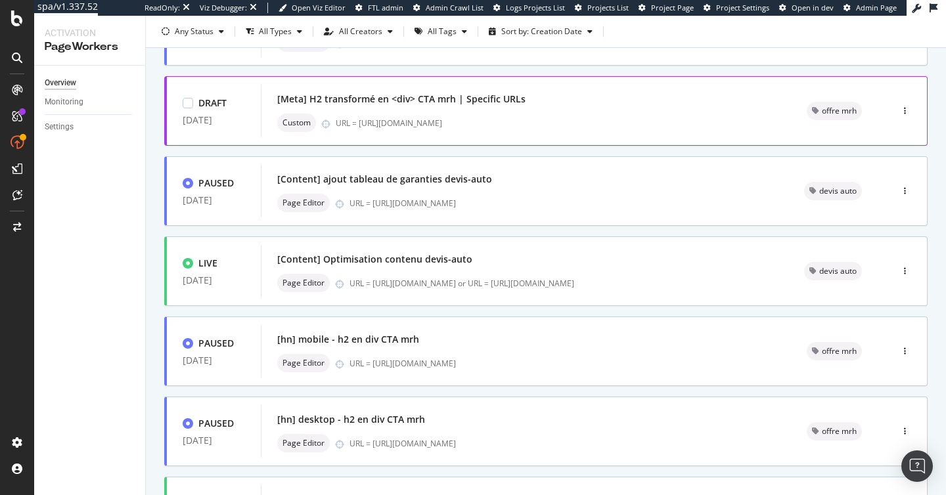
scroll to position [141, 0]
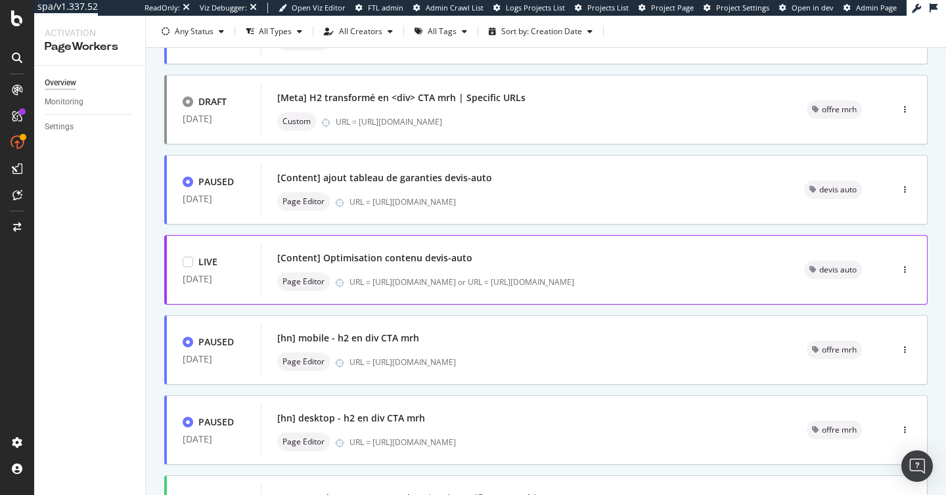
click at [448, 270] on div "[Content] Optimisation contenu devis-auto Page Editor URL = https://vitrine-pp-…" at bounding box center [524, 270] width 495 height 42
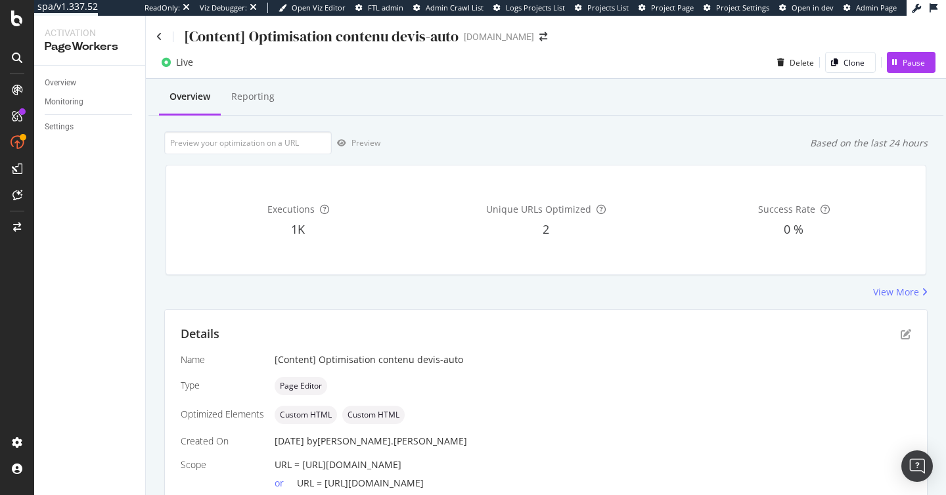
scroll to position [81, 0]
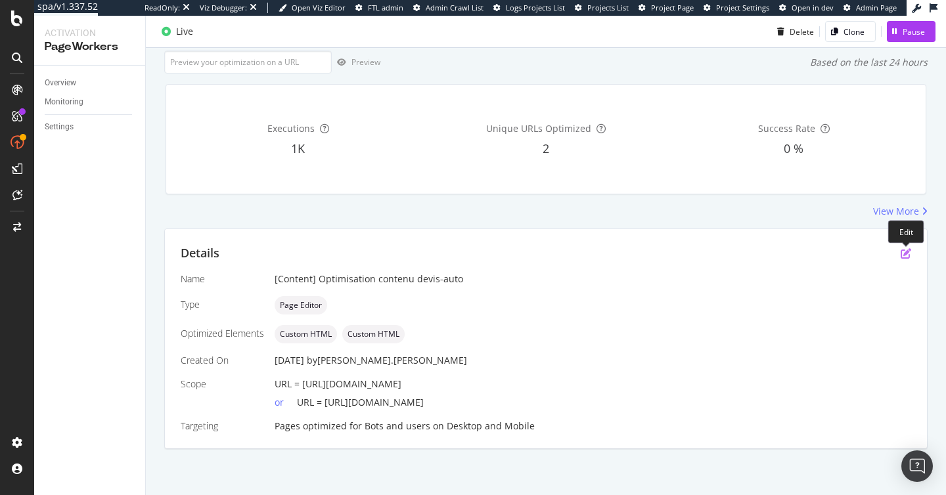
click at [901, 255] on icon "pen-to-square" at bounding box center [905, 253] width 11 height 11
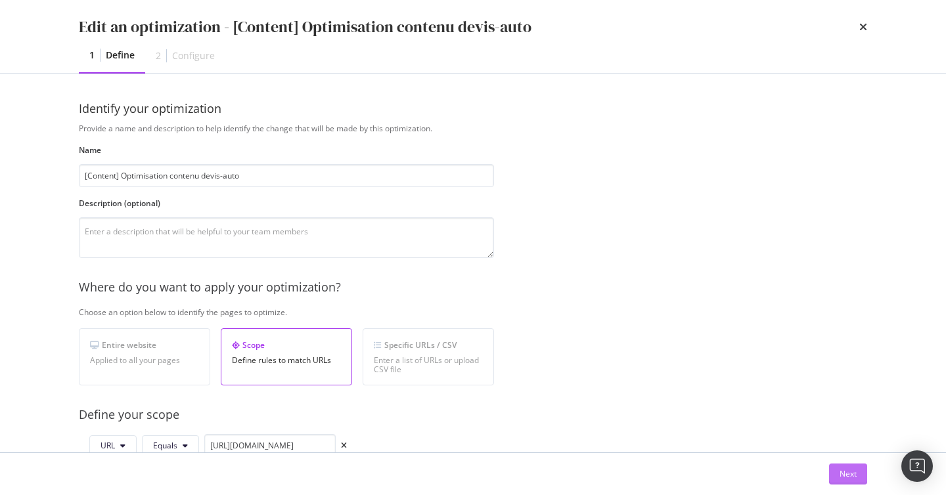
click at [844, 469] on div "Next" at bounding box center [847, 473] width 17 height 11
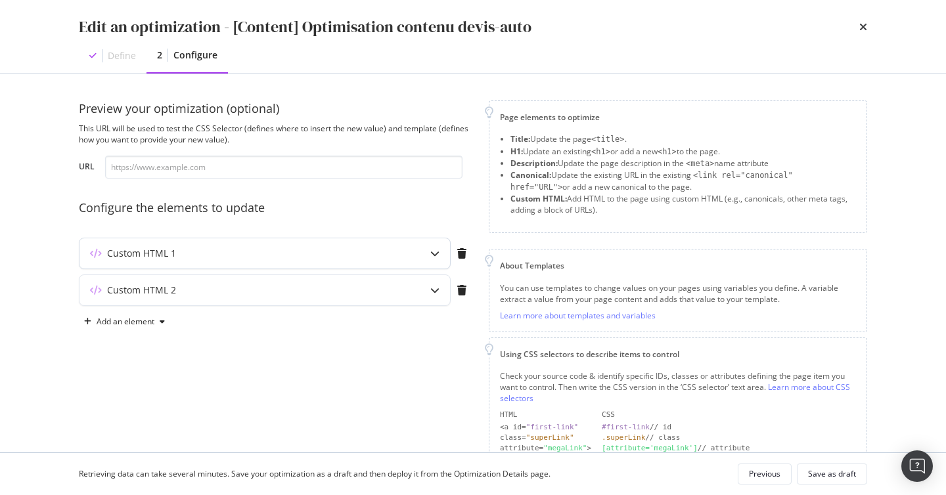
scroll to position [3, 0]
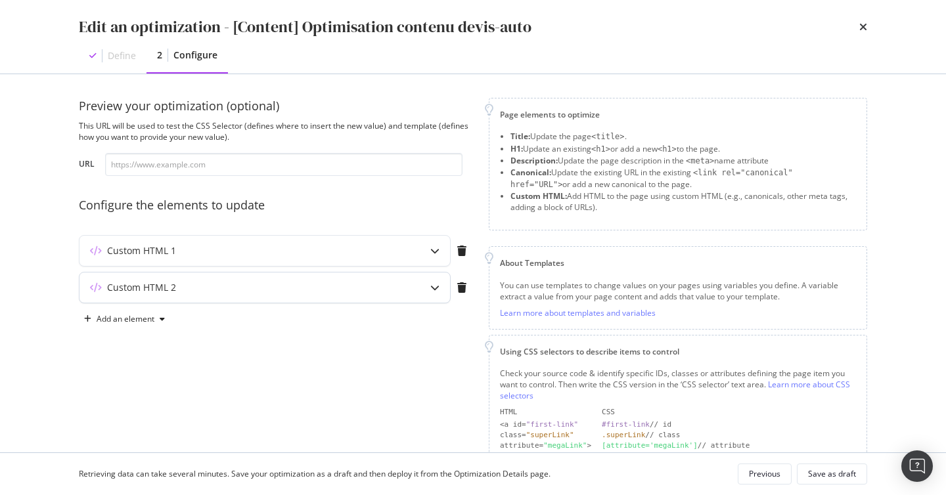
click at [370, 288] on div "Custom HTML 2" at bounding box center [238, 287] width 318 height 13
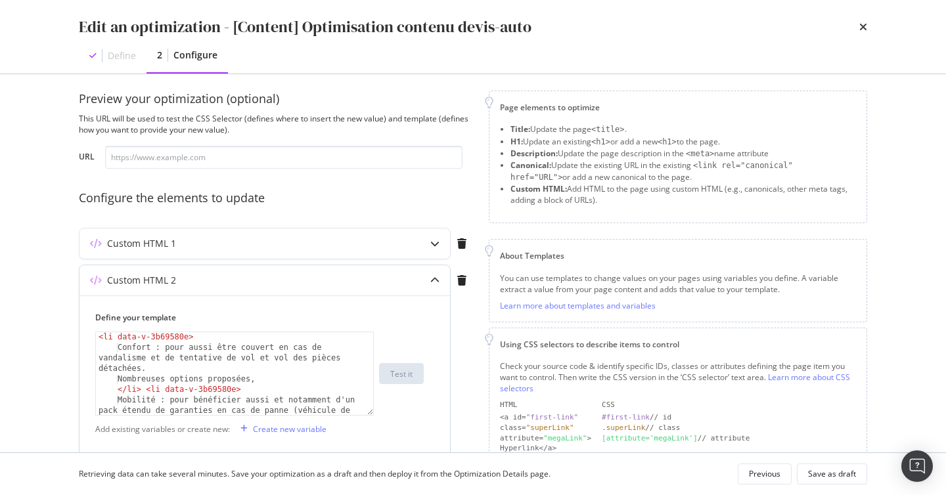
scroll to position [0, 0]
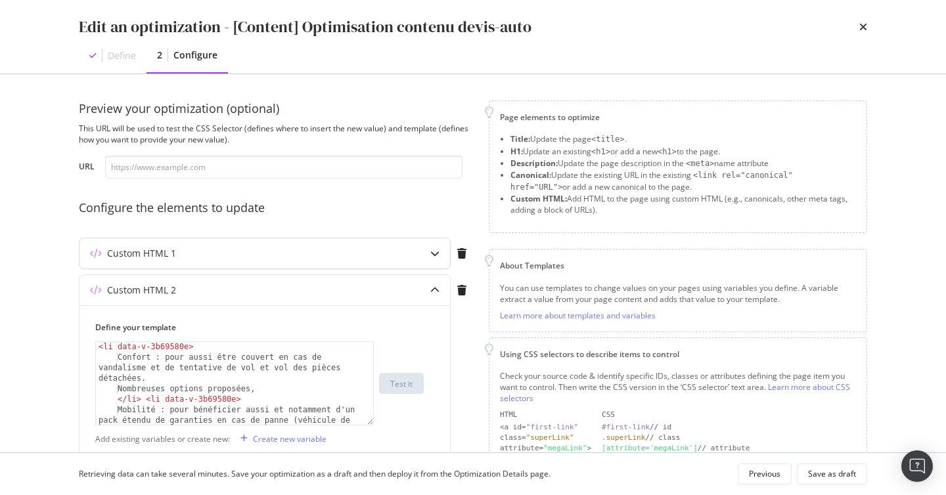
click at [240, 263] on div "Custom HTML 1" at bounding box center [264, 253] width 370 height 30
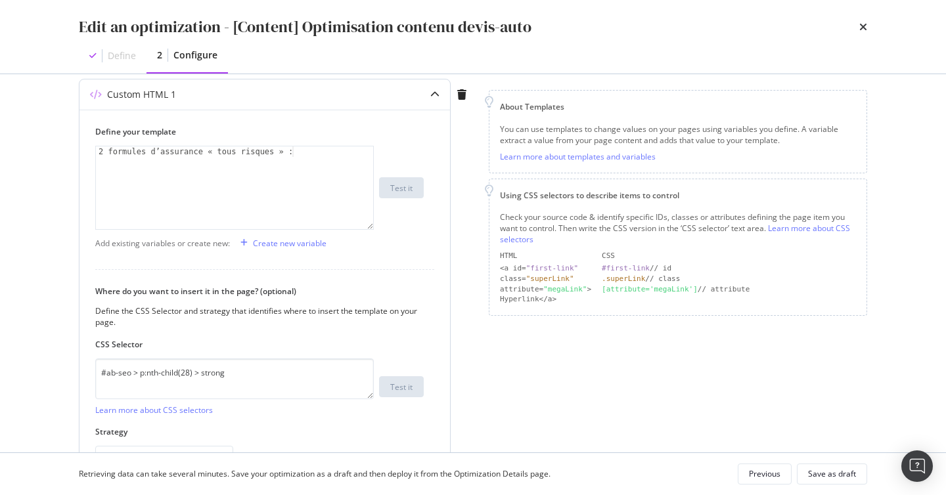
scroll to position [276, 0]
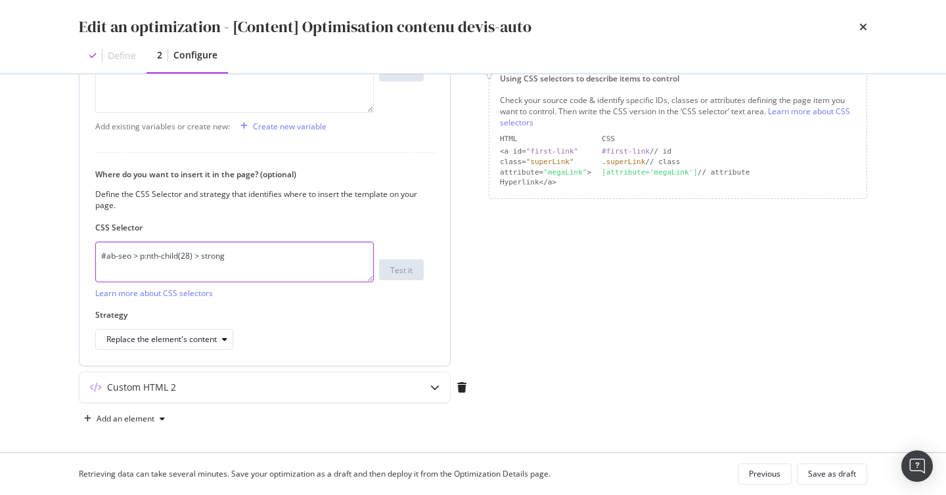
click at [213, 254] on textarea "#ab-seo > p:nth-child(28) > strong" at bounding box center [234, 262] width 278 height 41
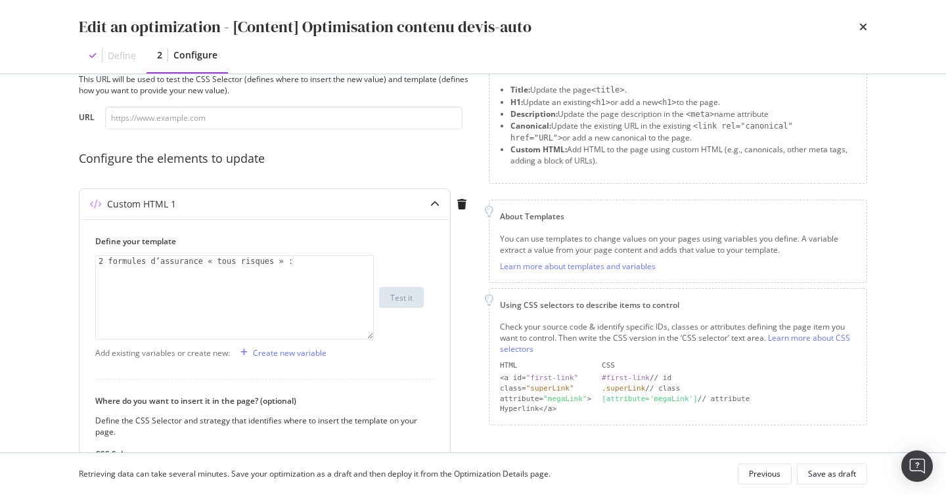
scroll to position [32, 0]
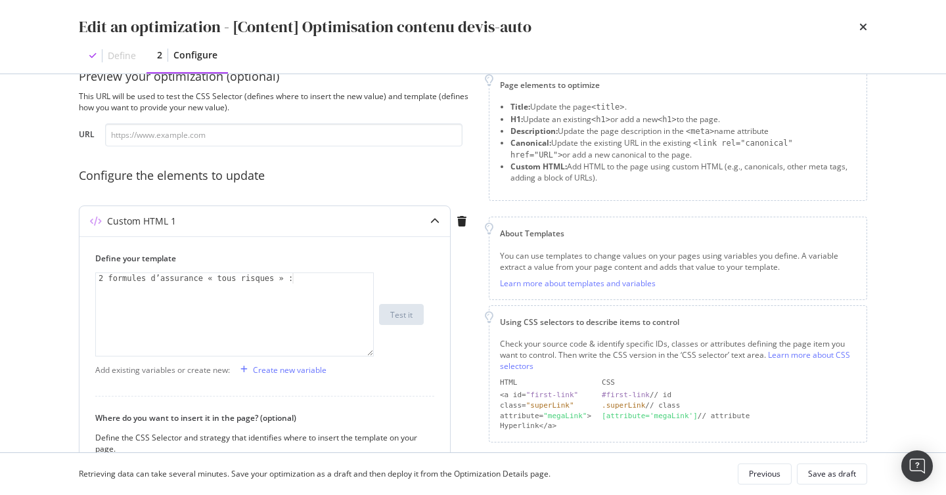
type textarea "2 formules d’assurance « tous risques » :"
click at [287, 282] on div "2 formules d’assurance « tous risques » :" at bounding box center [234, 325] width 277 height 104
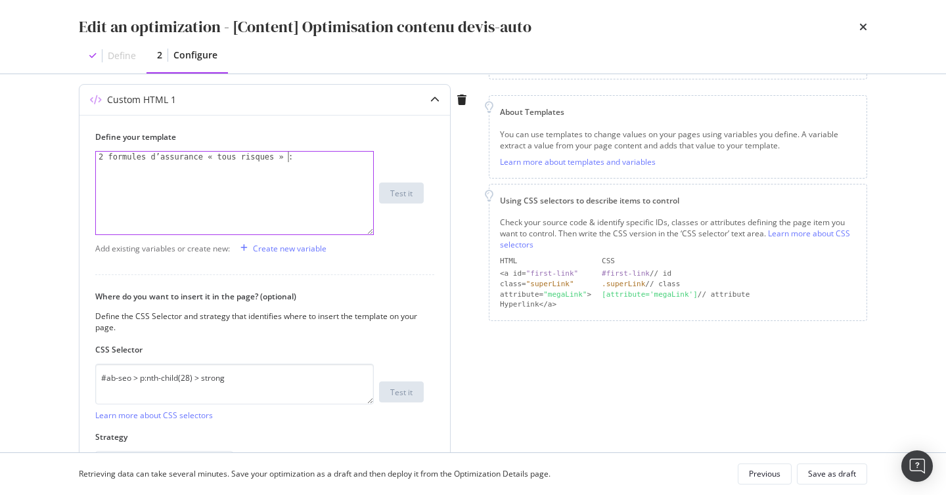
scroll to position [279, 0]
